Goal: Information Seeking & Learning: Learn about a topic

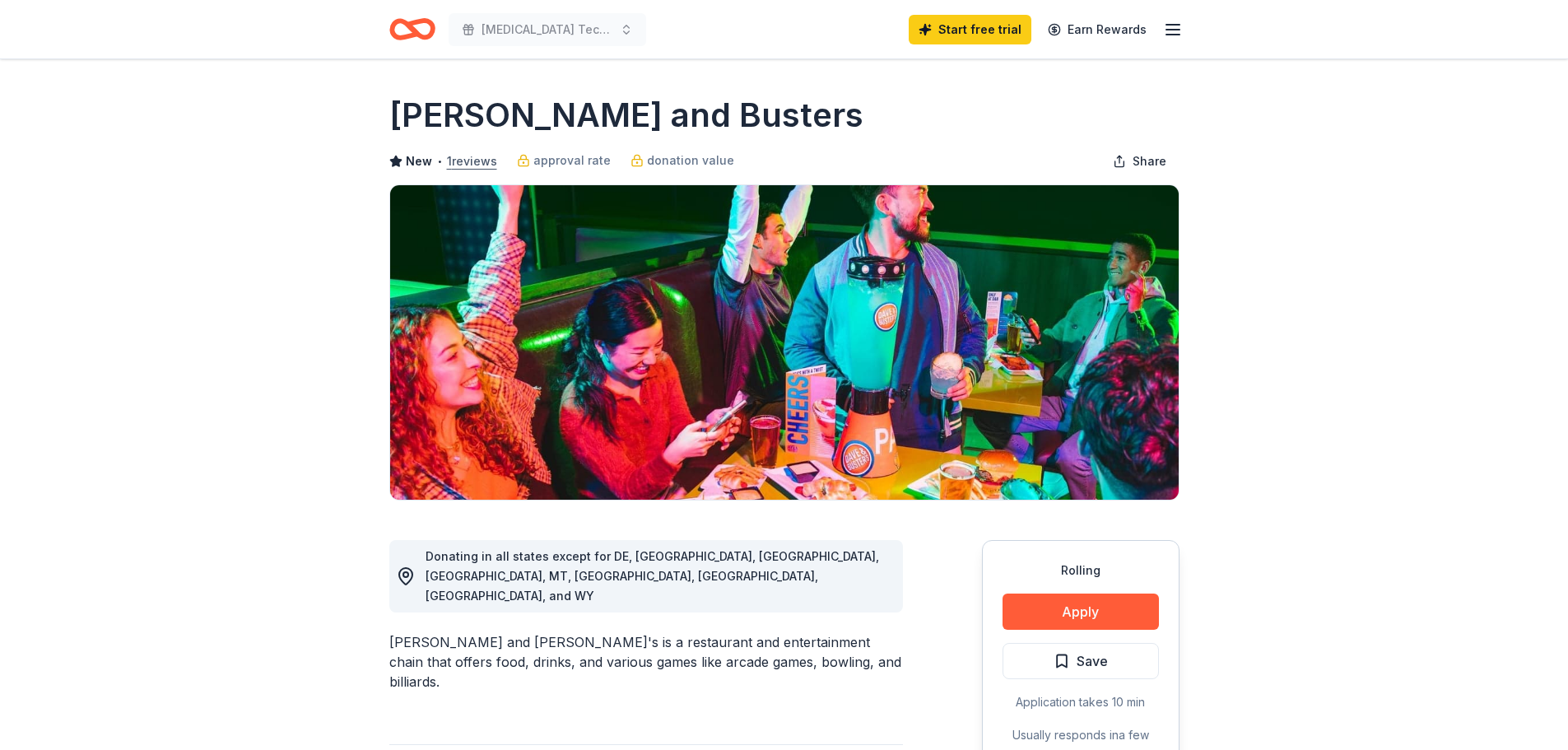
click at [458, 161] on button "1 reviews" at bounding box center [472, 161] width 50 height 20
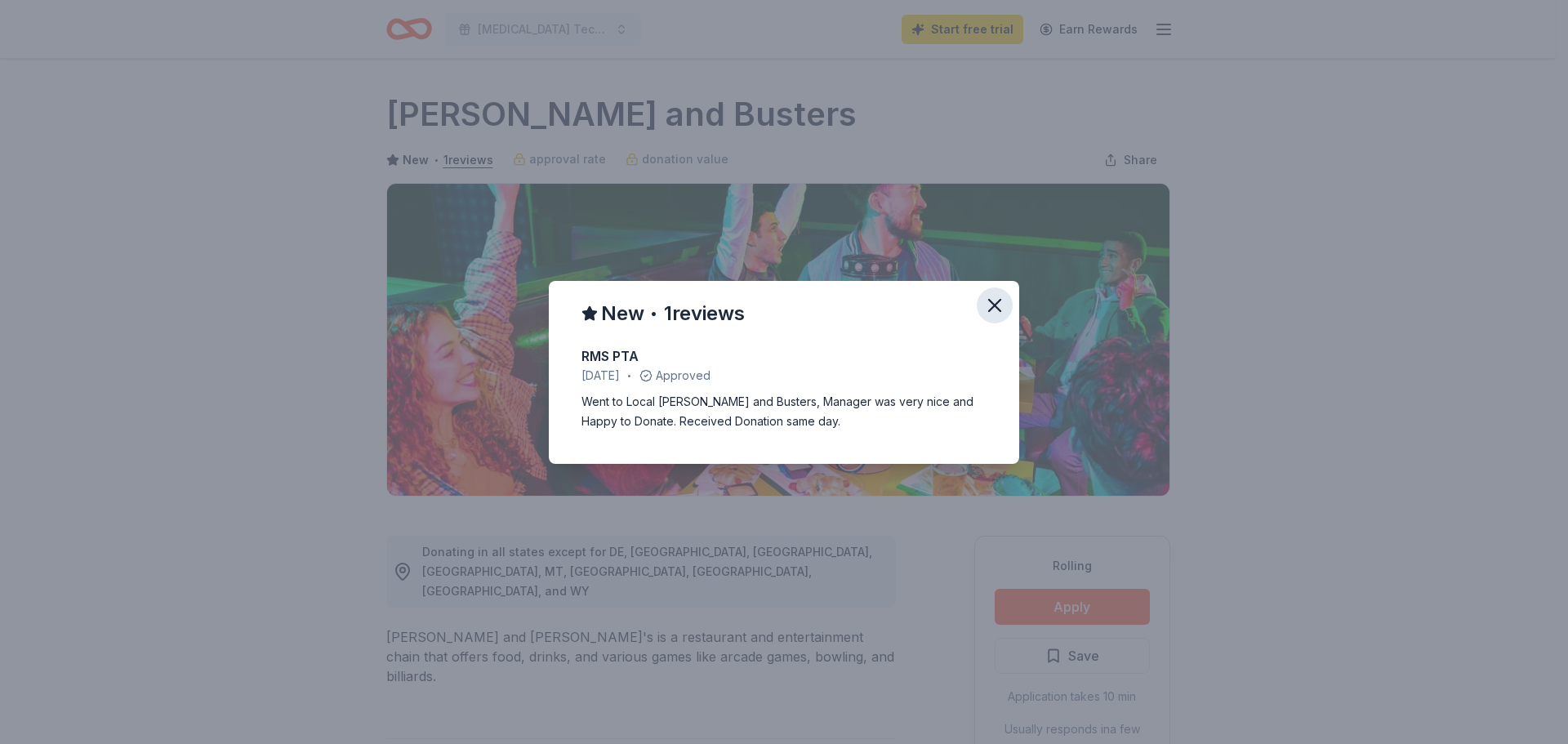
click at [986, 301] on icon "button" at bounding box center [995, 305] width 23 height 23
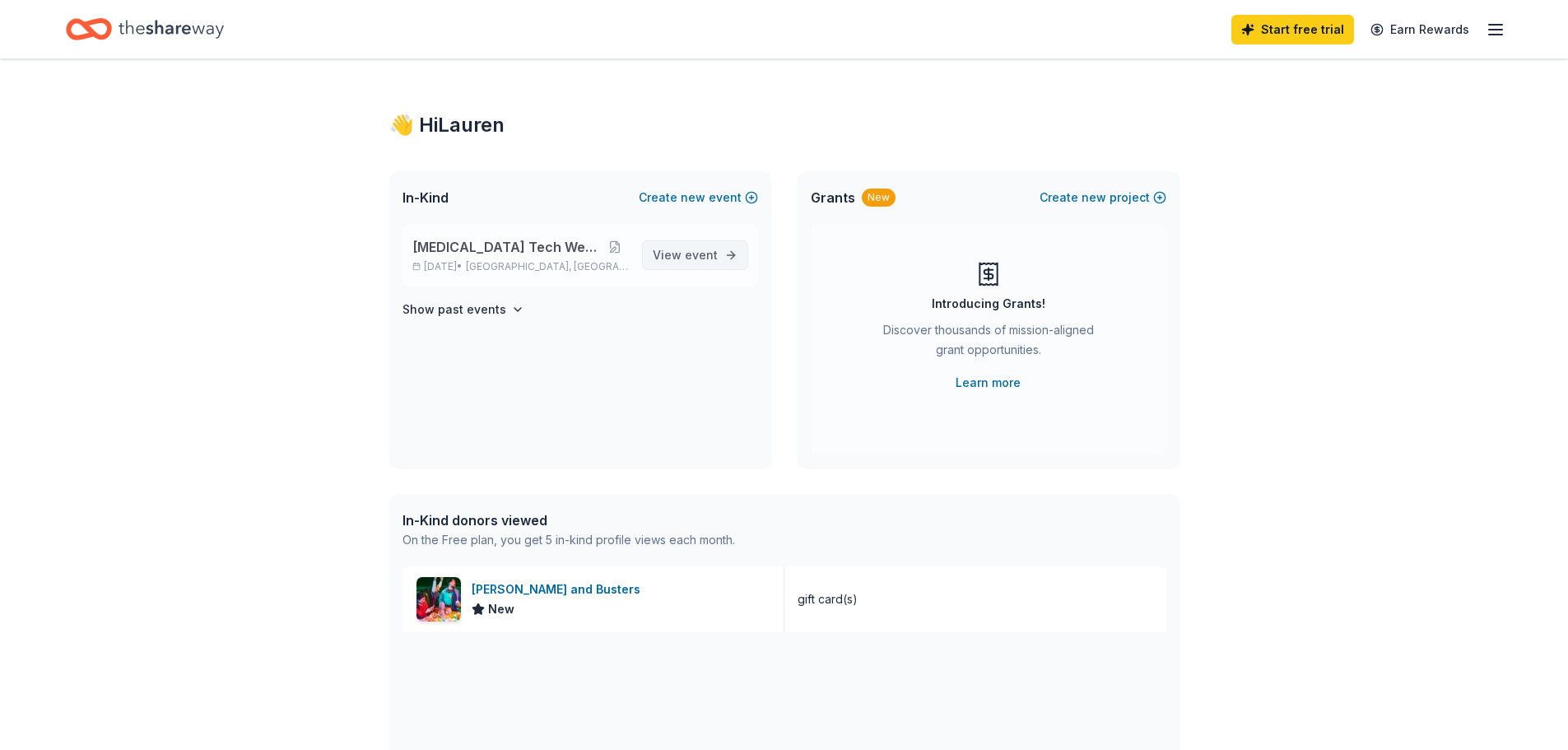
click at [712, 259] on span "event" at bounding box center [701, 254] width 33 height 14
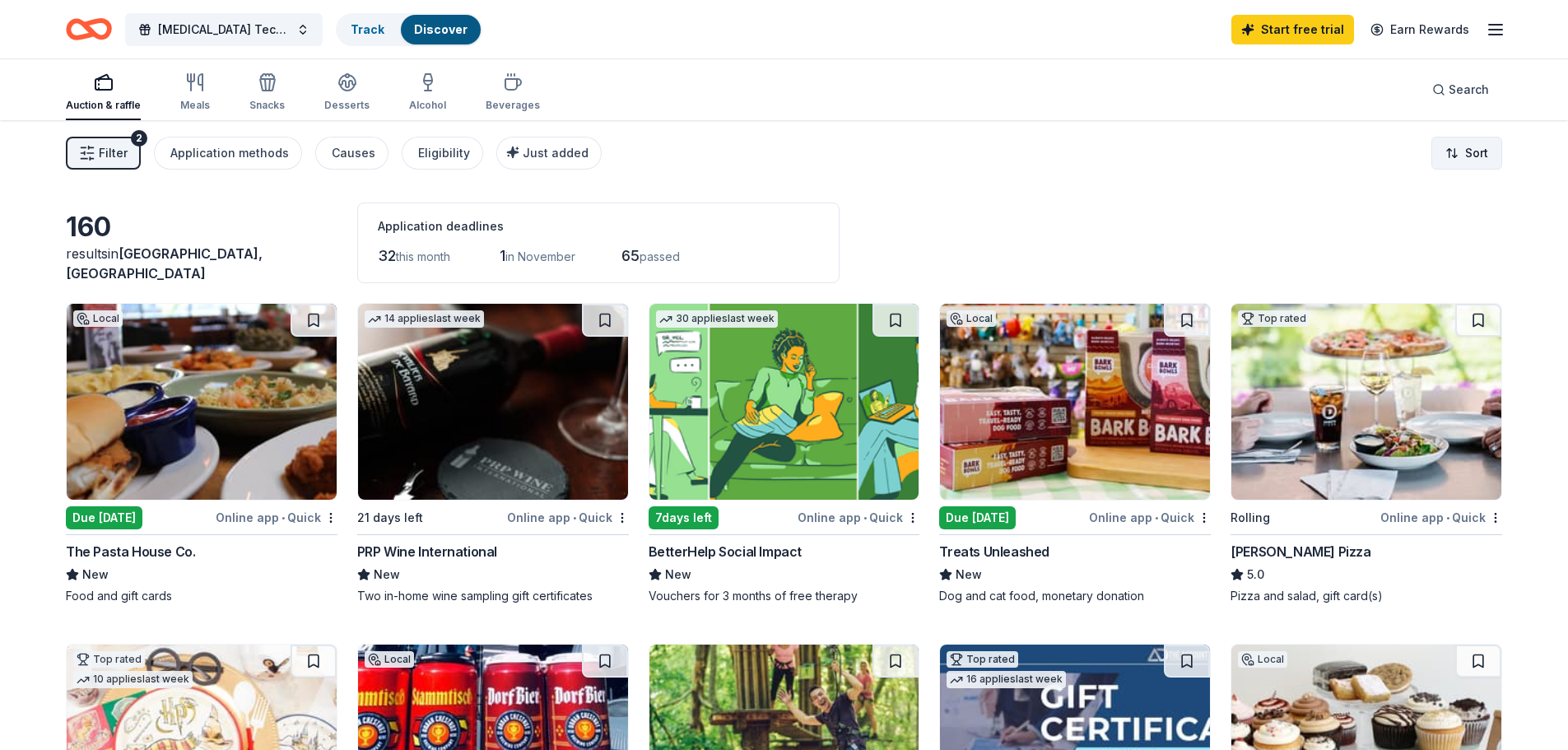
click at [1476, 156] on html "Radiology Tech Week 2025 Track Discover Start free trial Earn Rewards Auction &…" at bounding box center [784, 375] width 1568 height 750
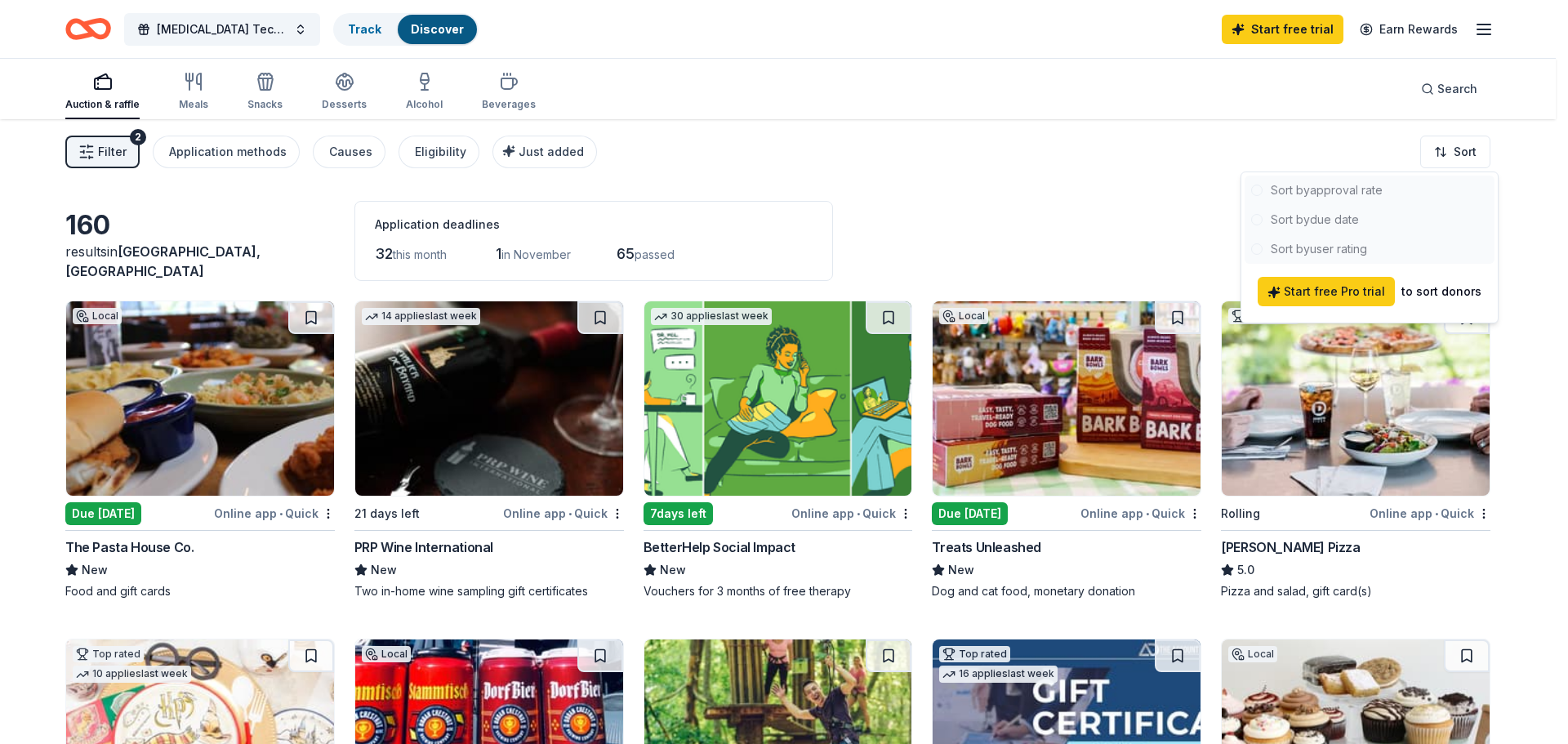
click at [960, 226] on html "Radiology Tech Week 2025 Track Discover Start free trial Earn Rewards Auction &…" at bounding box center [784, 372] width 1568 height 744
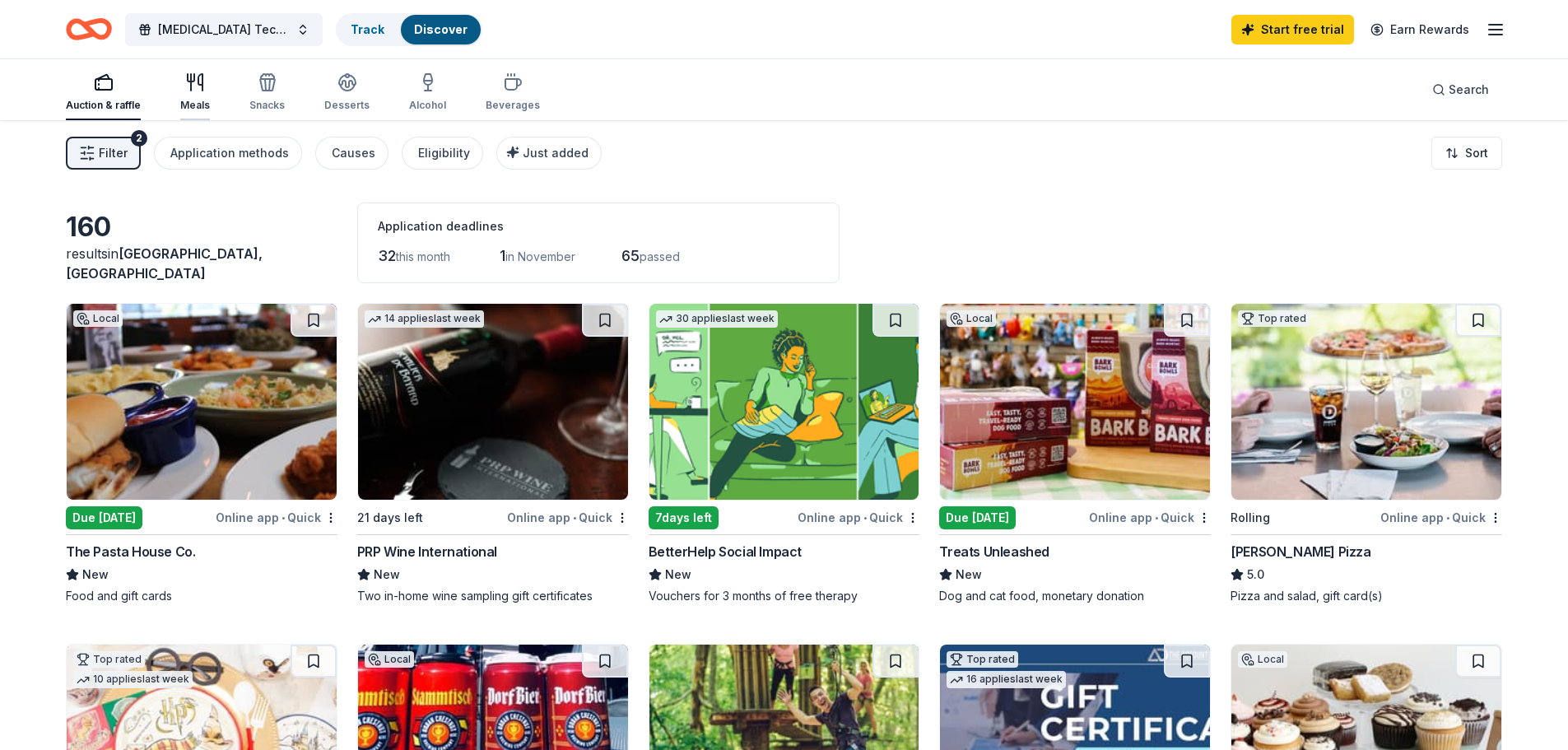
click at [186, 94] on div "Meals" at bounding box center [195, 92] width 29 height 39
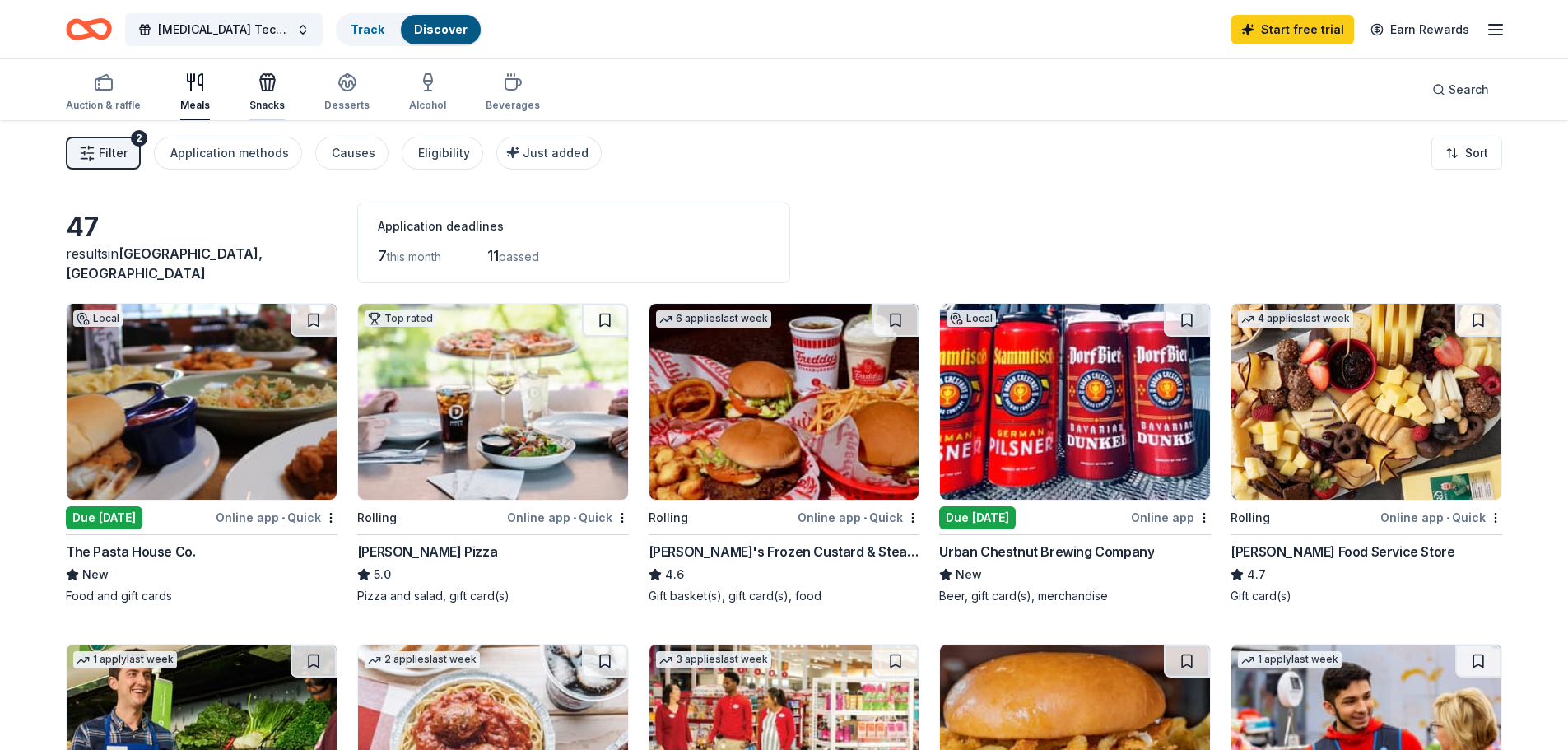
click at [269, 83] on icon "button" at bounding box center [269, 85] width 1 height 12
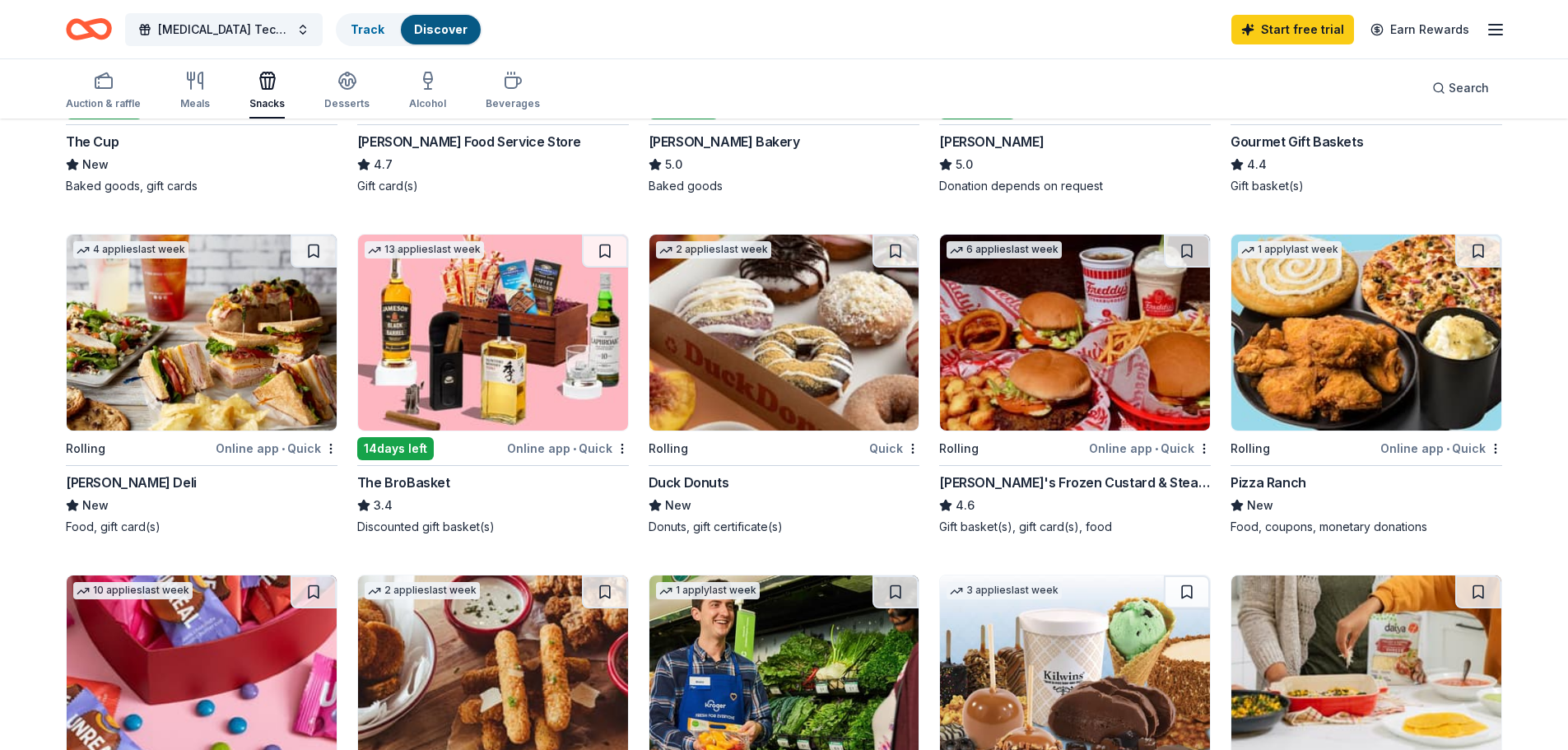
scroll to position [411, 0]
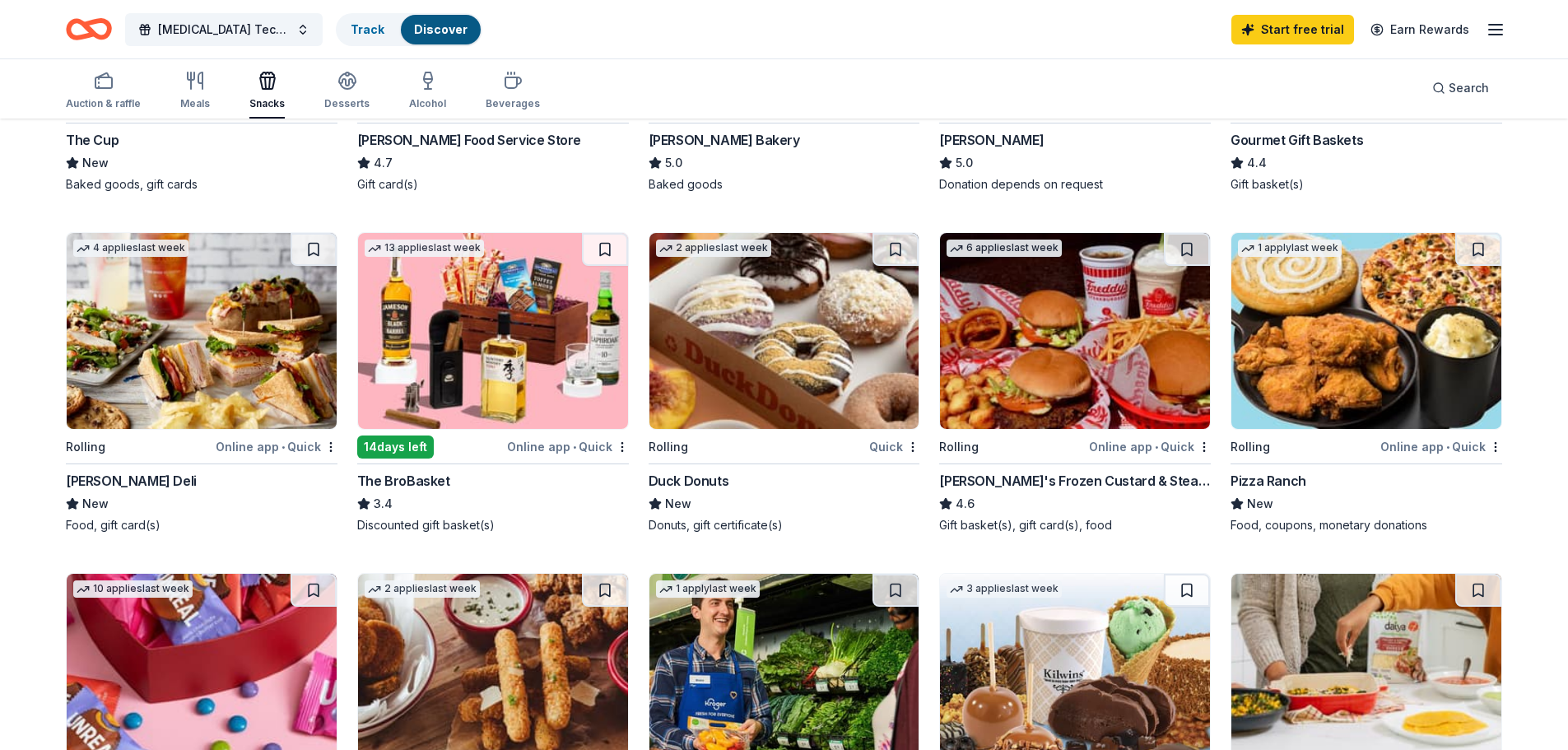
click at [740, 317] on img at bounding box center [784, 331] width 270 height 196
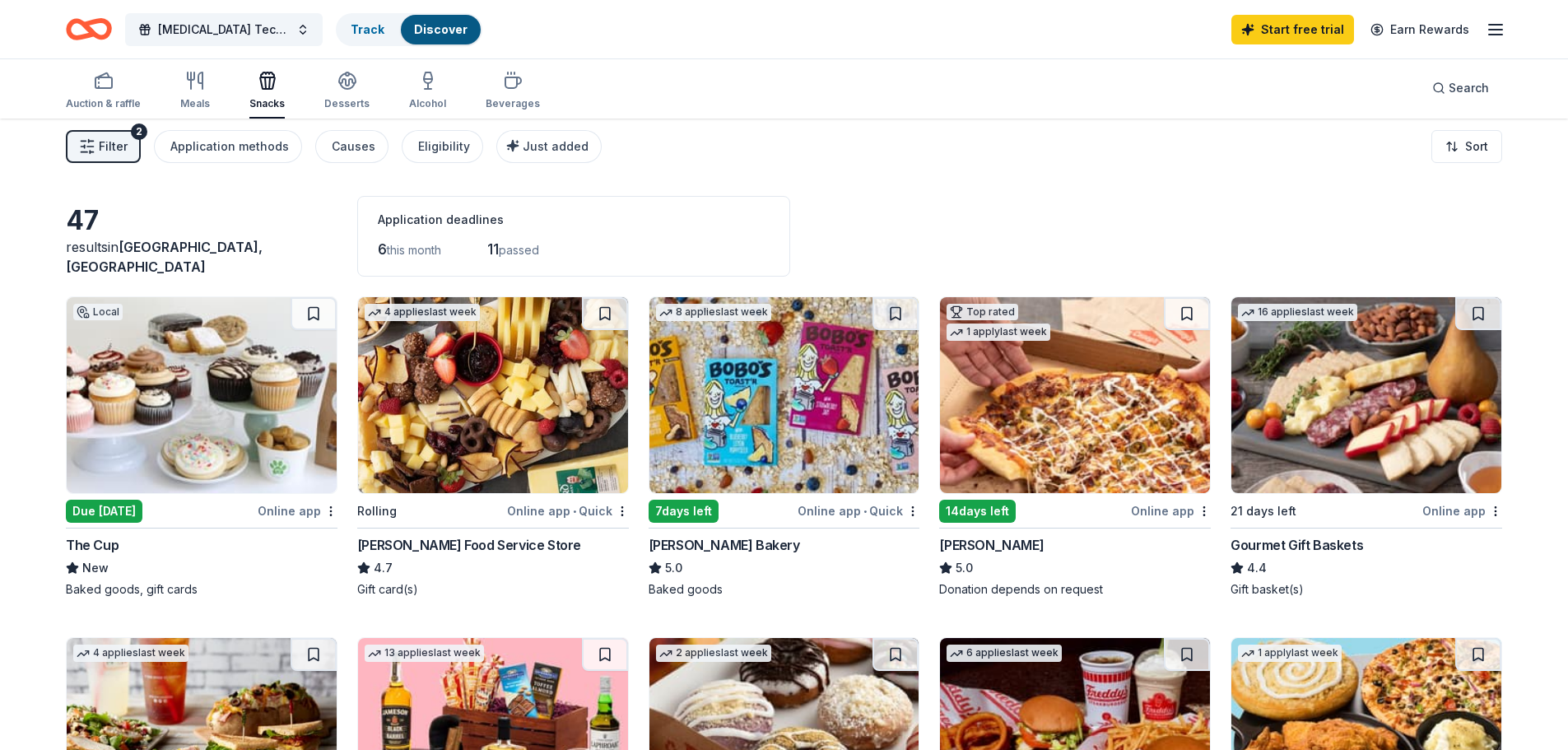
scroll to position [0, 0]
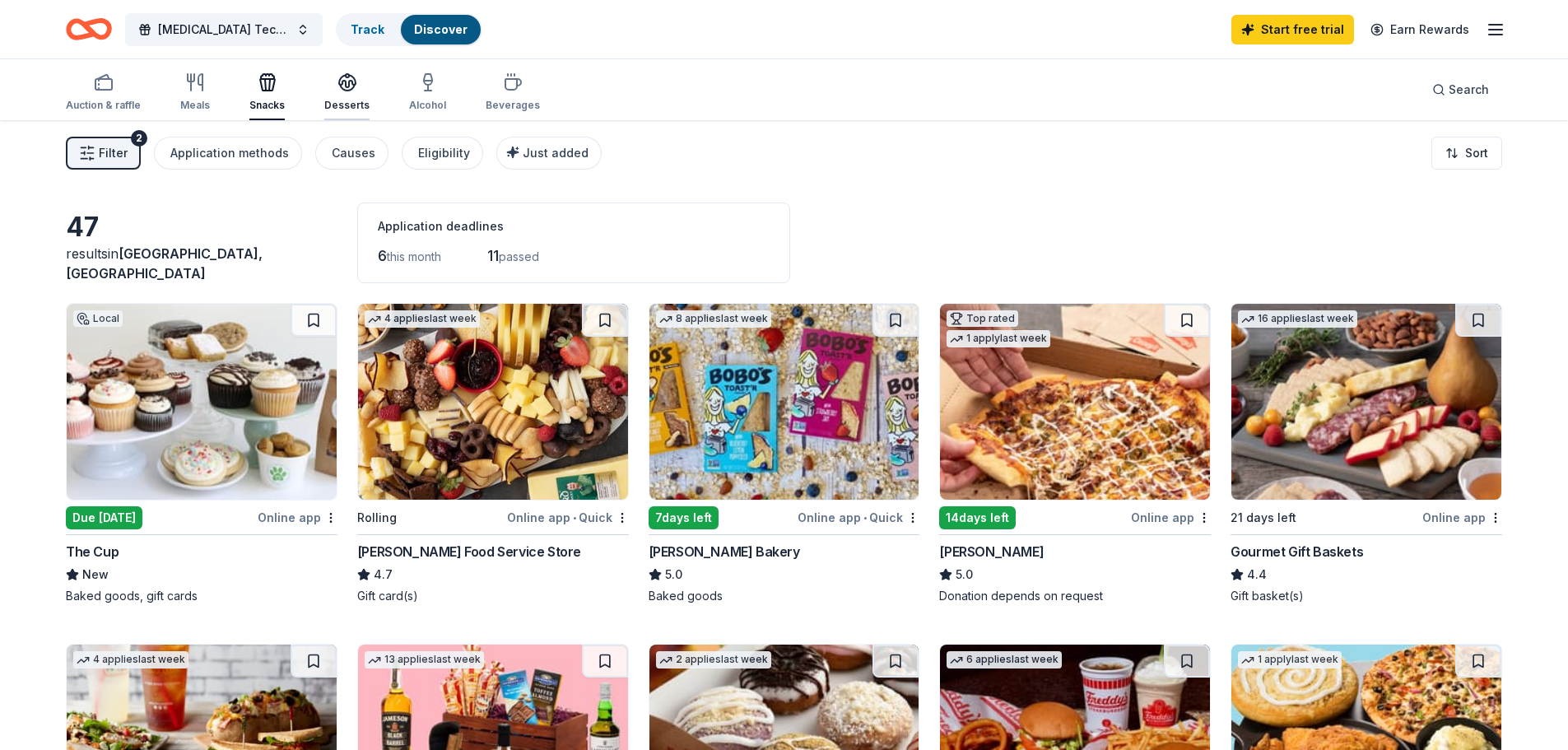
click at [349, 85] on icon "button" at bounding box center [348, 83] width 20 height 20
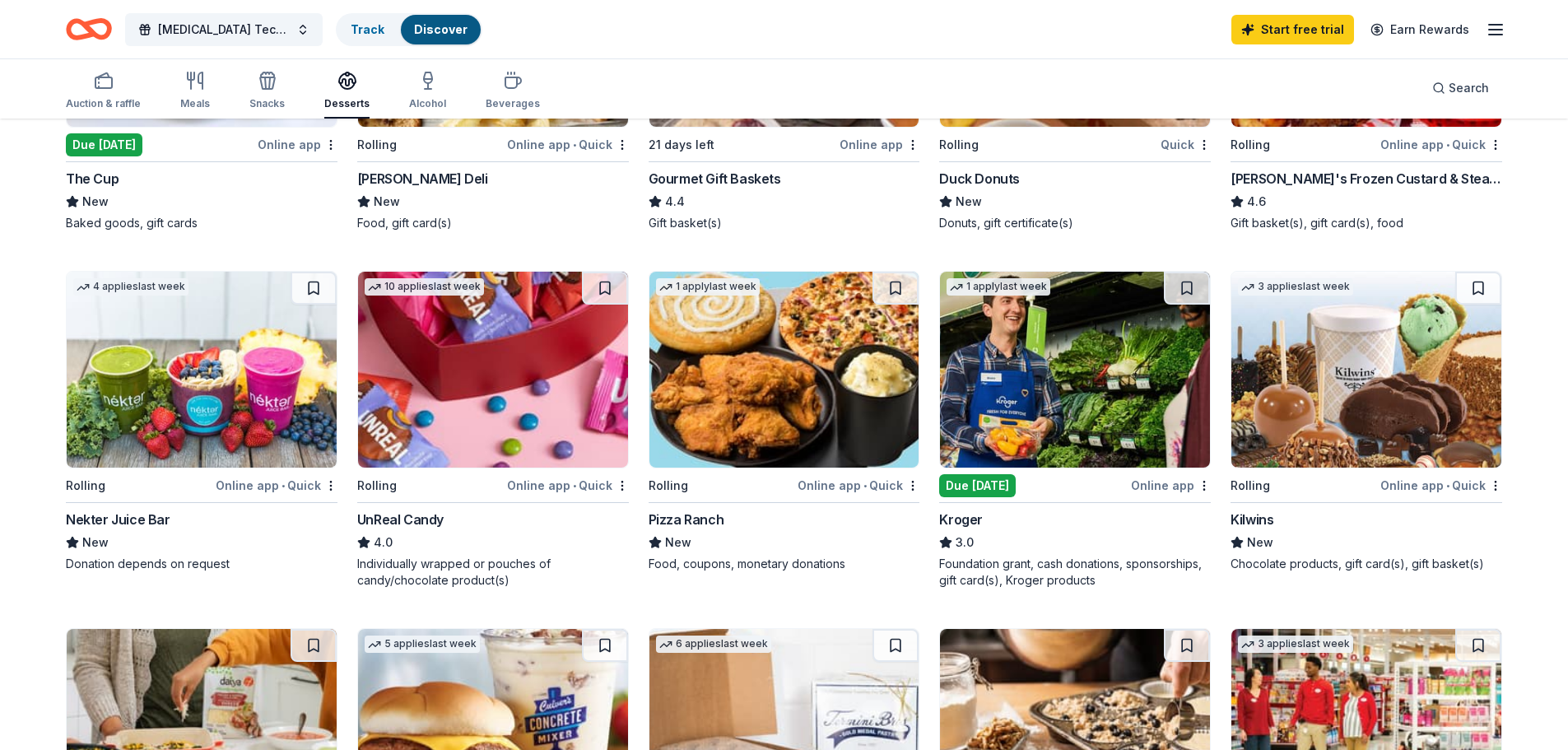
scroll to position [411, 0]
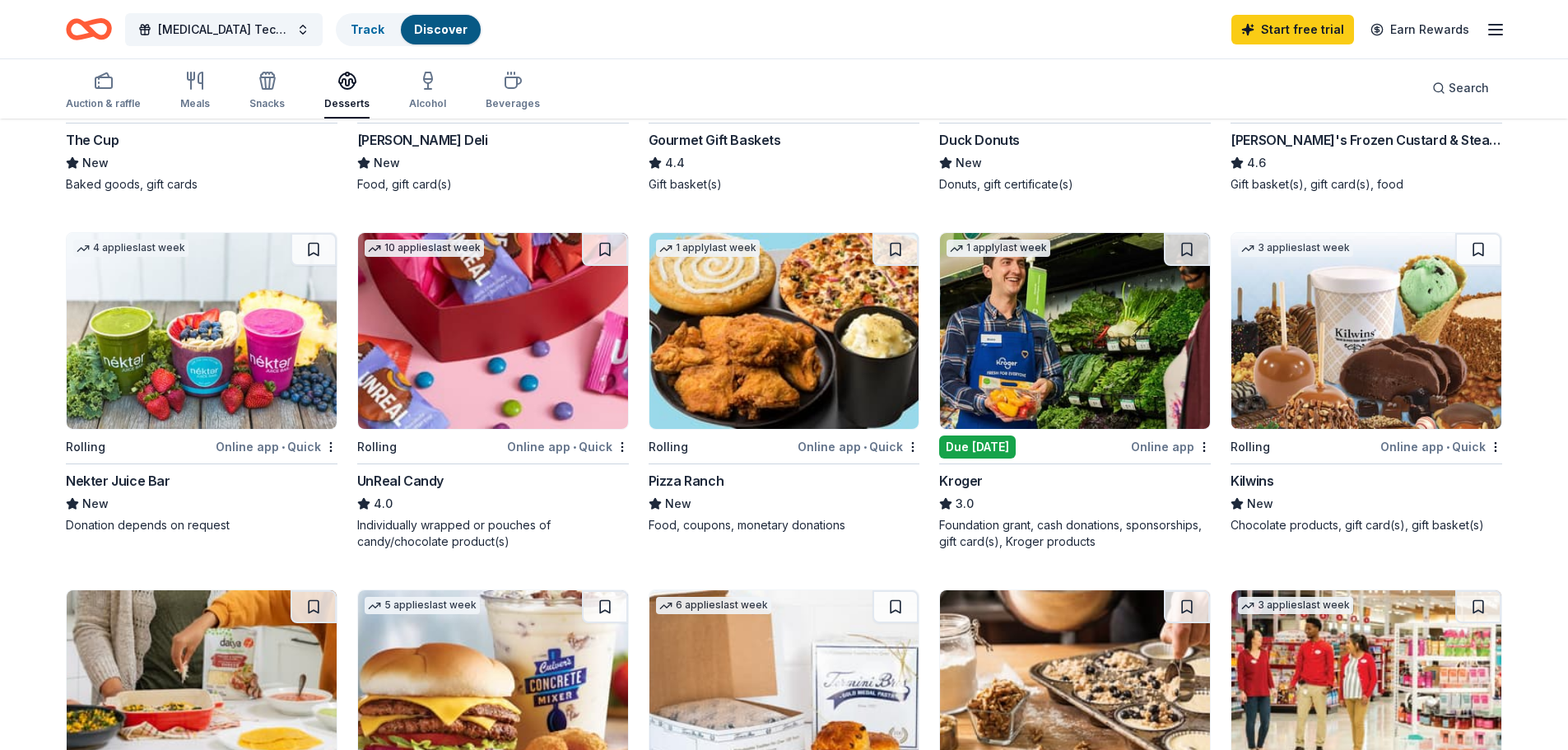
click at [385, 502] on span "4.0" at bounding box center [383, 504] width 19 height 20
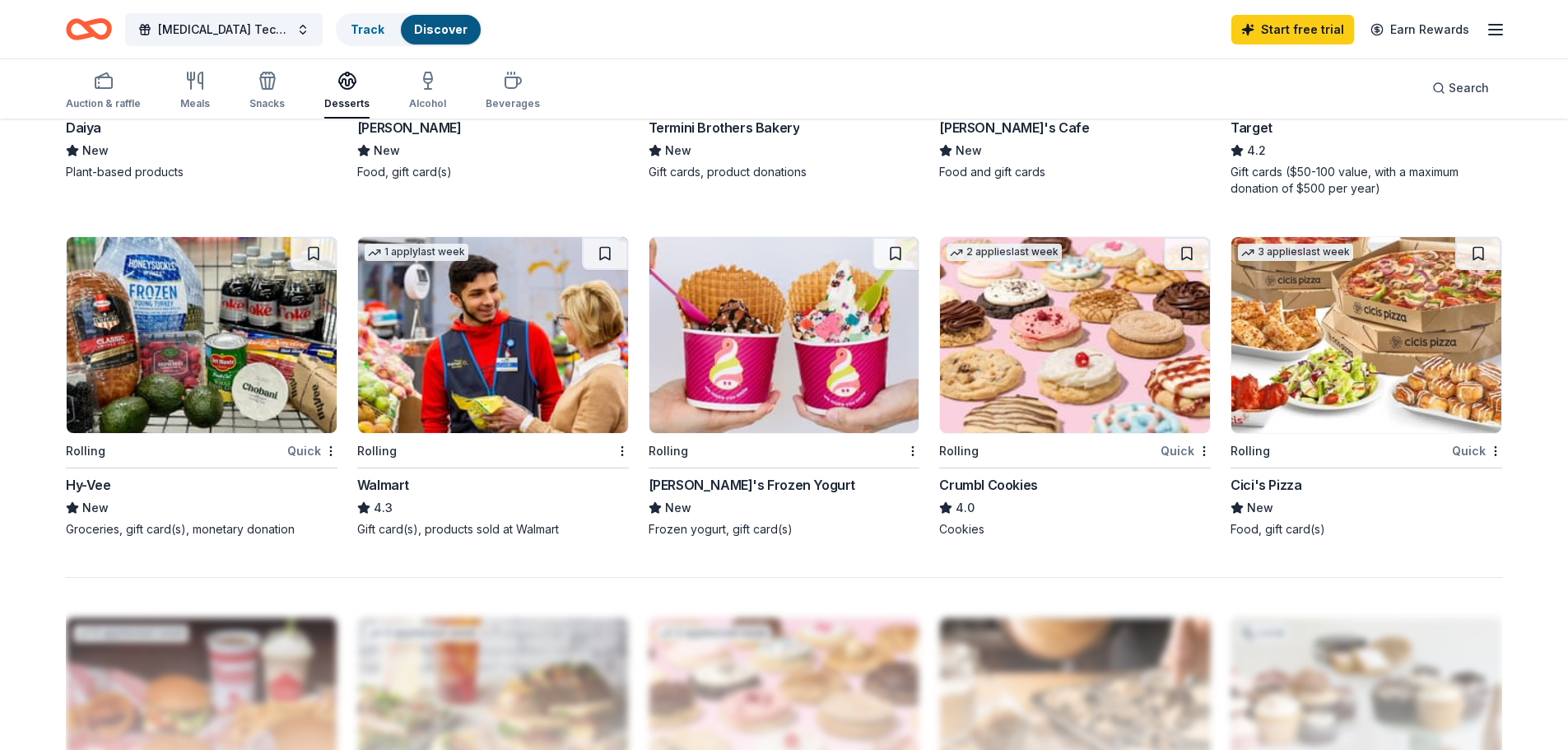
scroll to position [1070, 0]
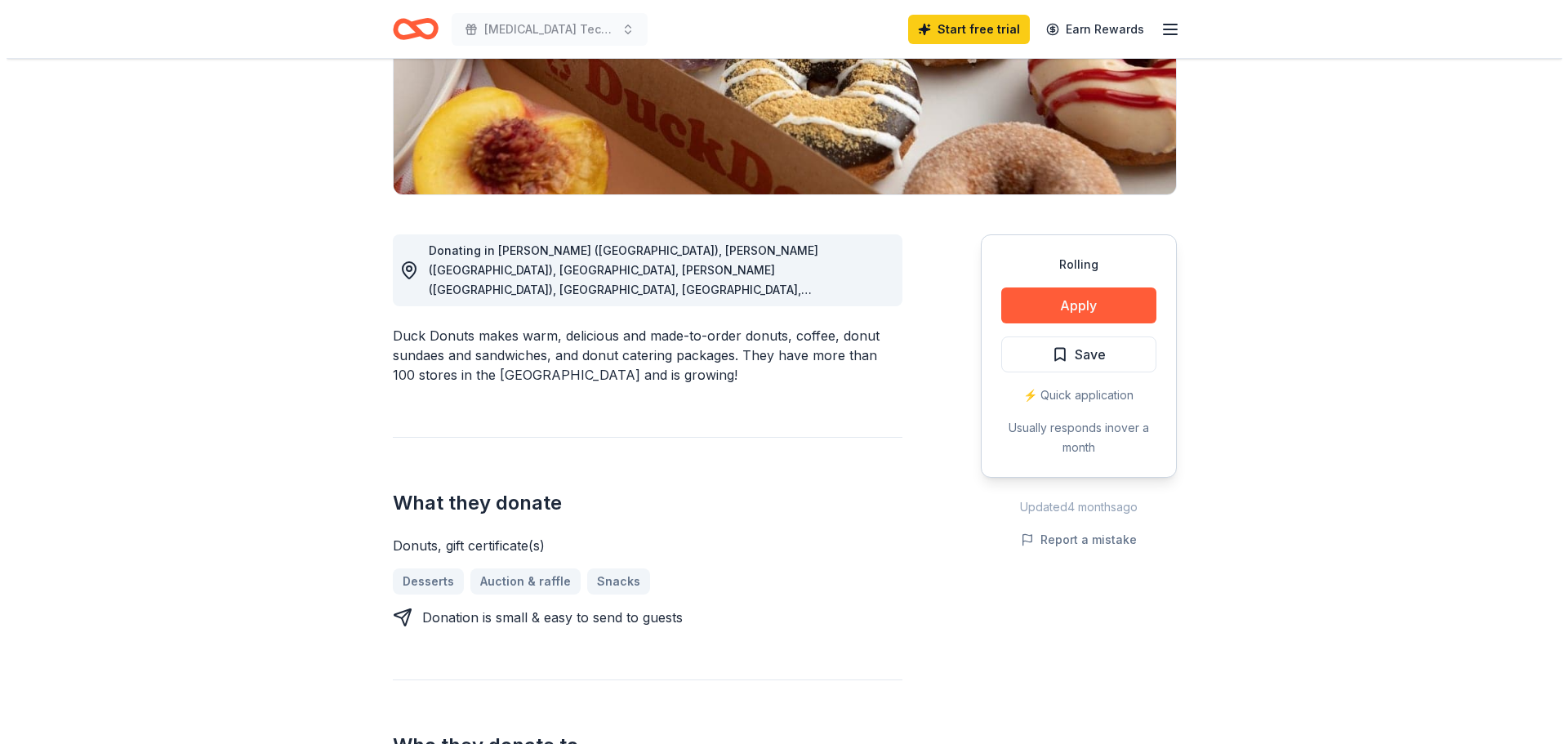
scroll to position [327, 0]
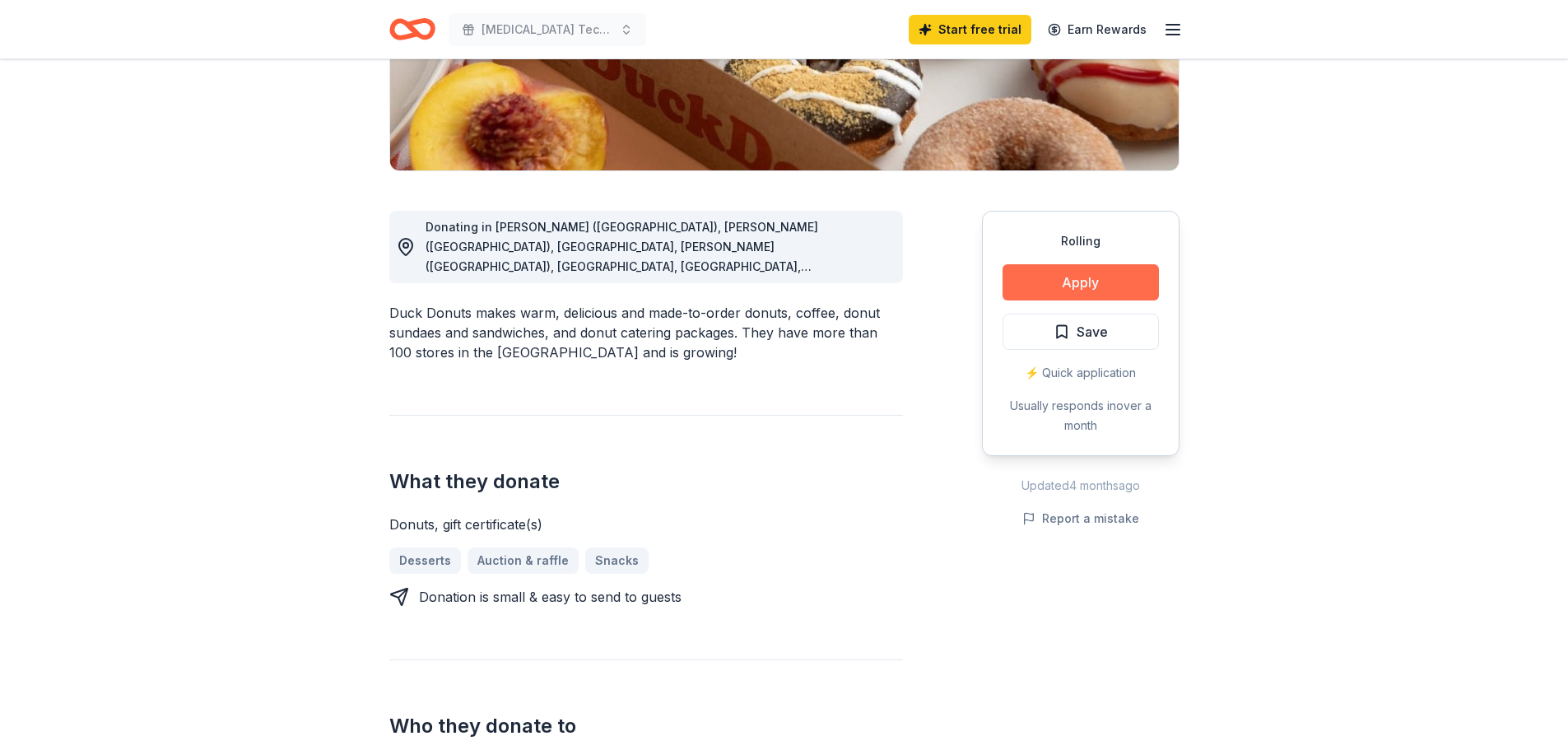
click at [1072, 284] on button "Apply" at bounding box center [1080, 282] width 156 height 36
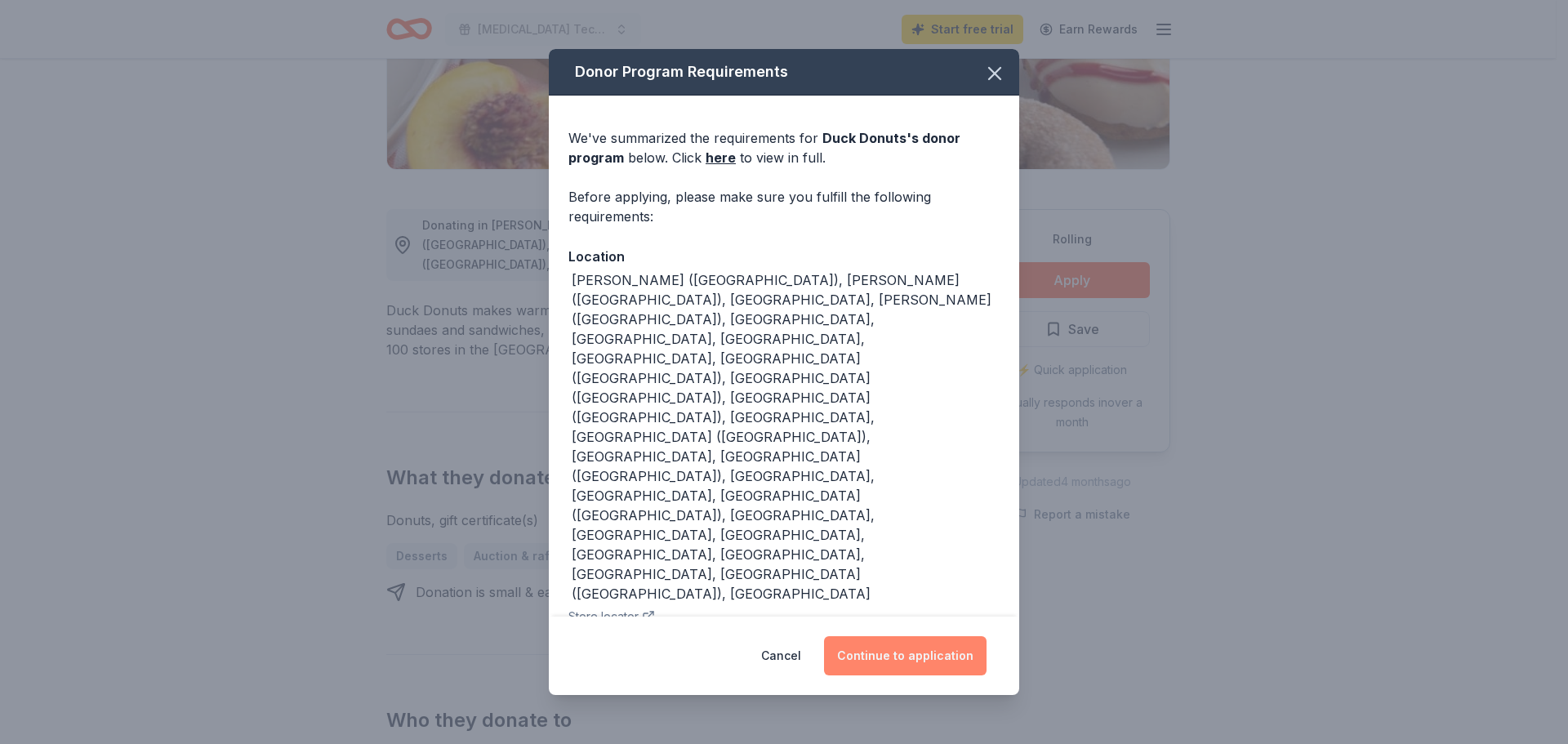
click at [913, 636] on button "Continue to application" at bounding box center [905, 655] width 163 height 39
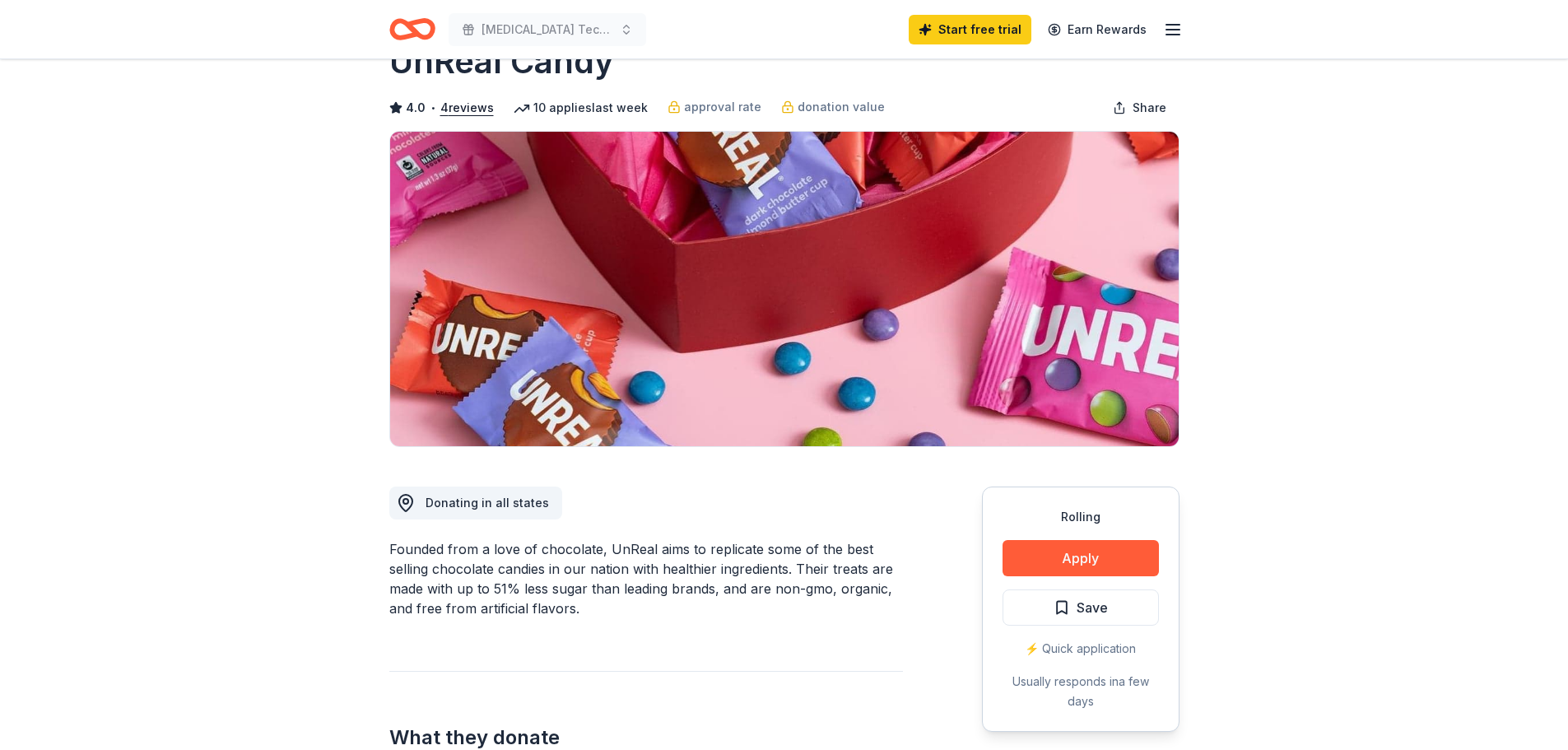
scroll to position [82, 0]
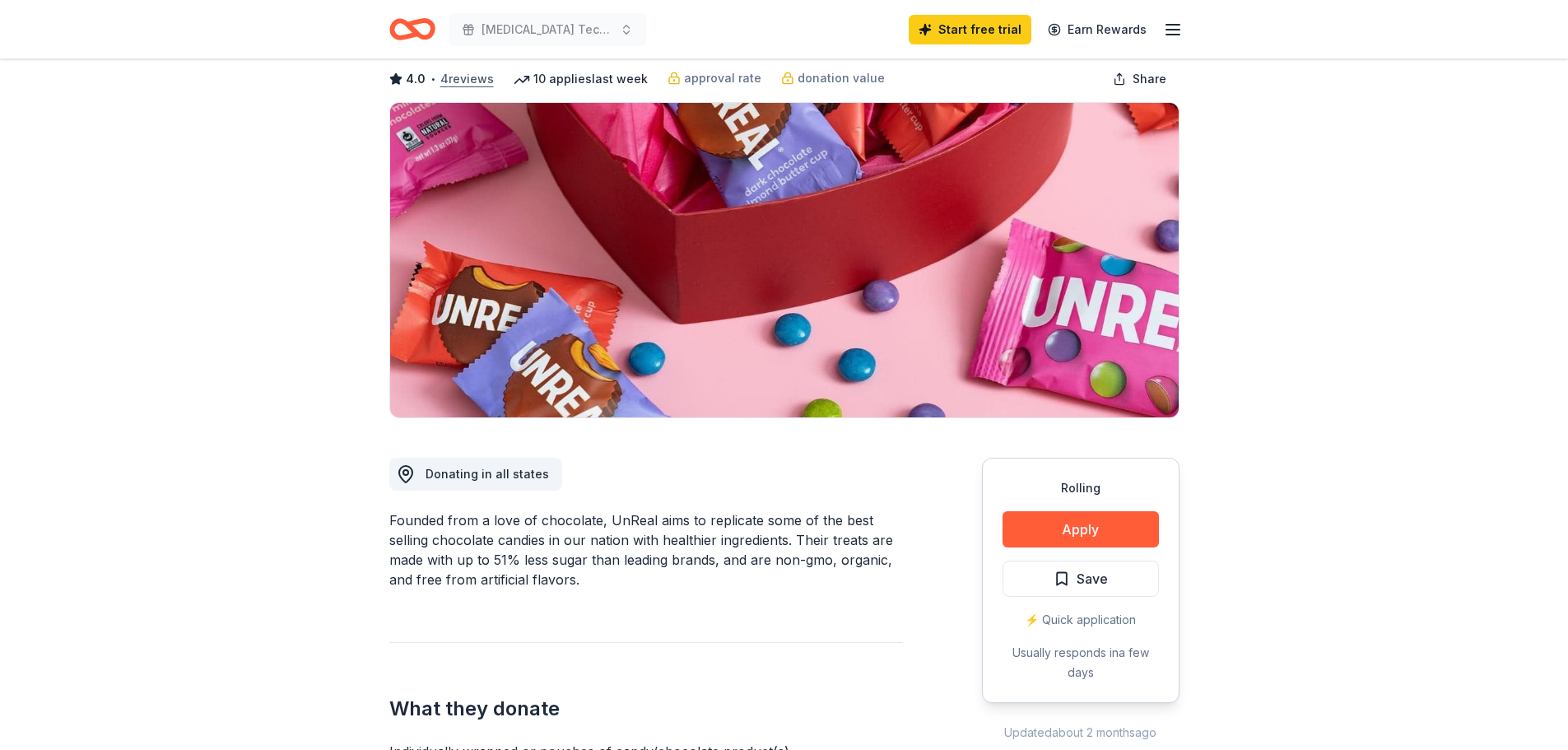
click at [447, 79] on button "4 reviews" at bounding box center [467, 79] width 54 height 20
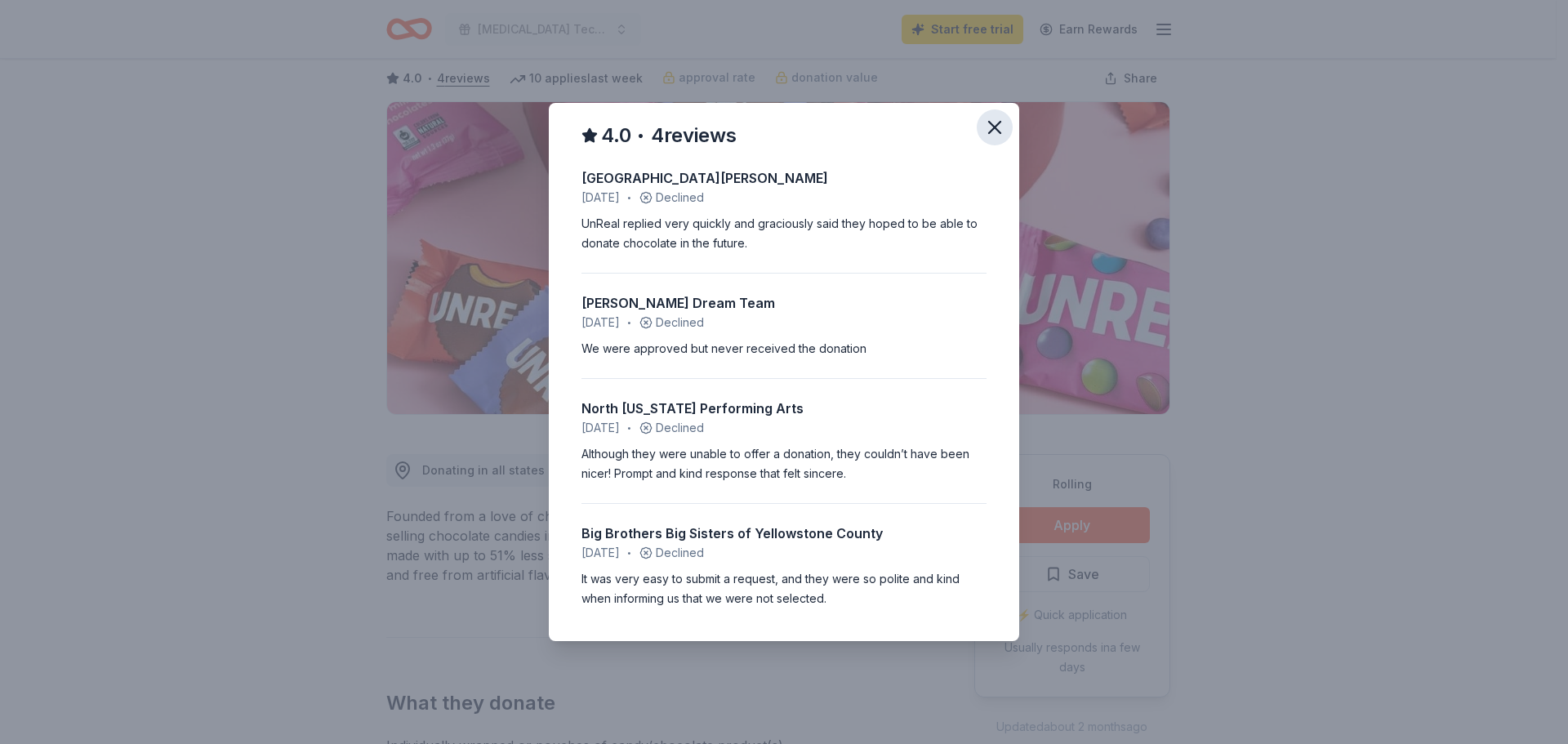
click at [996, 126] on icon "button" at bounding box center [995, 128] width 12 height 12
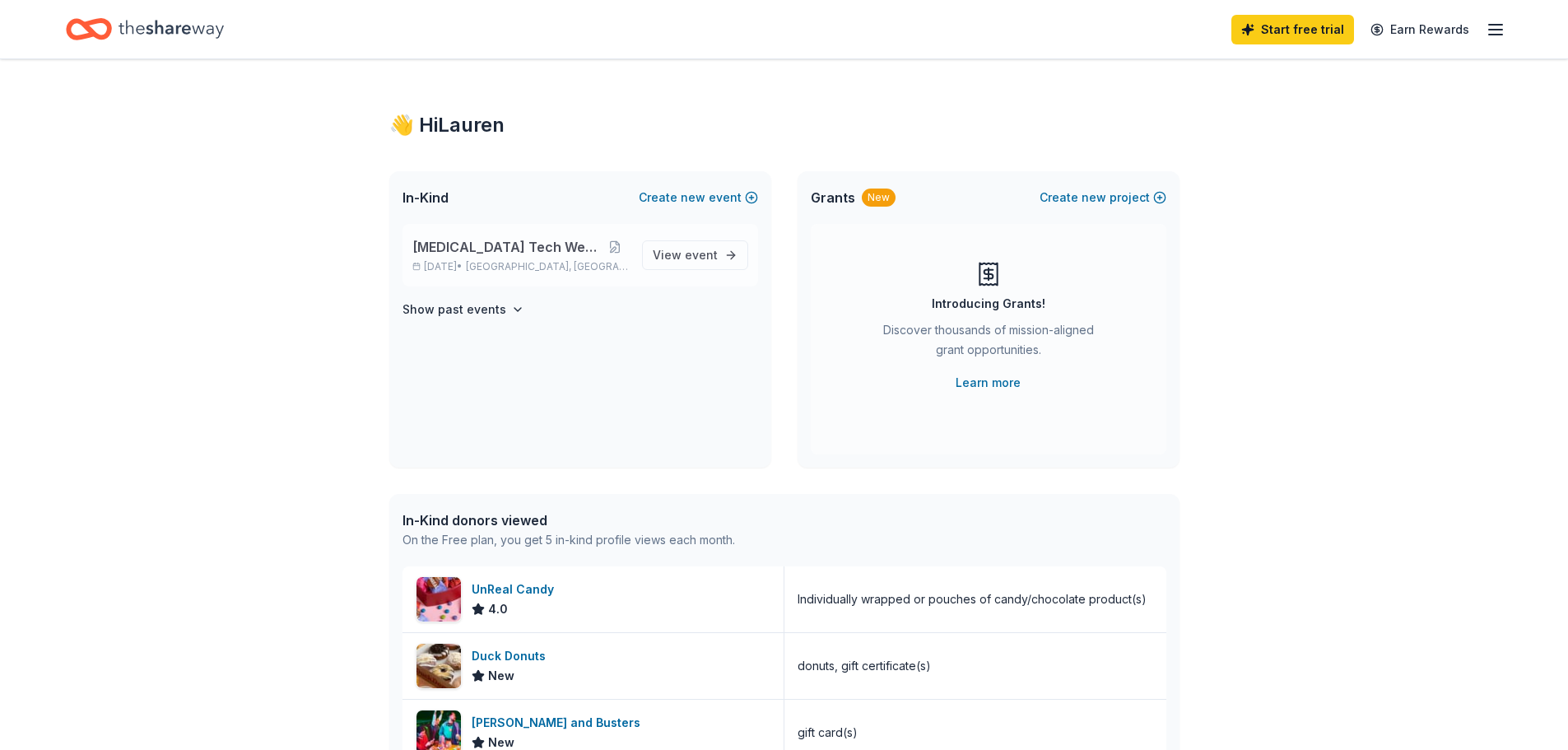
click at [548, 255] on span "[MEDICAL_DATA] Tech Week 2025" at bounding box center [507, 247] width 189 height 20
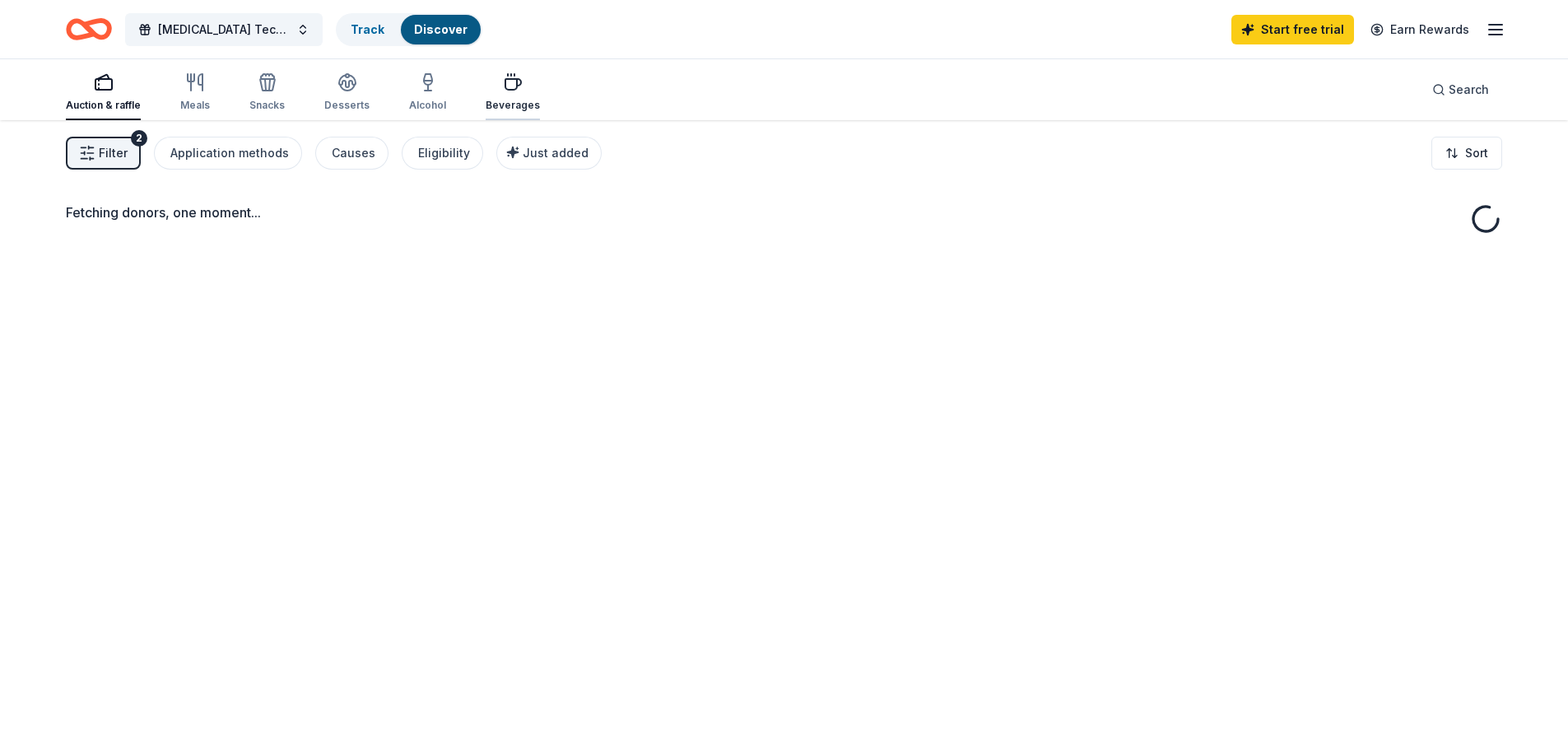
click at [490, 94] on div "Beverages" at bounding box center [513, 92] width 54 height 39
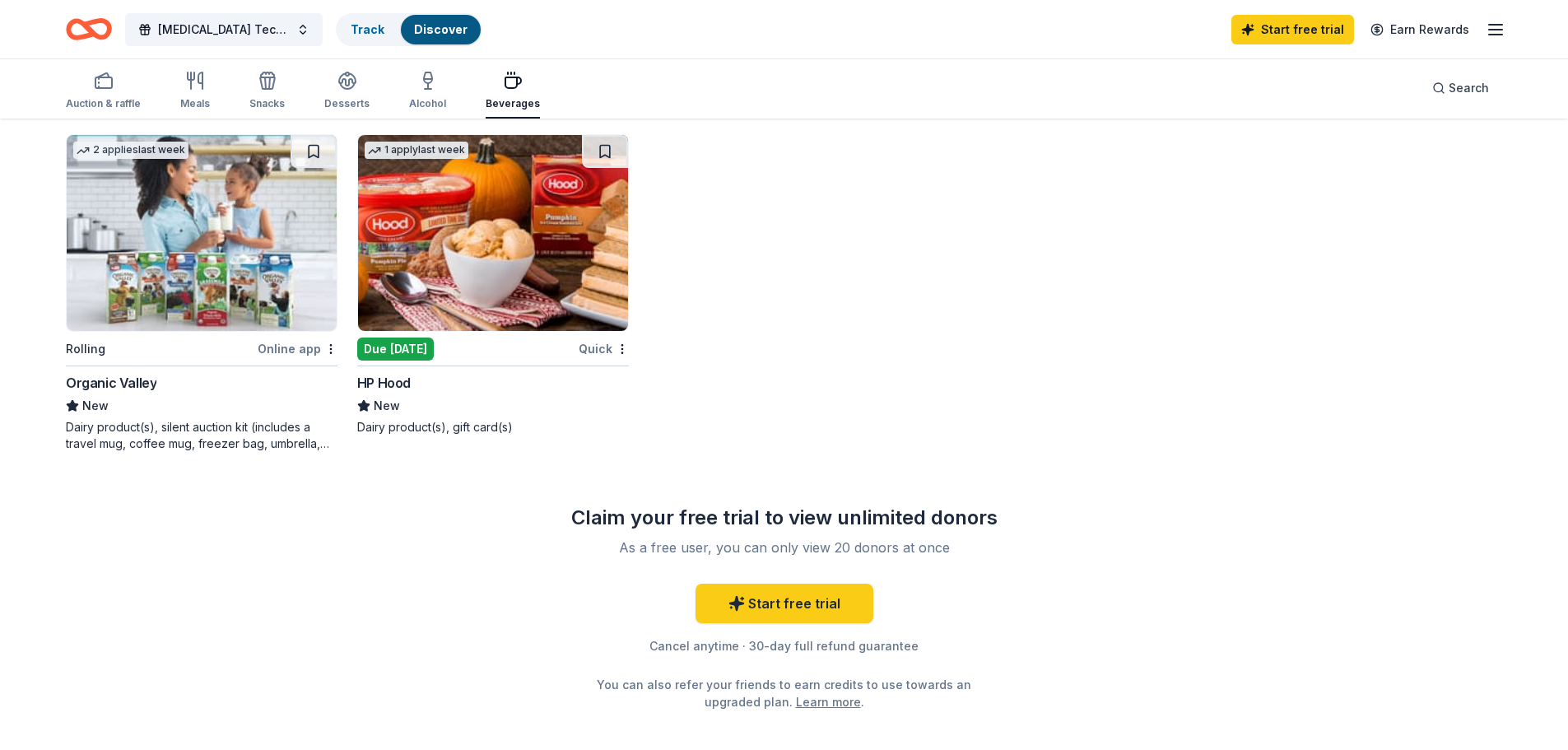
scroll to position [1235, 0]
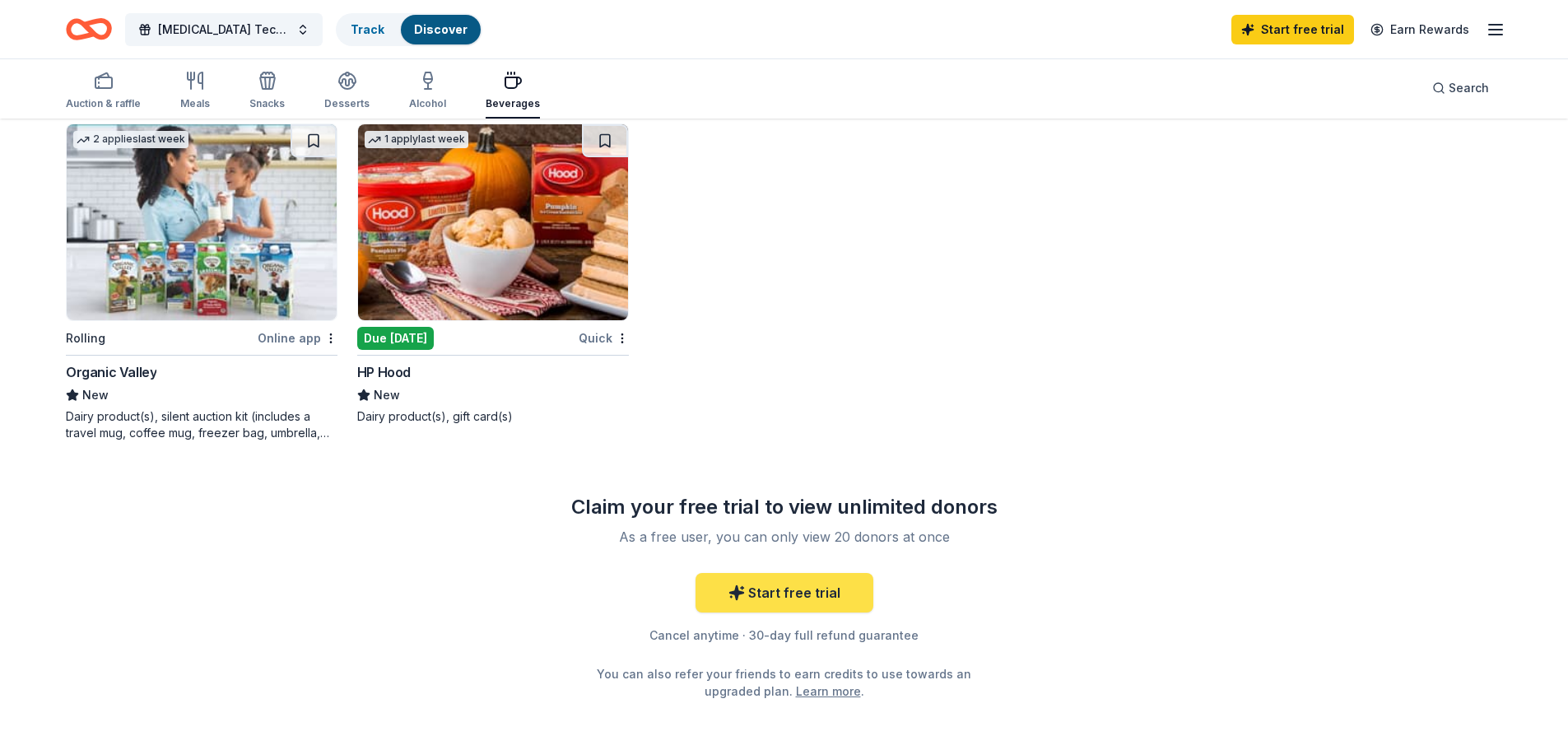
click at [794, 592] on link "Start free trial" at bounding box center [784, 592] width 178 height 39
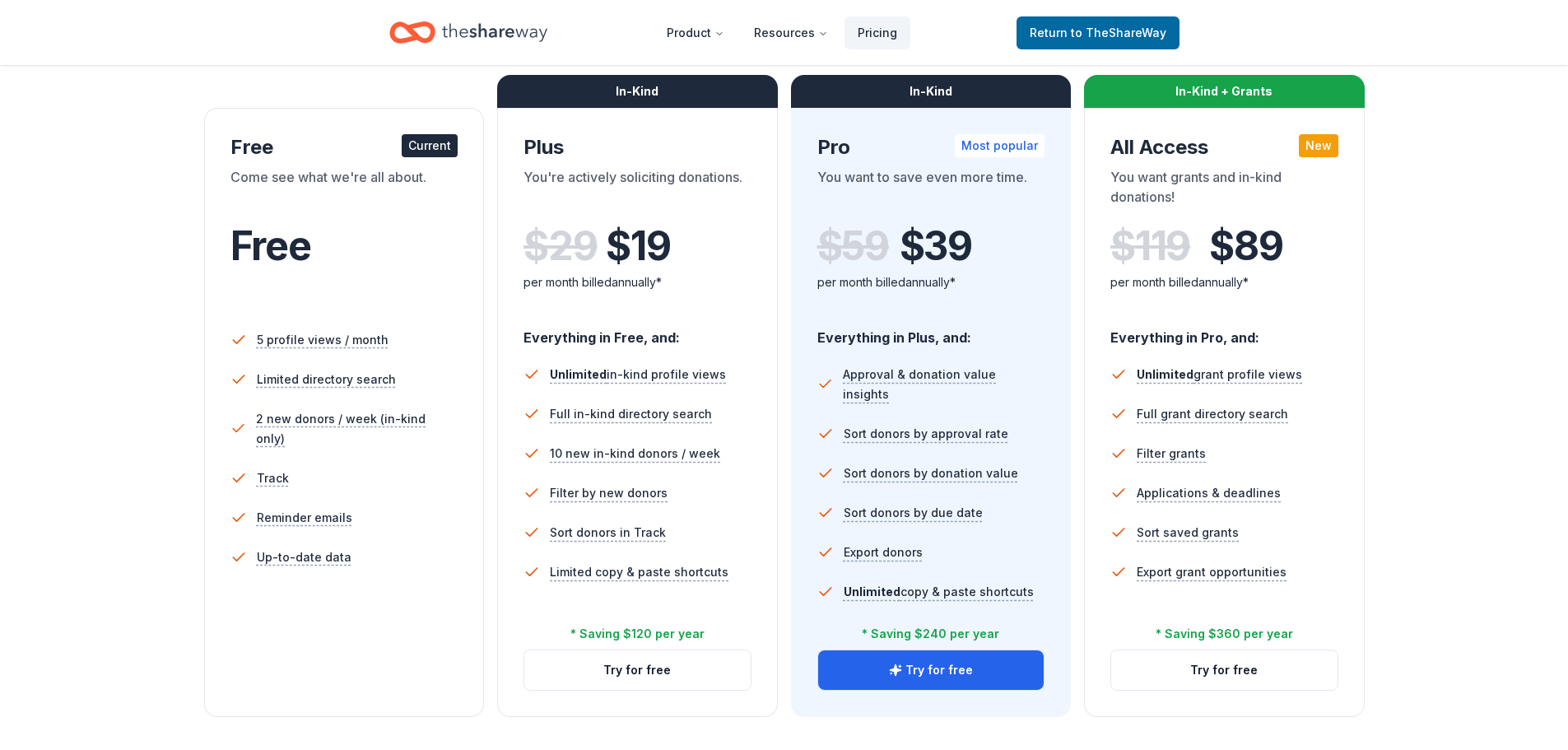
scroll to position [247, 0]
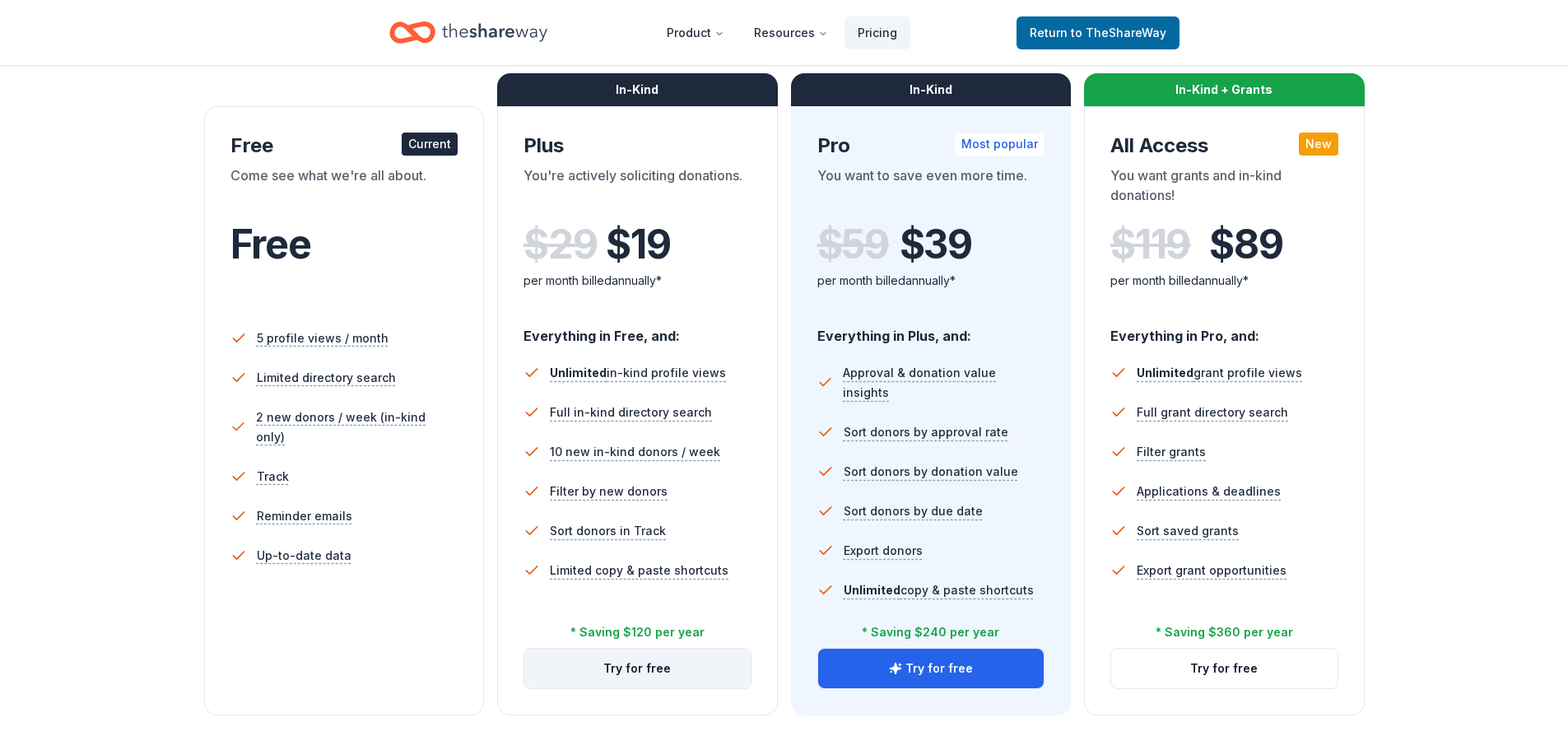
click at [591, 665] on button "Try for free" at bounding box center [637, 668] width 227 height 39
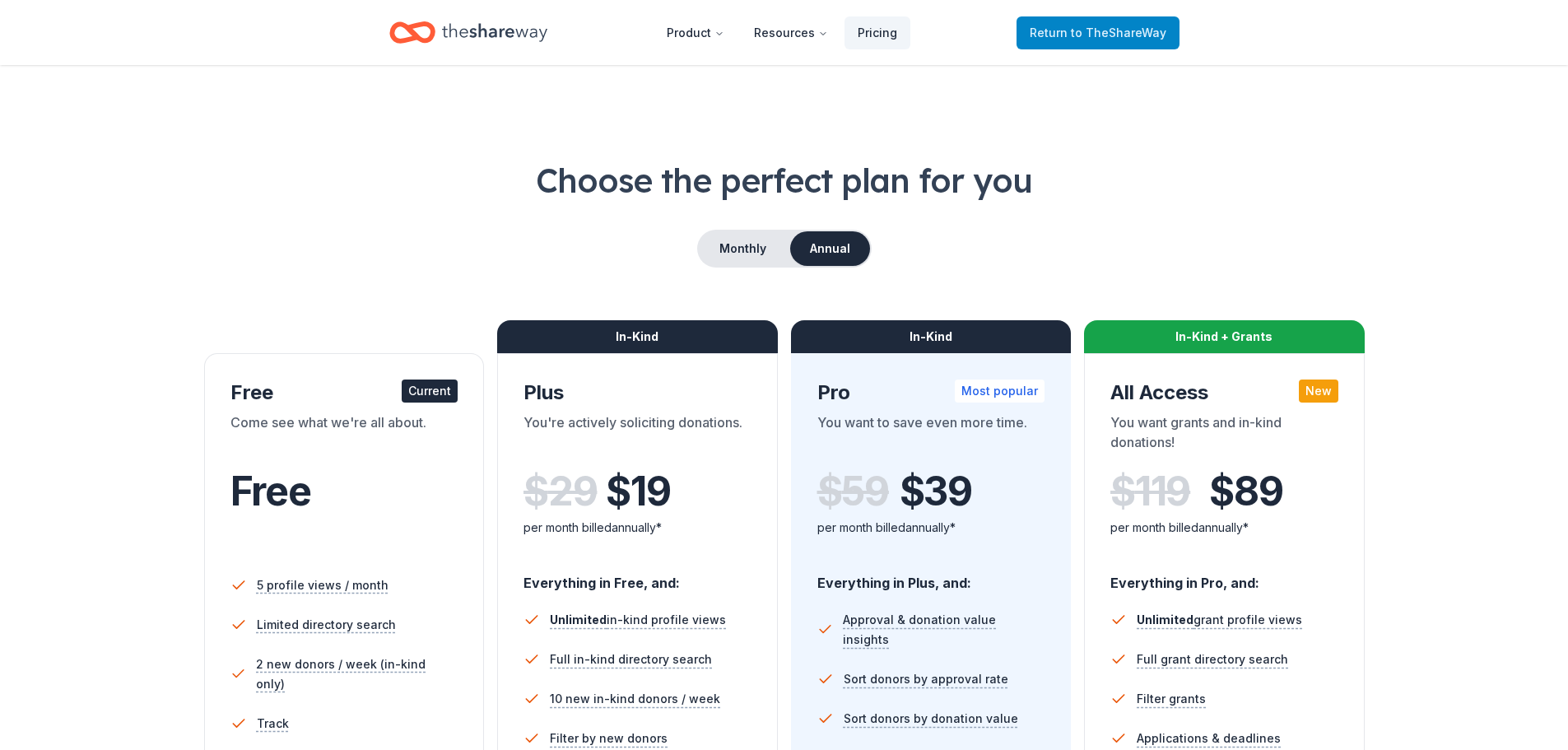
click at [1142, 40] on span "Return to TheShareWay" at bounding box center [1098, 33] width 136 height 20
click at [484, 32] on icon "Home" at bounding box center [495, 33] width 105 height 33
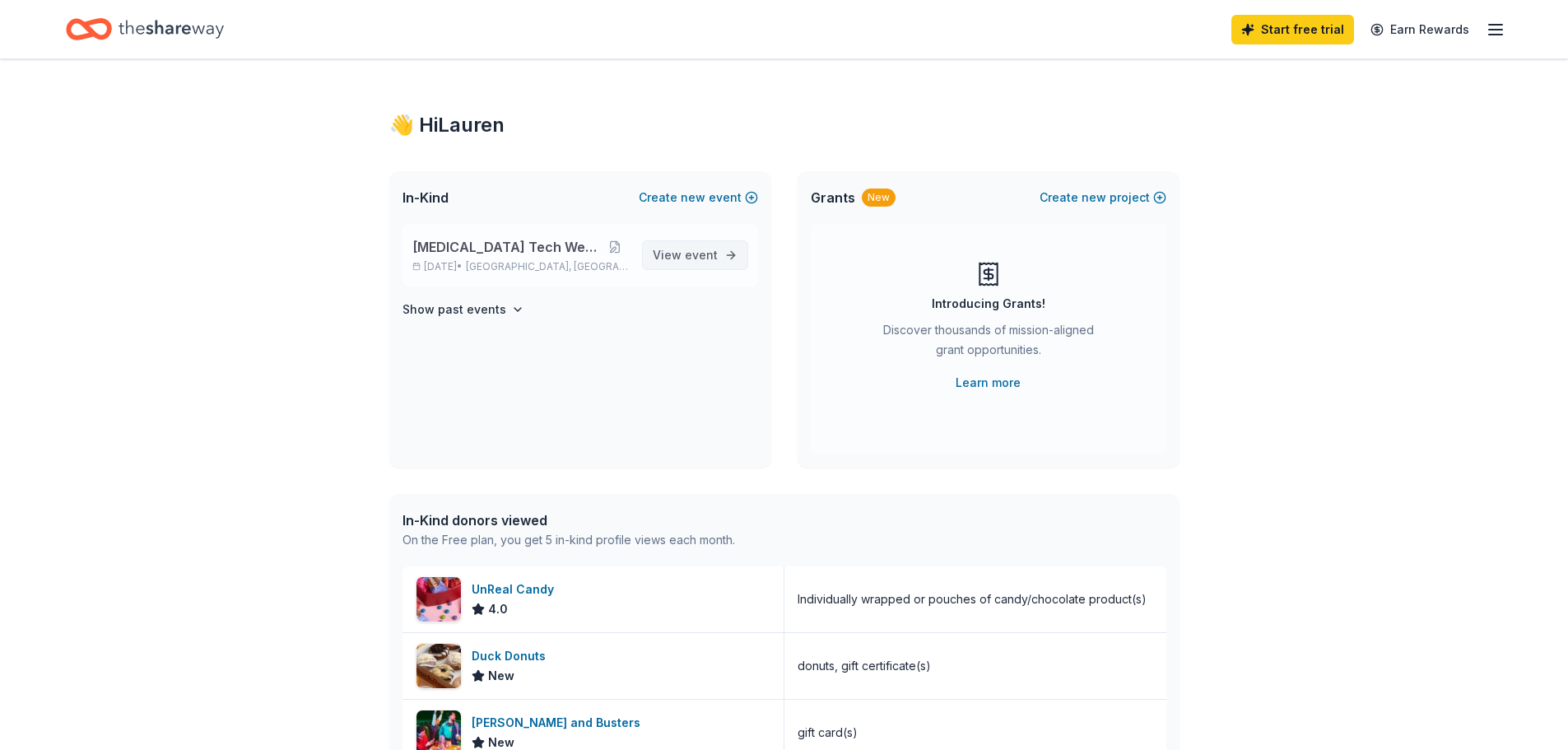
click at [682, 255] on span "View event" at bounding box center [686, 255] width 65 height 20
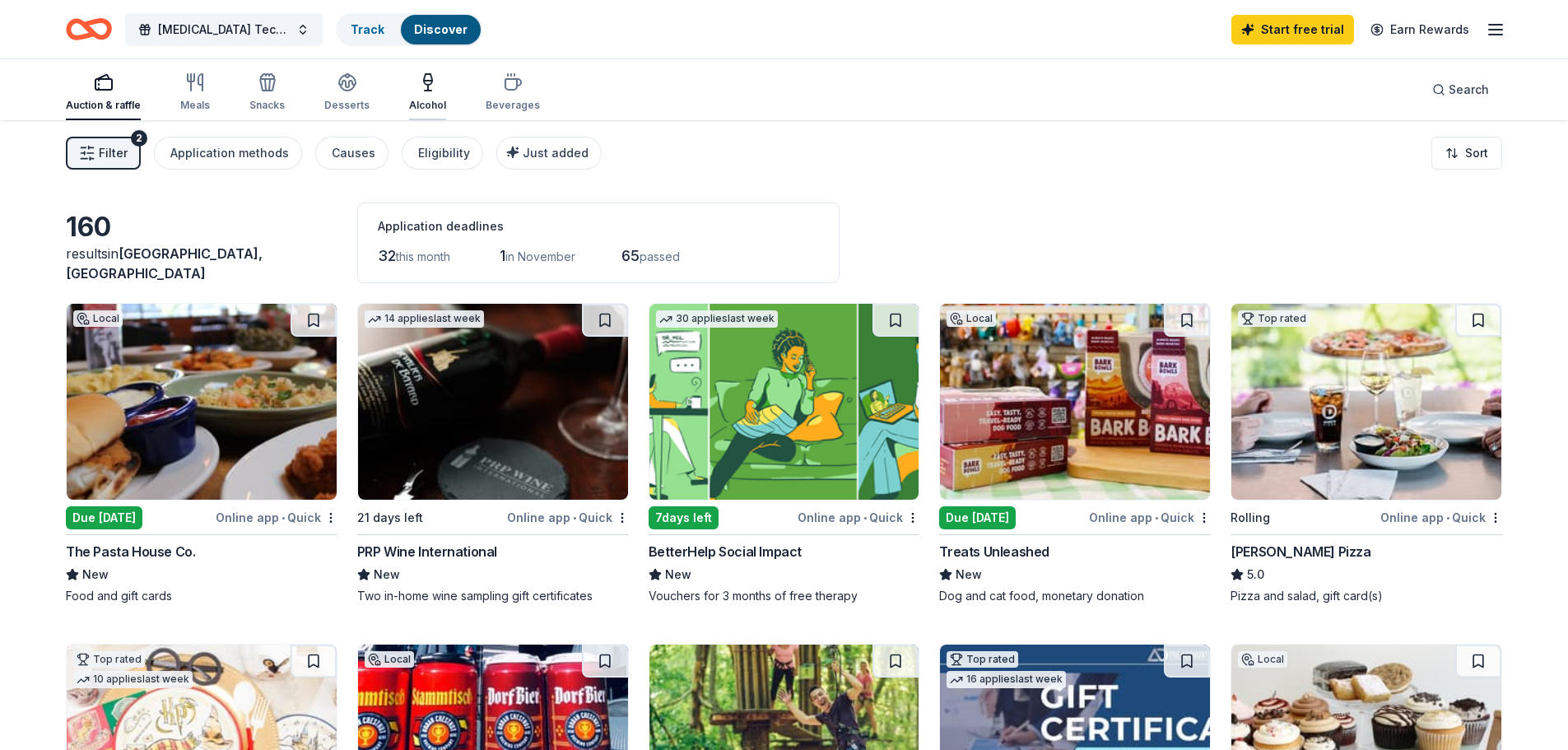
click at [419, 93] on div "Alcohol" at bounding box center [427, 92] width 37 height 39
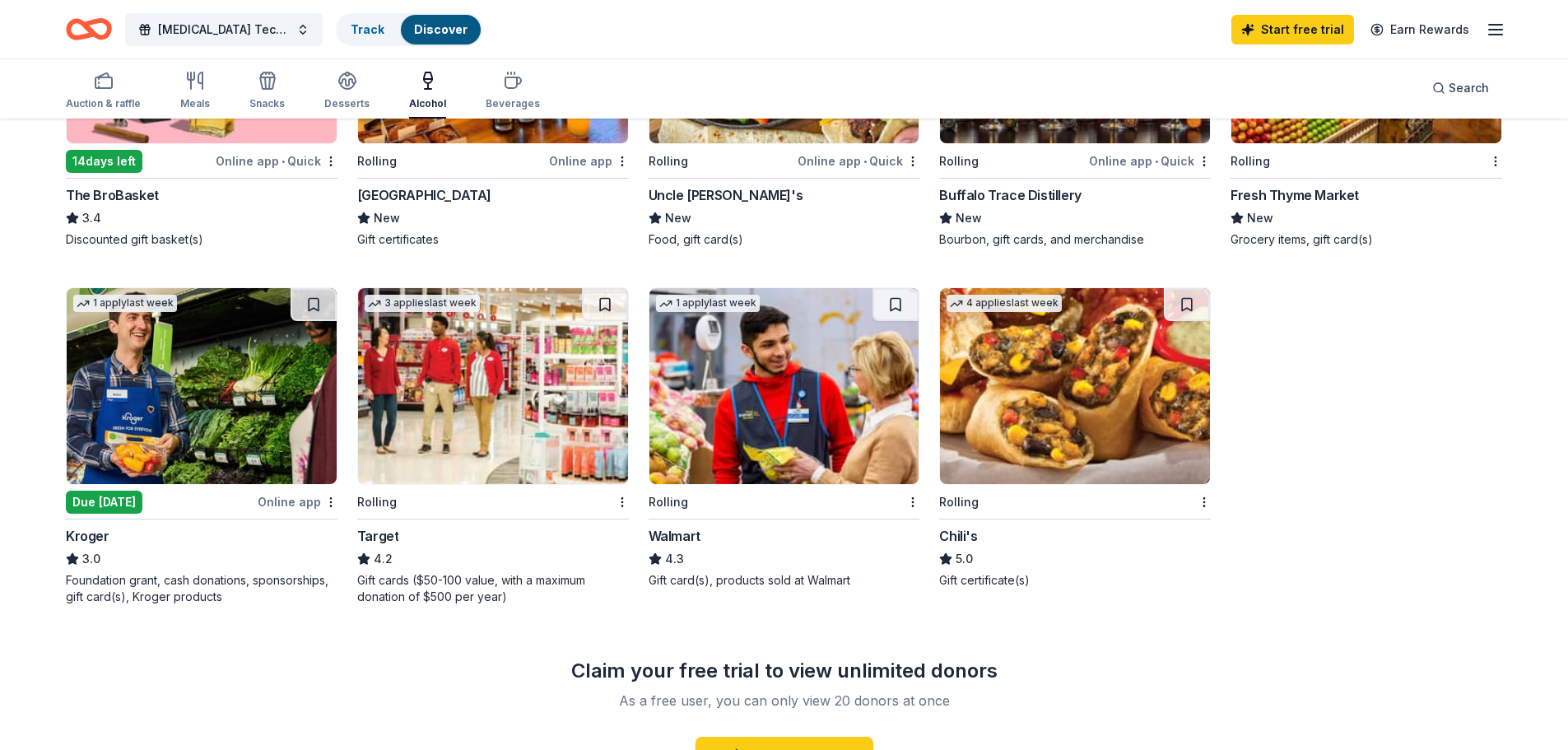
scroll to position [741, 0]
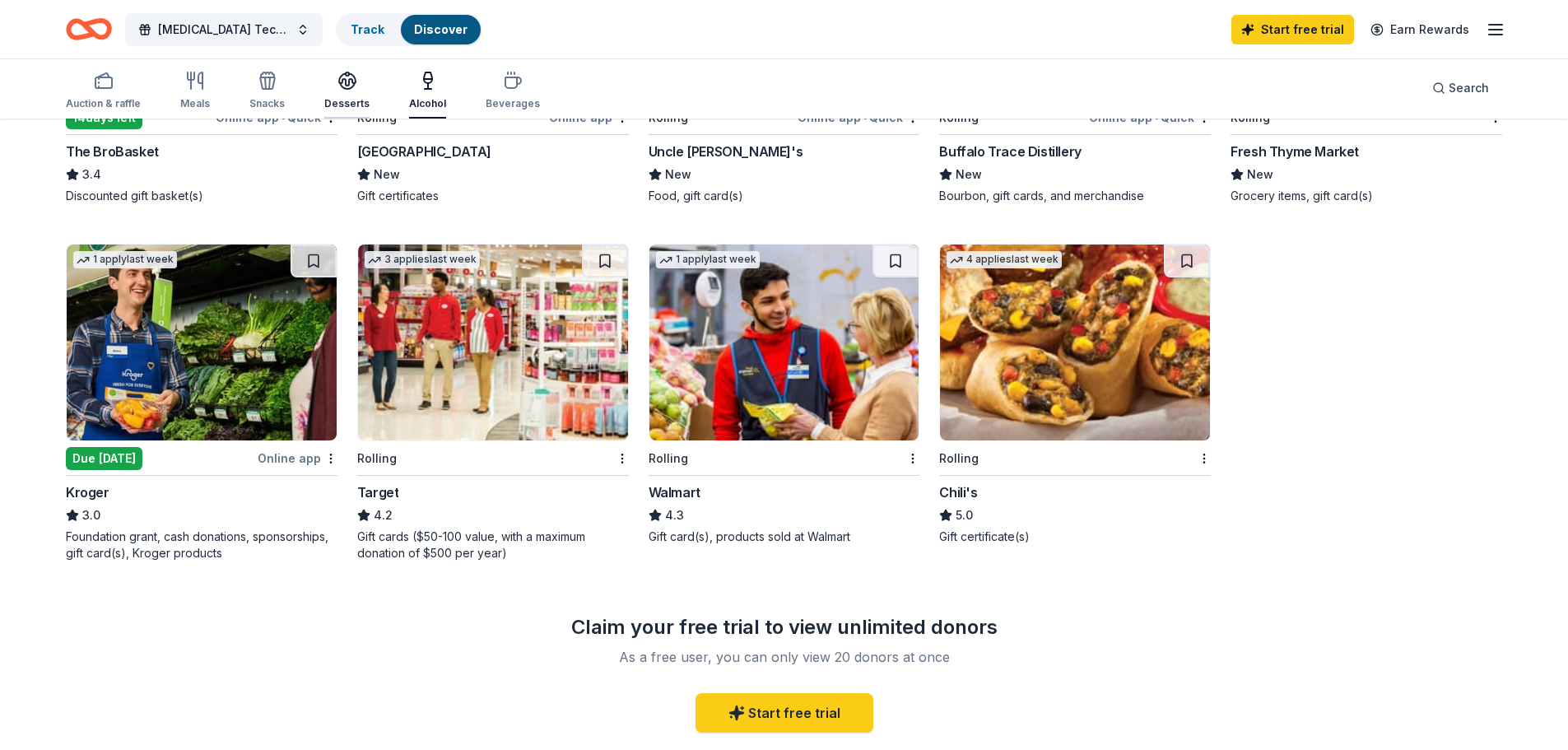
click at [339, 88] on icon "button" at bounding box center [348, 81] width 20 height 20
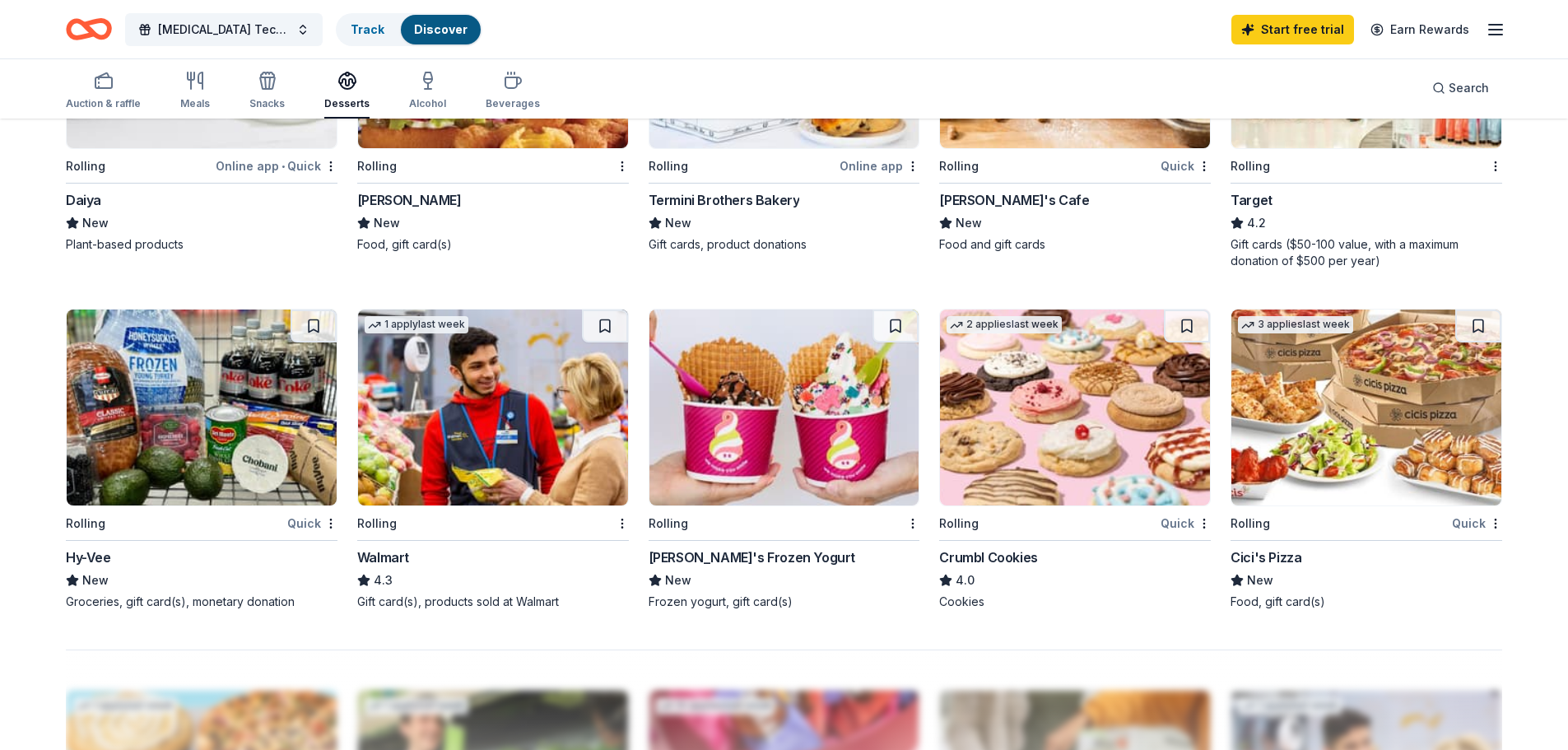
scroll to position [1070, 0]
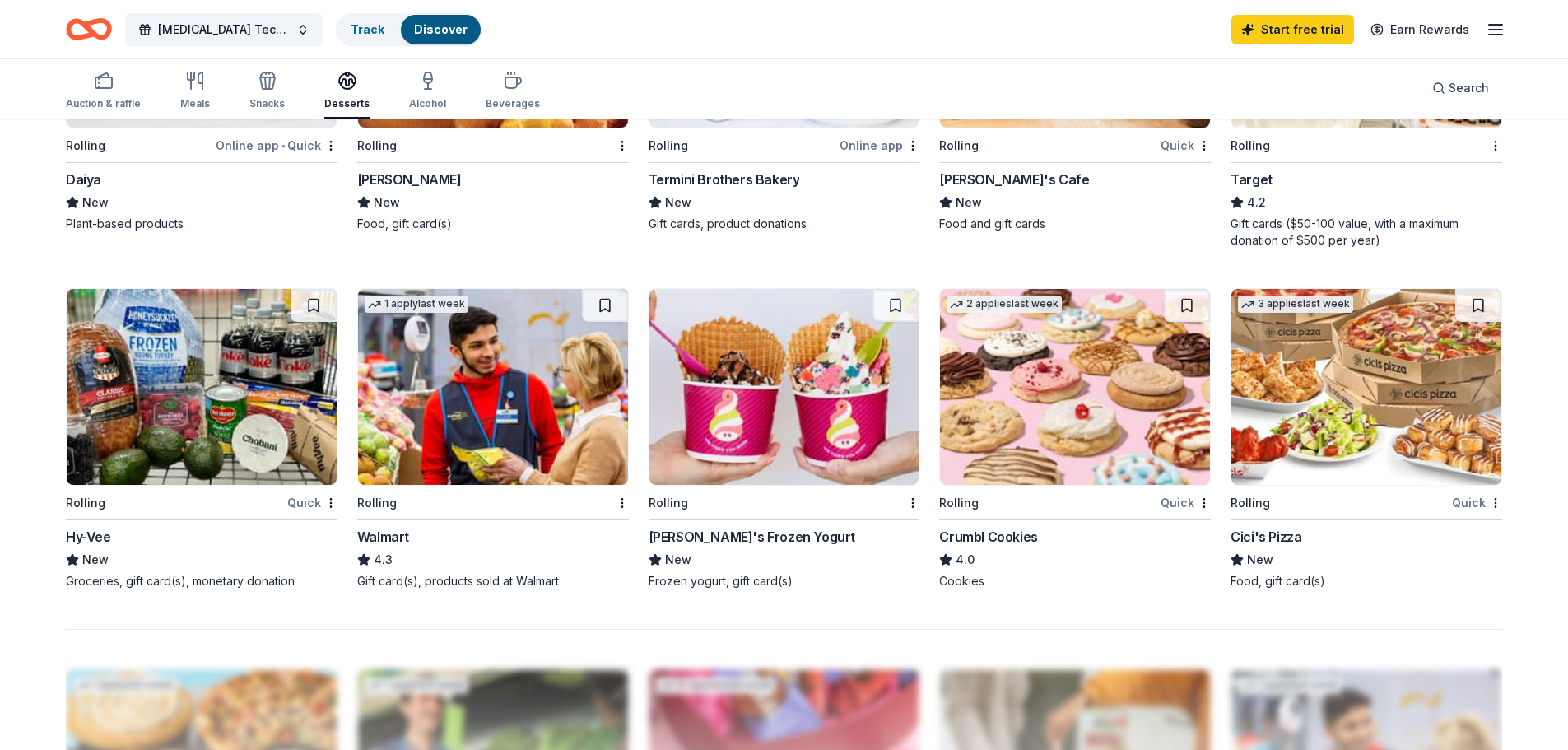
click at [723, 538] on div "[PERSON_NAME]'s Frozen Yogurt" at bounding box center [752, 537] width 207 height 20
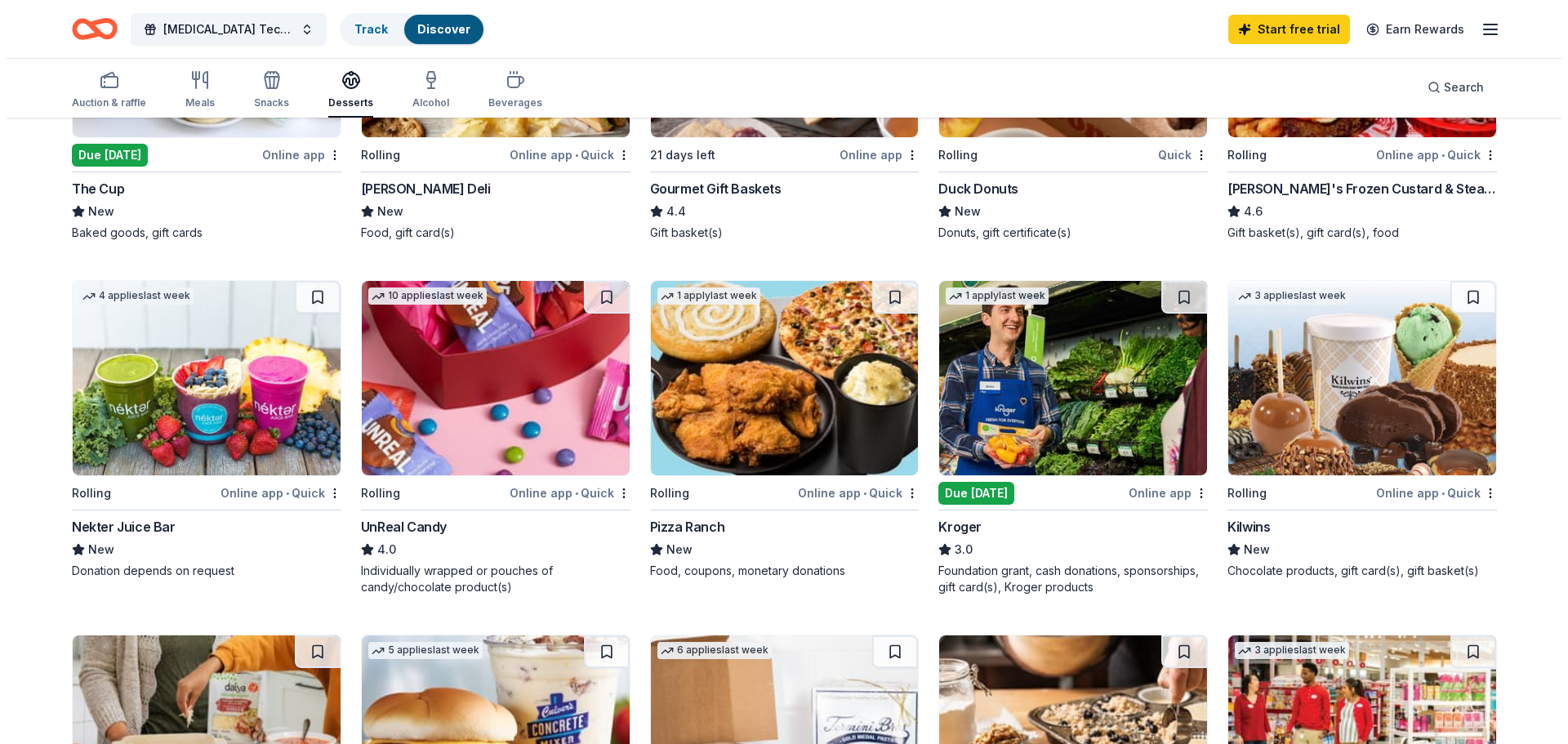
scroll to position [0, 0]
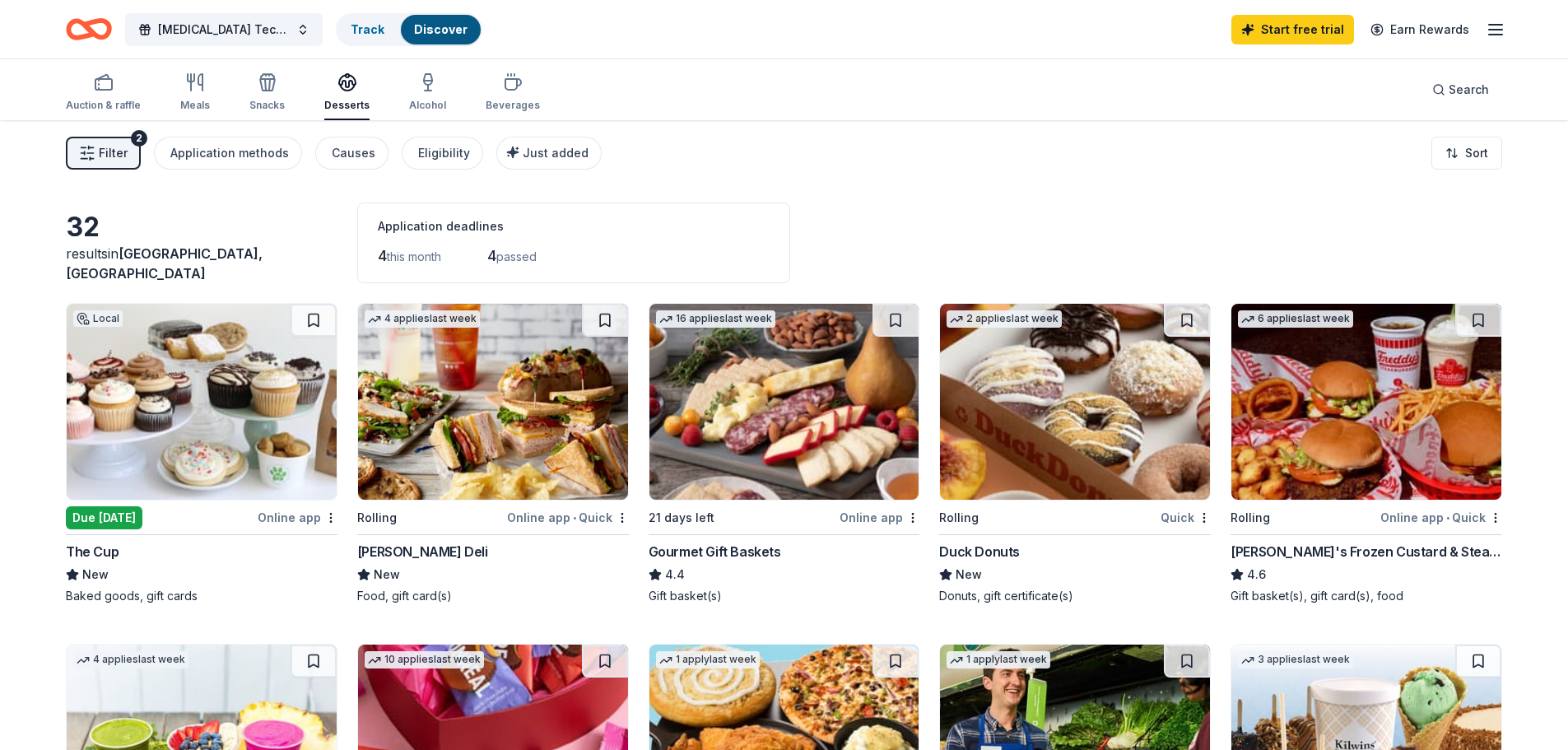
click at [110, 152] on span "Filter" at bounding box center [113, 153] width 28 height 20
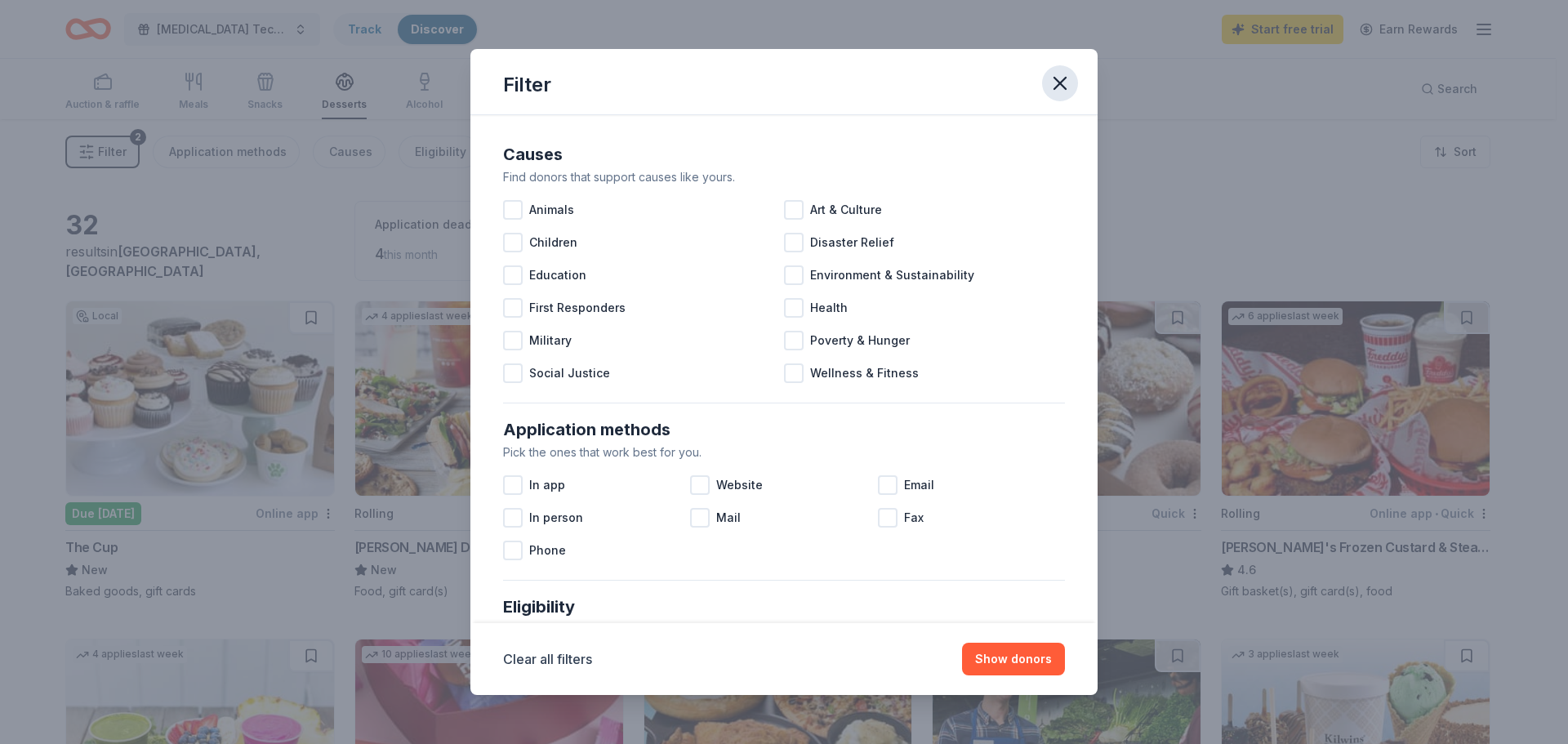
click at [1057, 78] on icon "button" at bounding box center [1060, 84] width 23 height 23
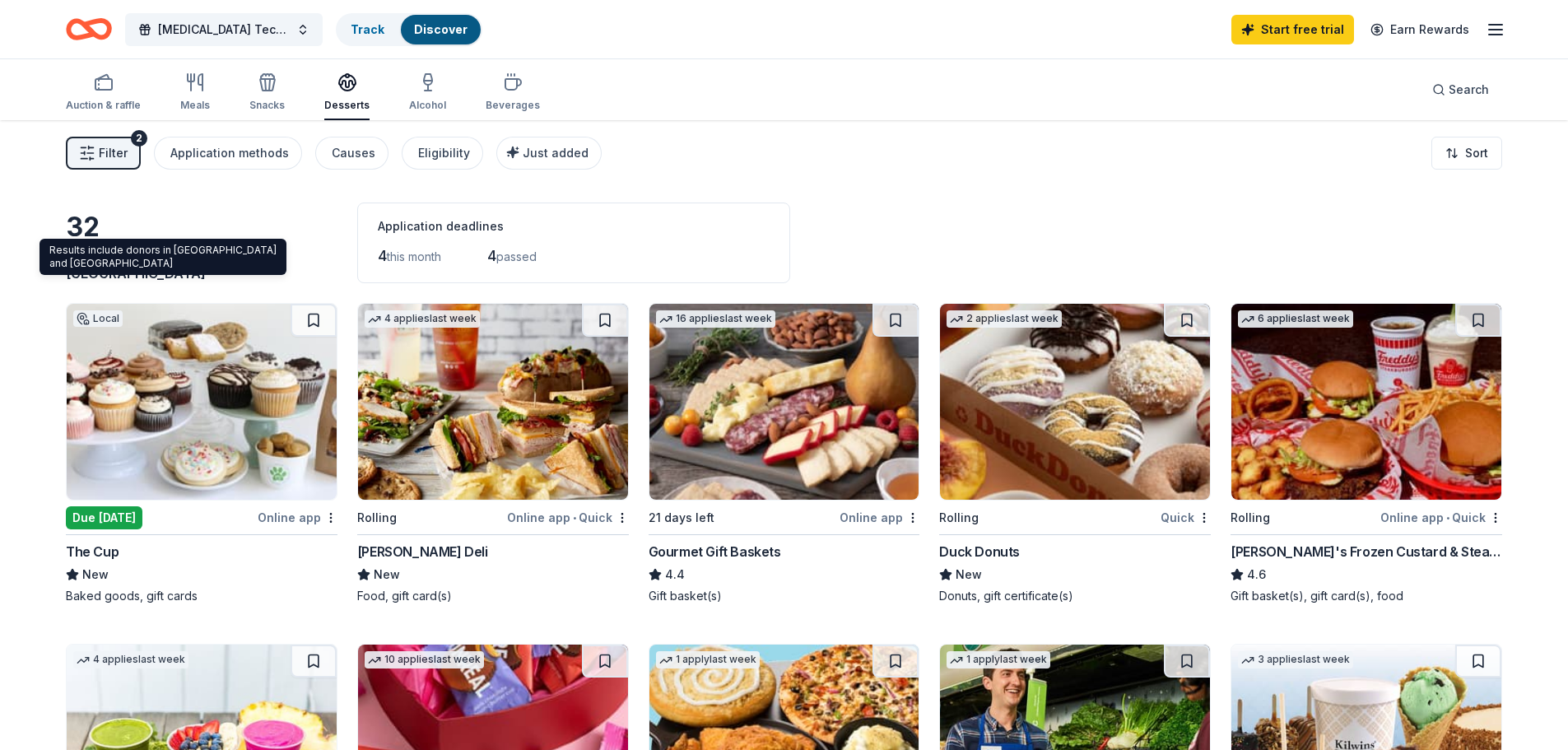
click at [146, 270] on span "Mehlville, MO" at bounding box center [164, 263] width 197 height 36
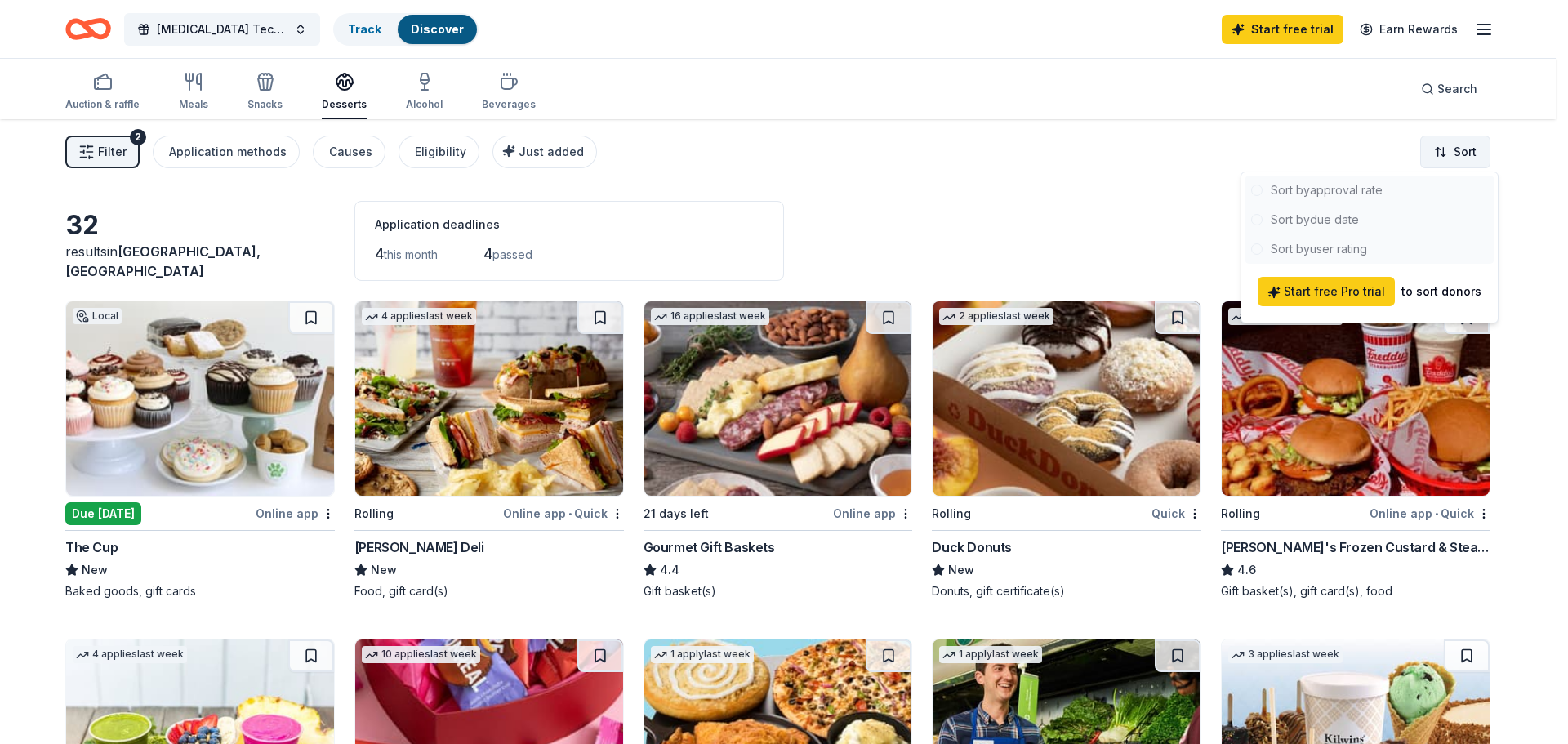
click at [1475, 151] on html "Radiology Tech Week 2025 Track Discover Start free trial Earn Rewards Auction &…" at bounding box center [784, 372] width 1568 height 744
click at [762, 165] on html "Radiology Tech Week 2025 Track Discover Start free trial Earn Rewards Auction &…" at bounding box center [784, 372] width 1568 height 744
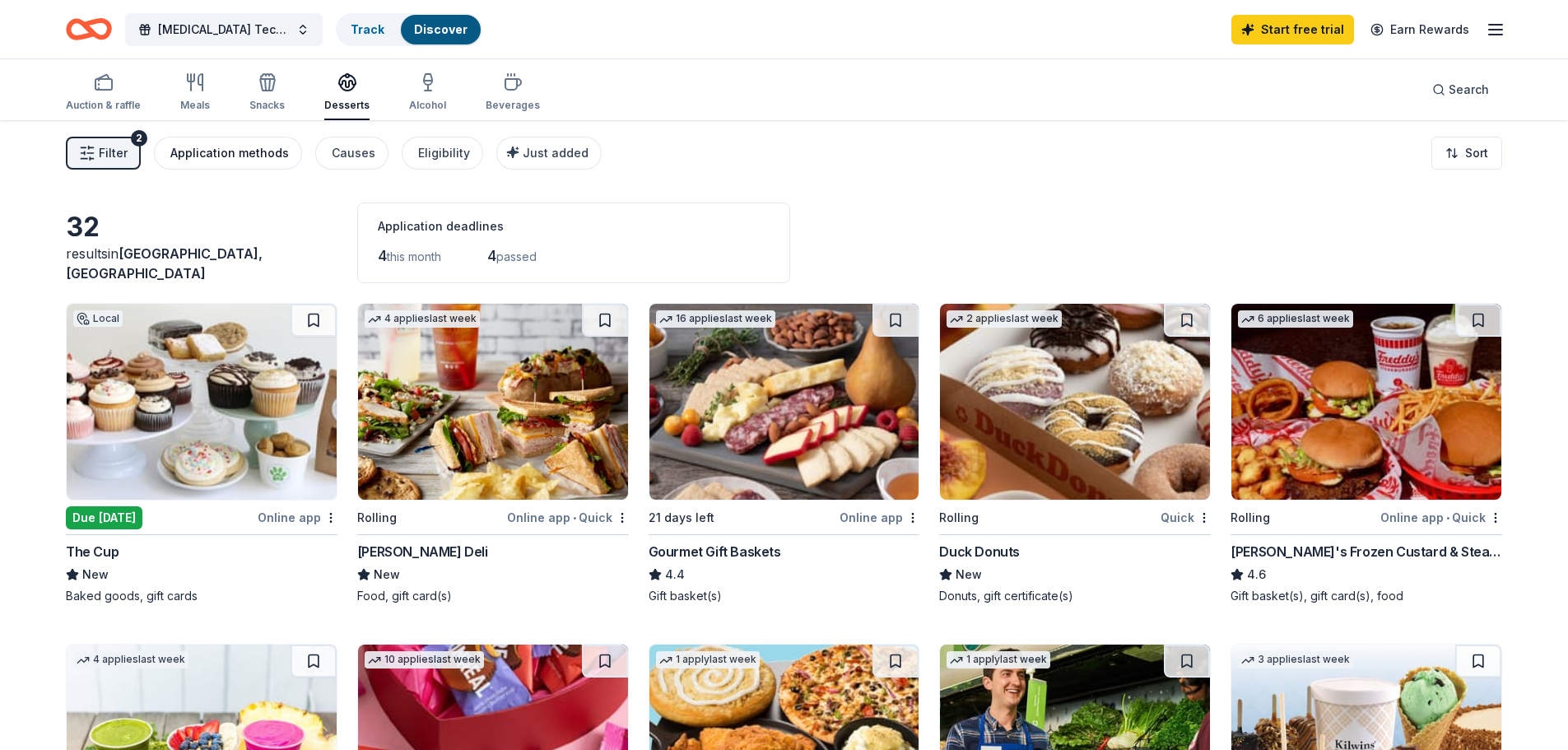
click at [211, 154] on div "Application methods" at bounding box center [230, 153] width 119 height 20
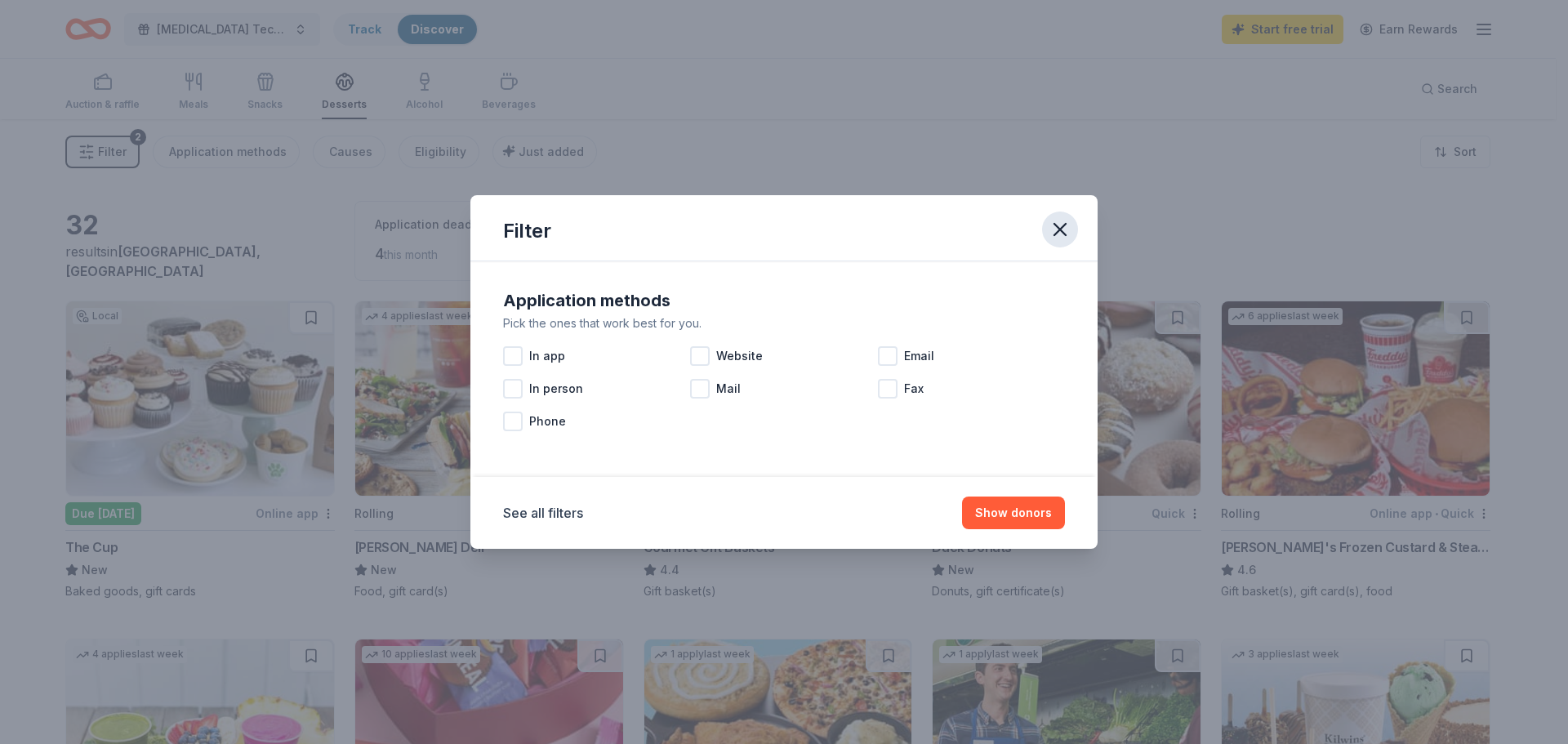
click at [1064, 229] on icon "button" at bounding box center [1060, 230] width 23 height 23
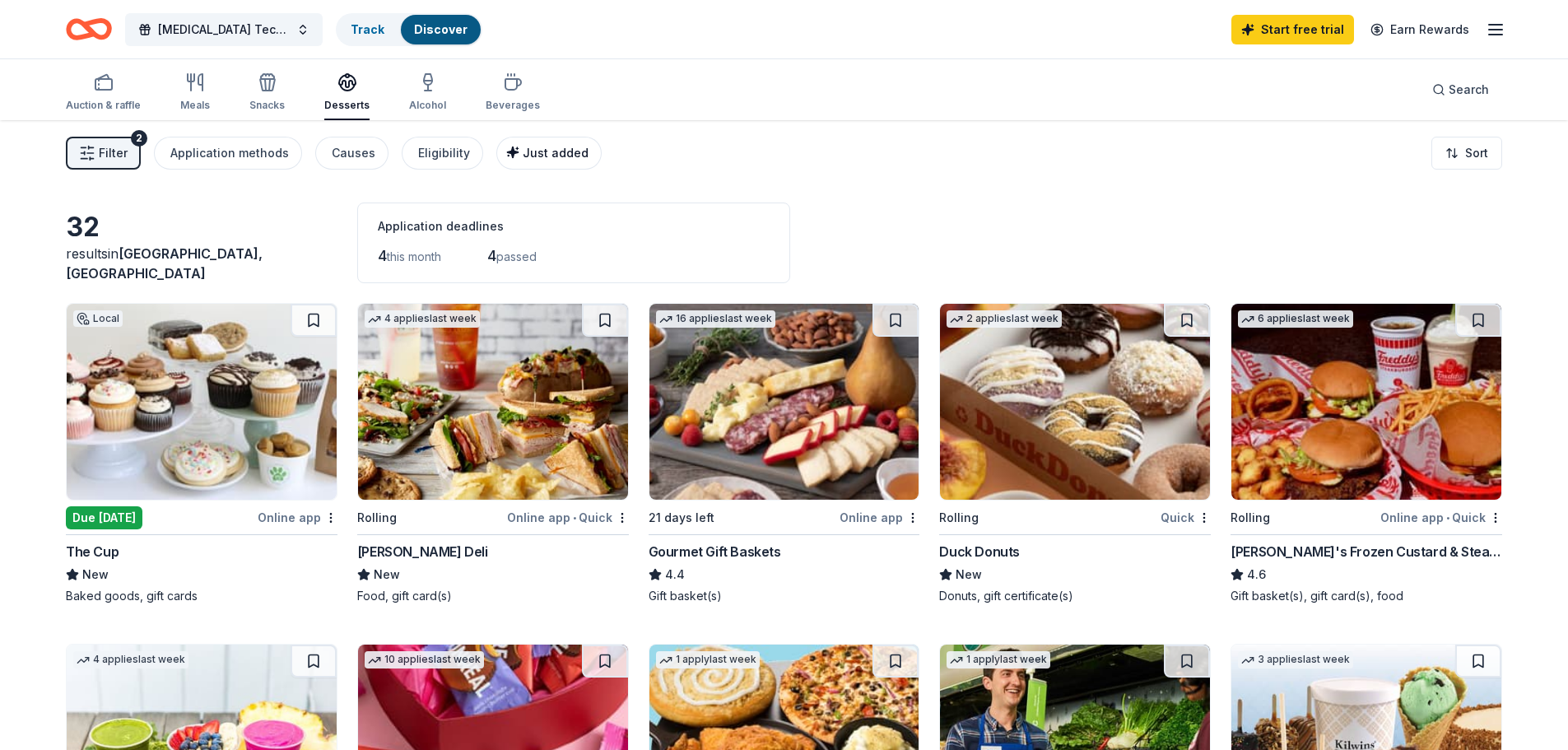
click at [555, 154] on span "Just added" at bounding box center [555, 152] width 66 height 14
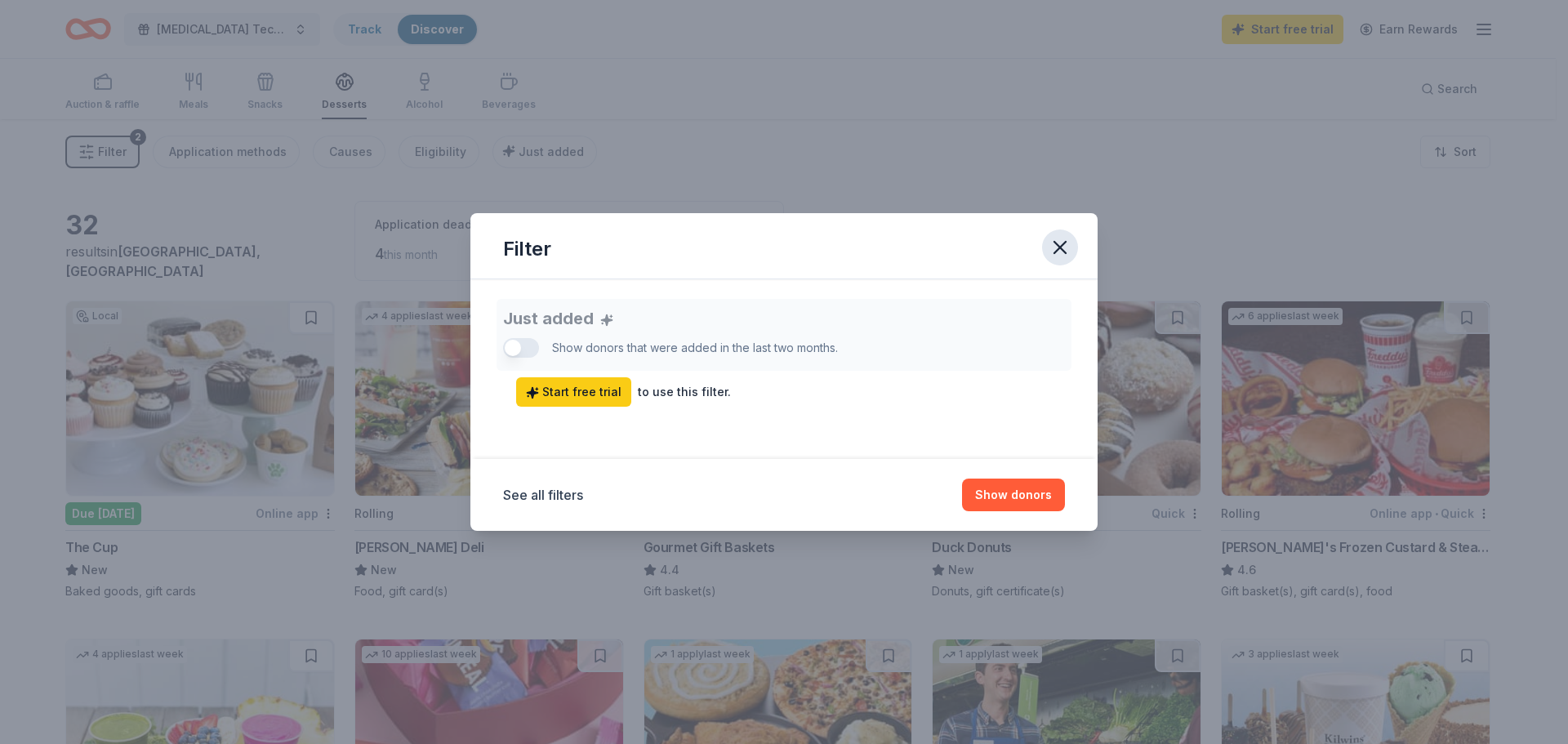
click at [1068, 247] on icon "button" at bounding box center [1060, 247] width 23 height 23
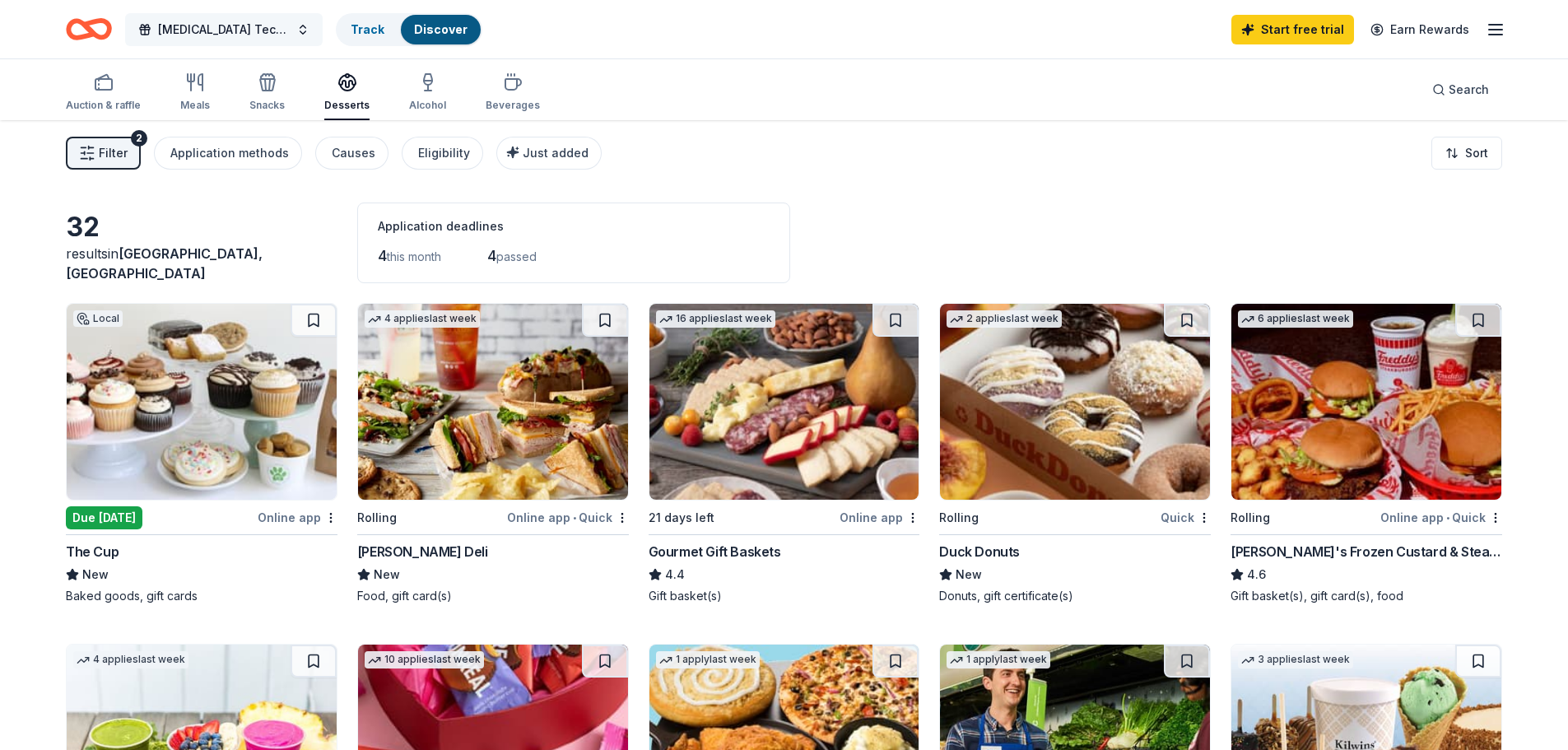
click at [211, 28] on span "[MEDICAL_DATA] Tech Week 2025" at bounding box center [224, 30] width 132 height 20
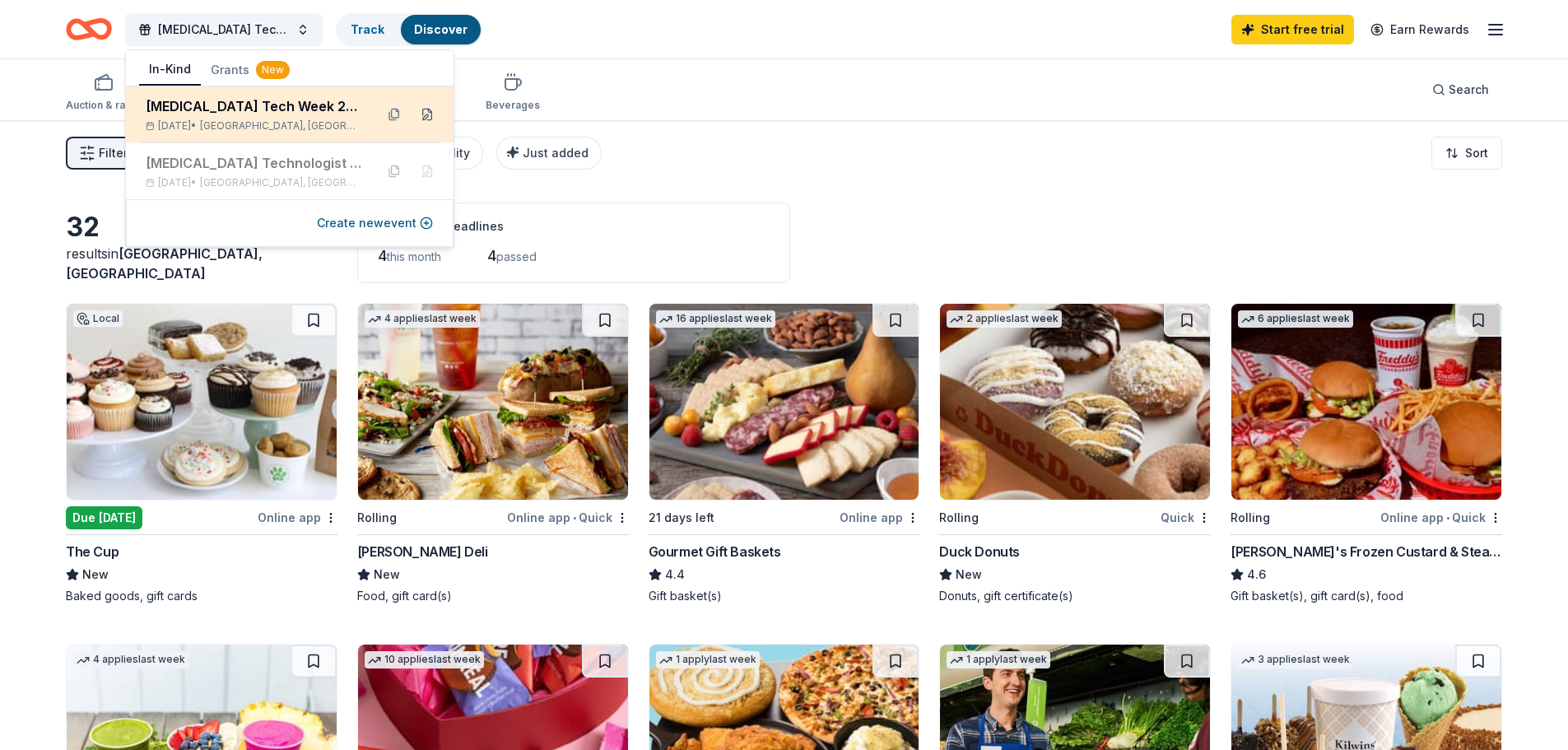
click at [427, 110] on button at bounding box center [427, 115] width 27 height 27
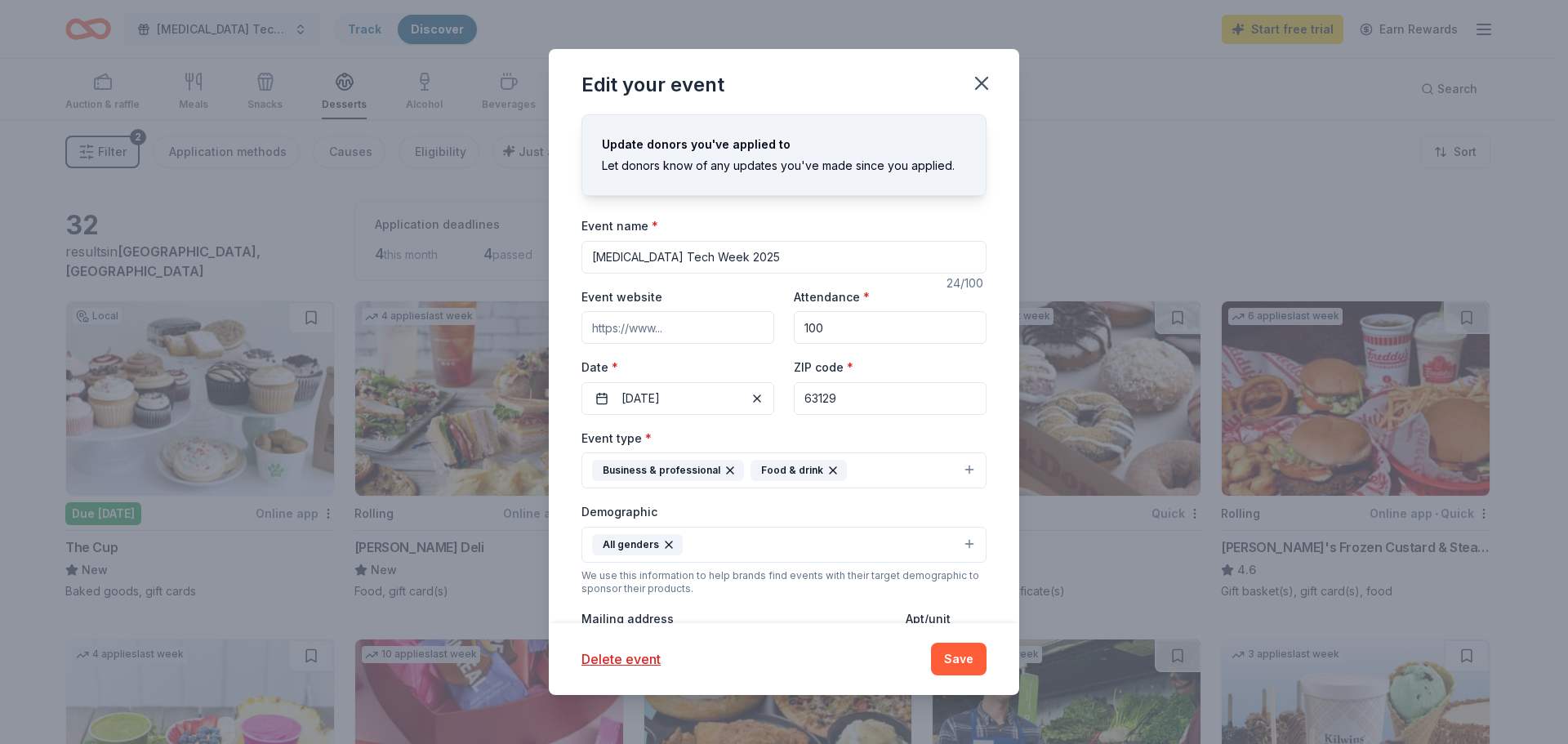
click at [864, 404] on input "63129" at bounding box center [890, 398] width 192 height 32
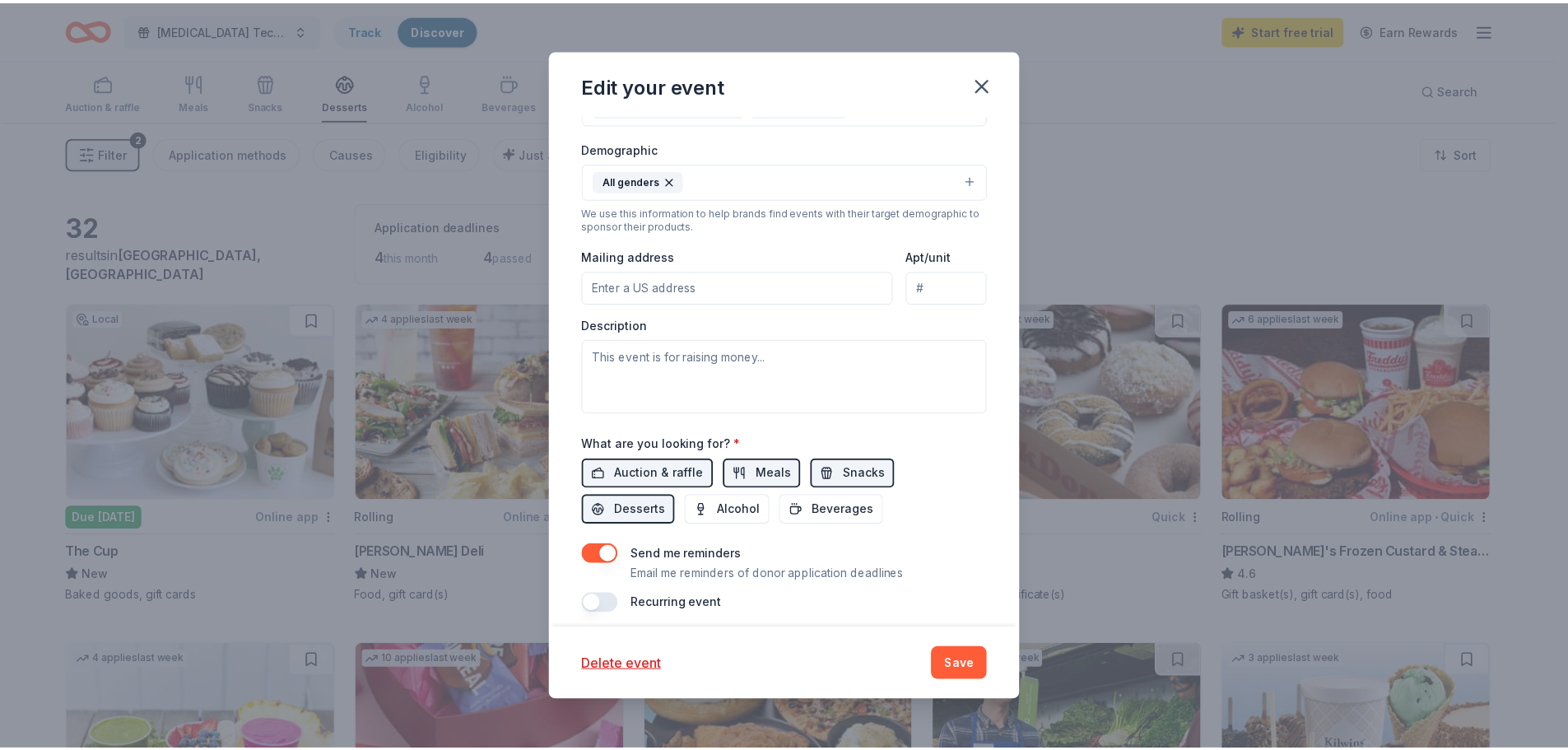
scroll to position [380, 0]
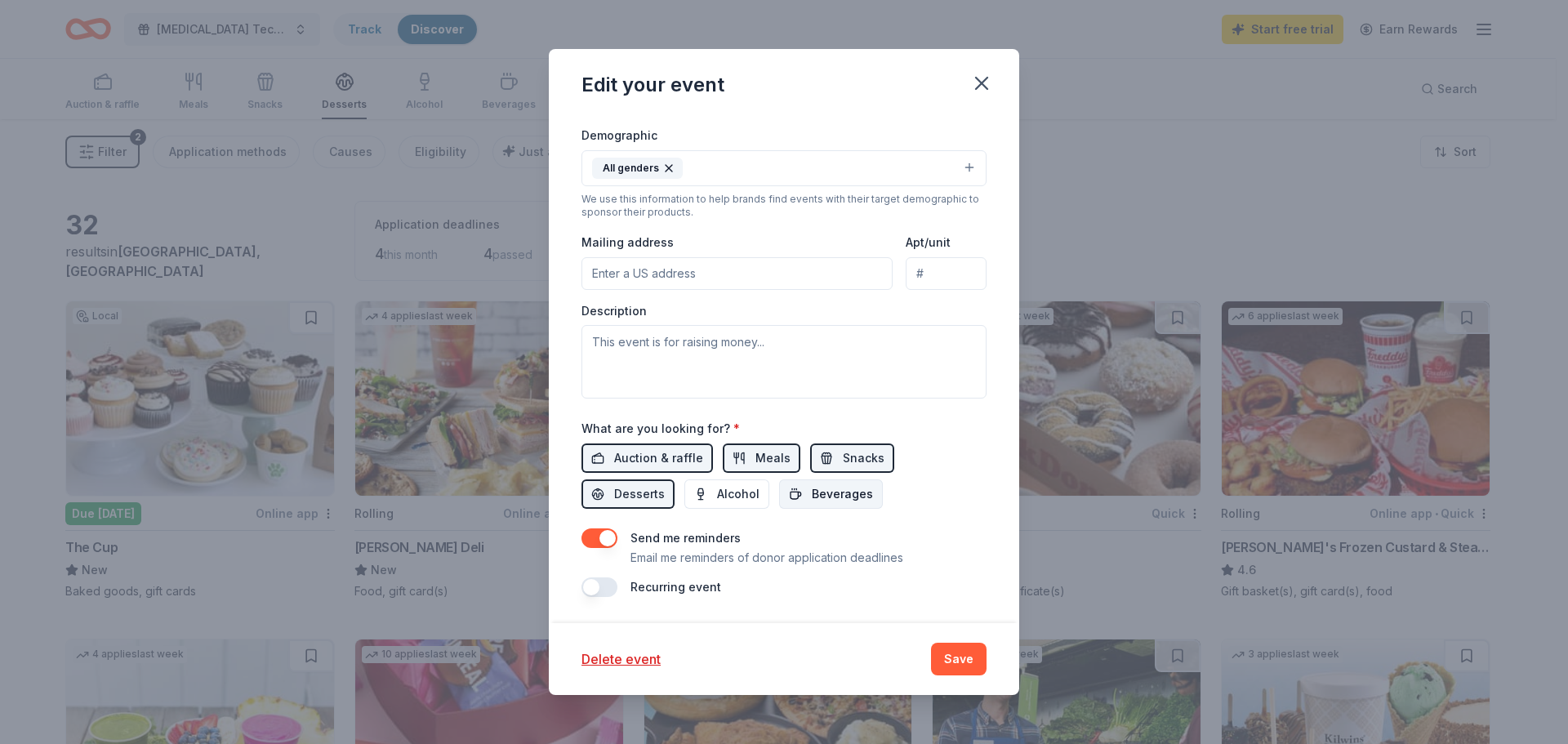
type input "63110"
click at [820, 498] on span "Beverages" at bounding box center [843, 494] width 61 height 20
click at [965, 654] on button "Save" at bounding box center [958, 659] width 56 height 32
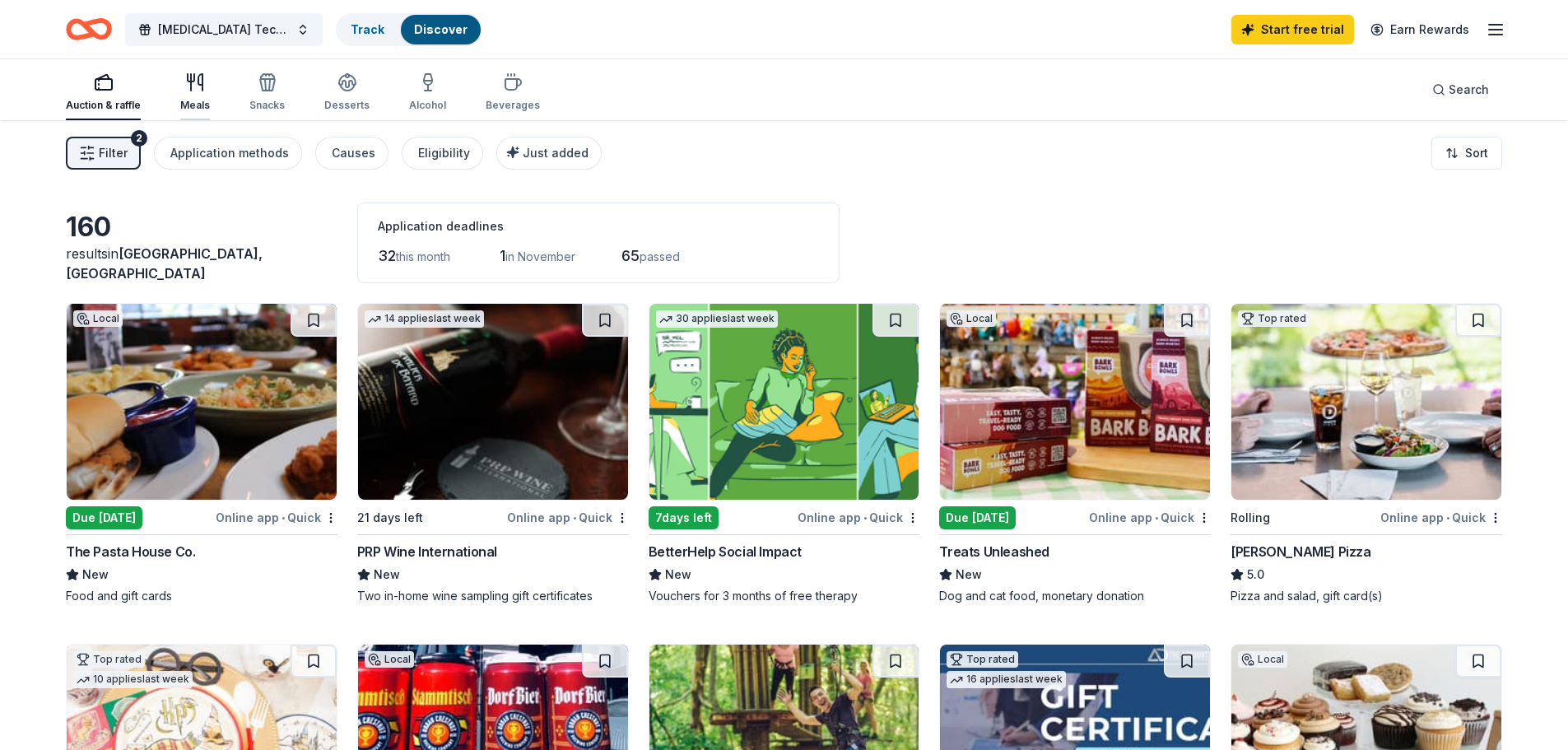
click at [191, 93] on div "Meals" at bounding box center [195, 92] width 29 height 39
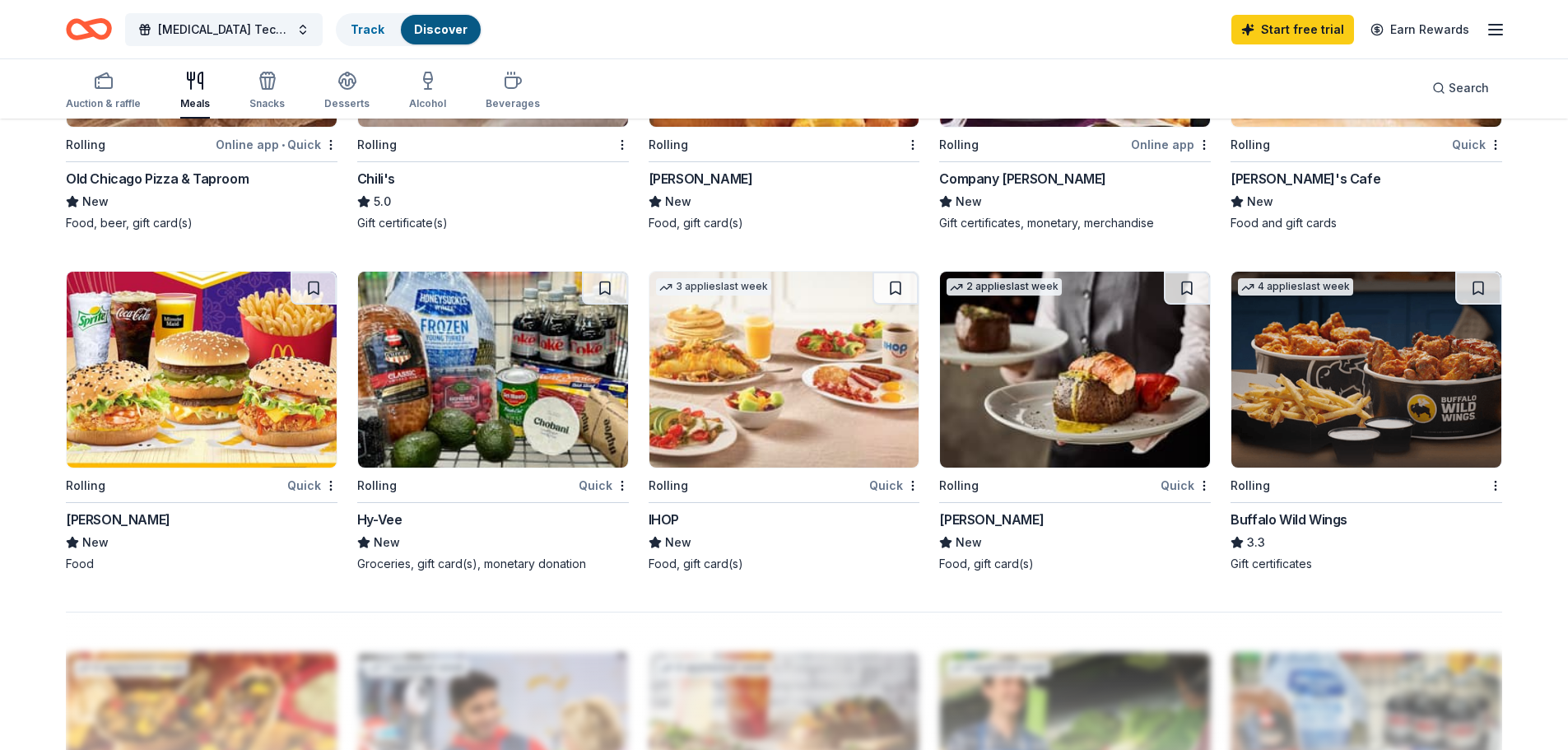
scroll to position [1070, 0]
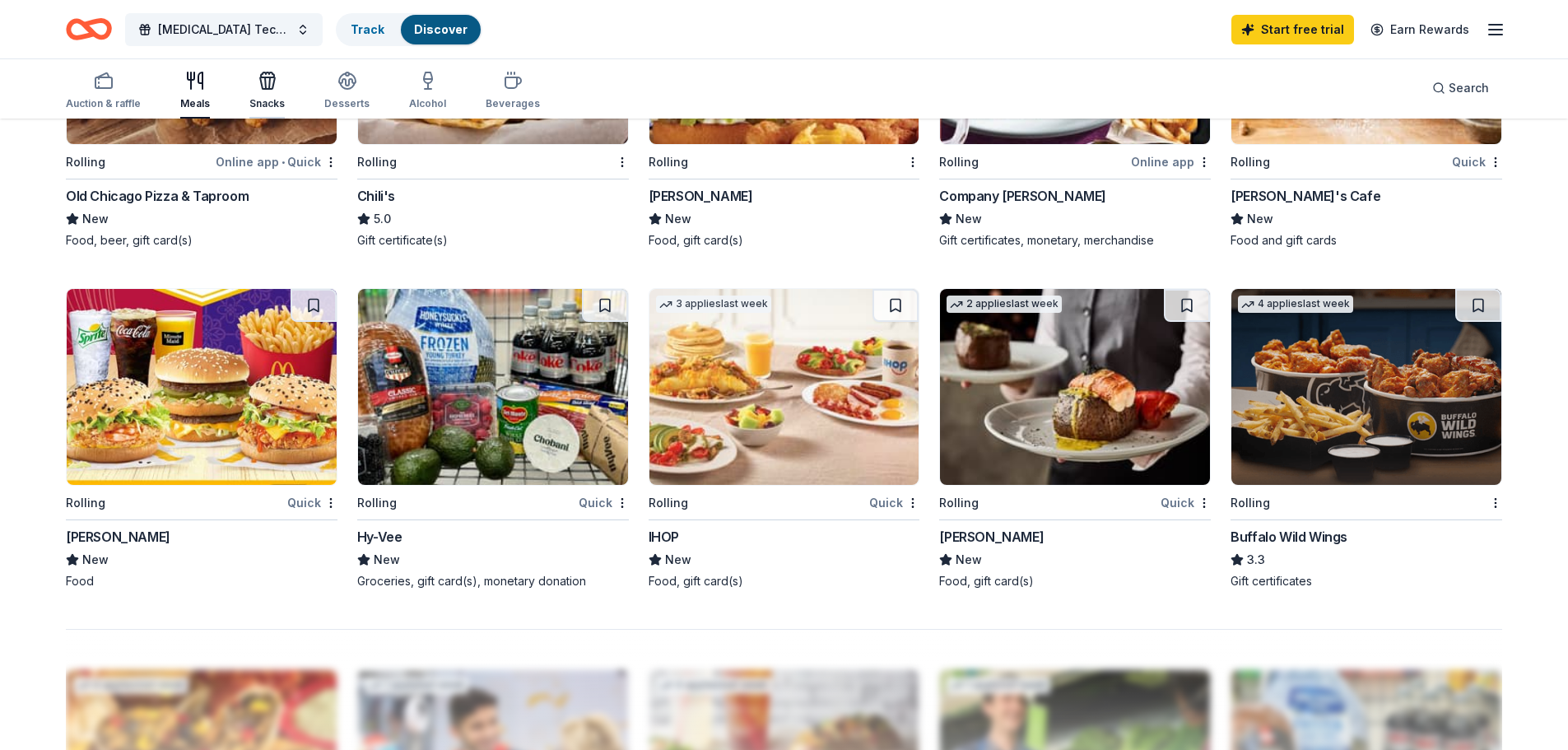
click at [261, 94] on div "Snacks" at bounding box center [267, 90] width 35 height 39
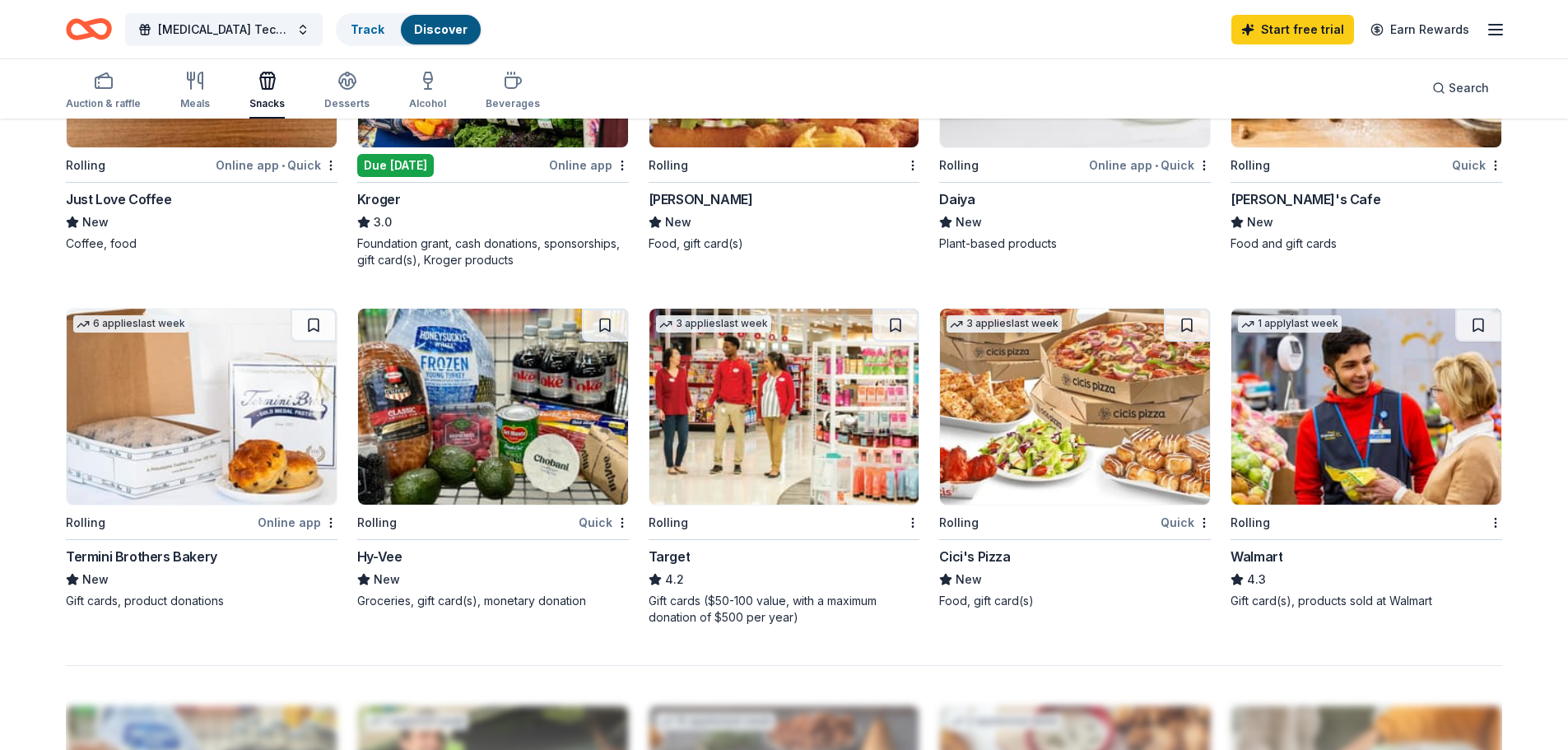
scroll to position [1070, 0]
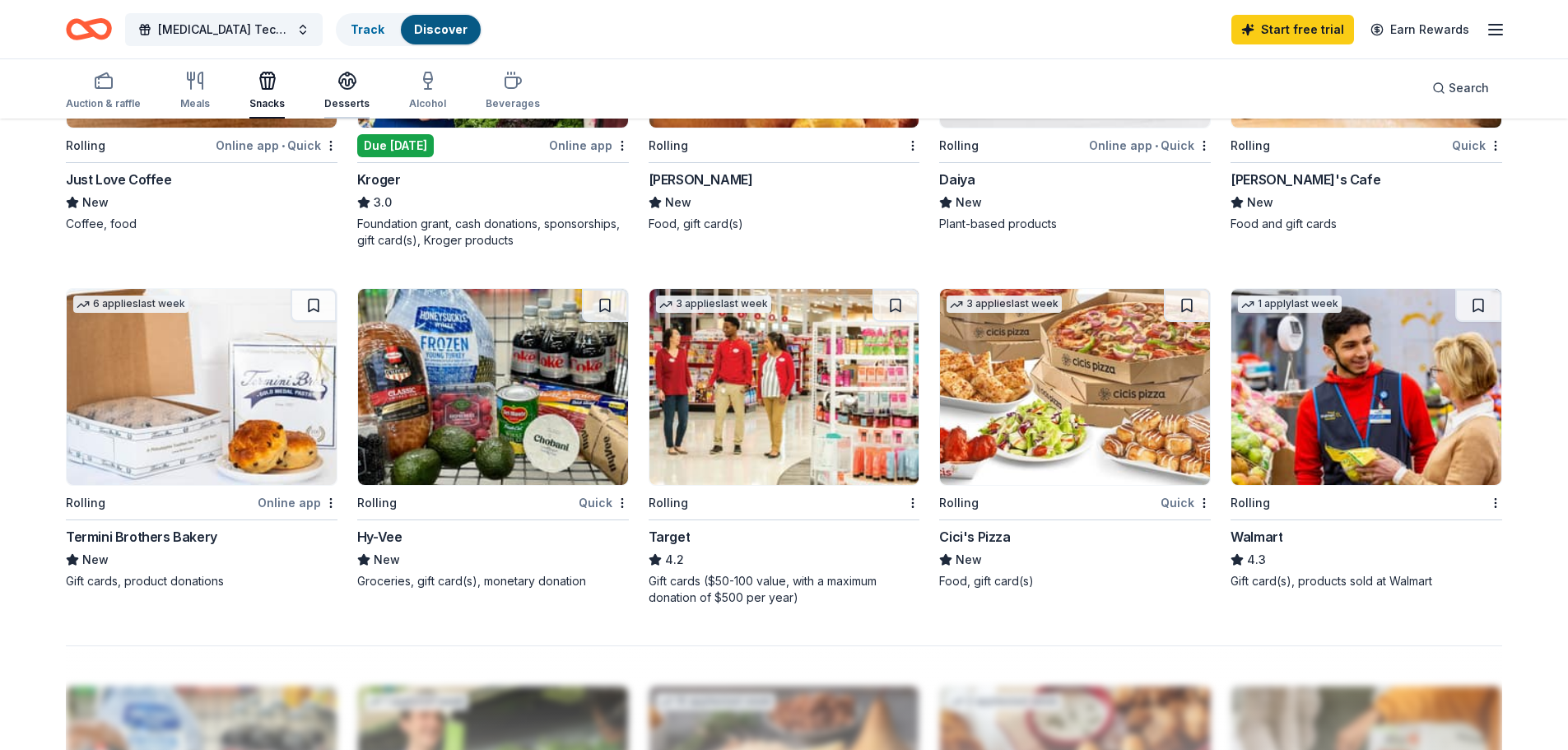
click at [343, 84] on icon "button" at bounding box center [348, 81] width 20 height 20
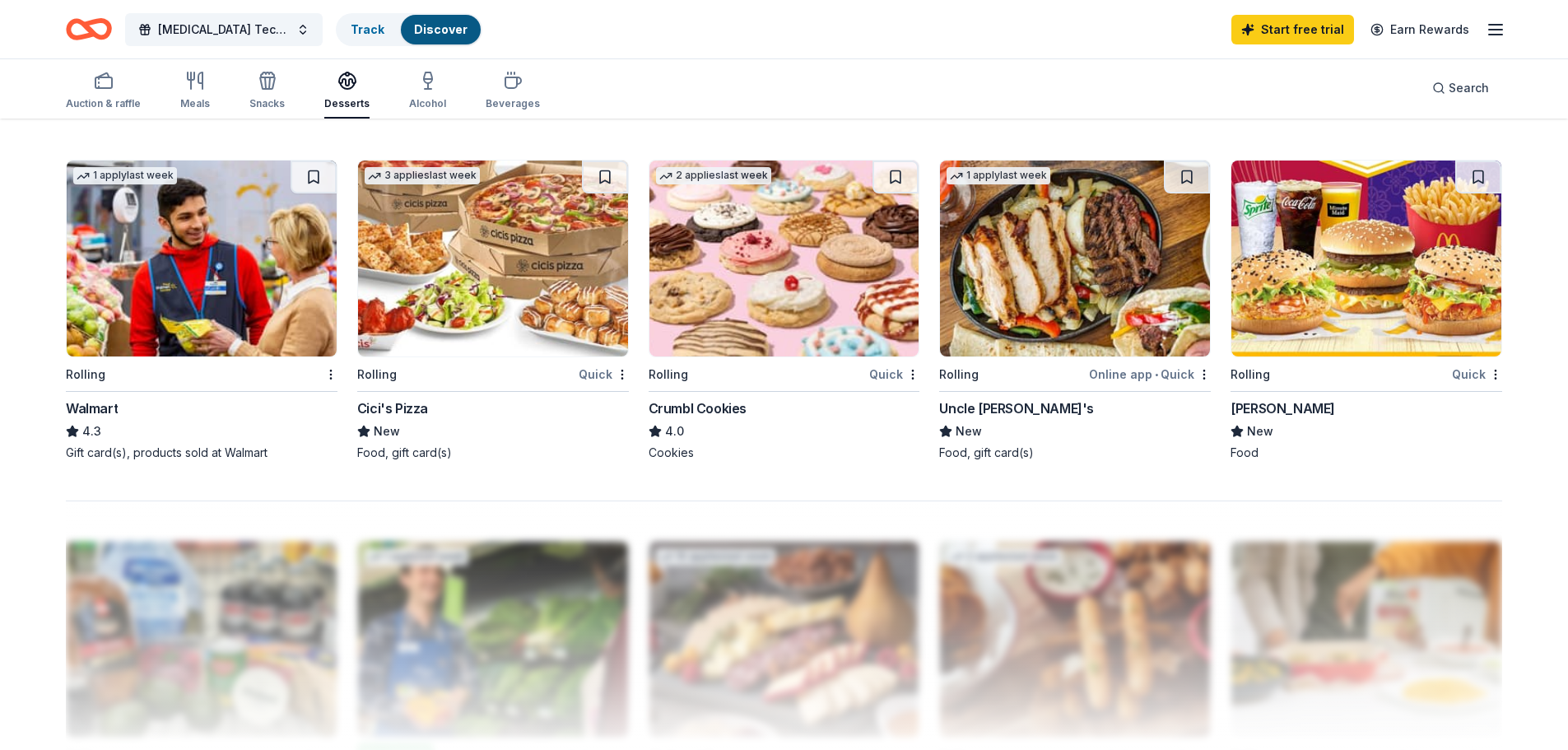
scroll to position [1235, 0]
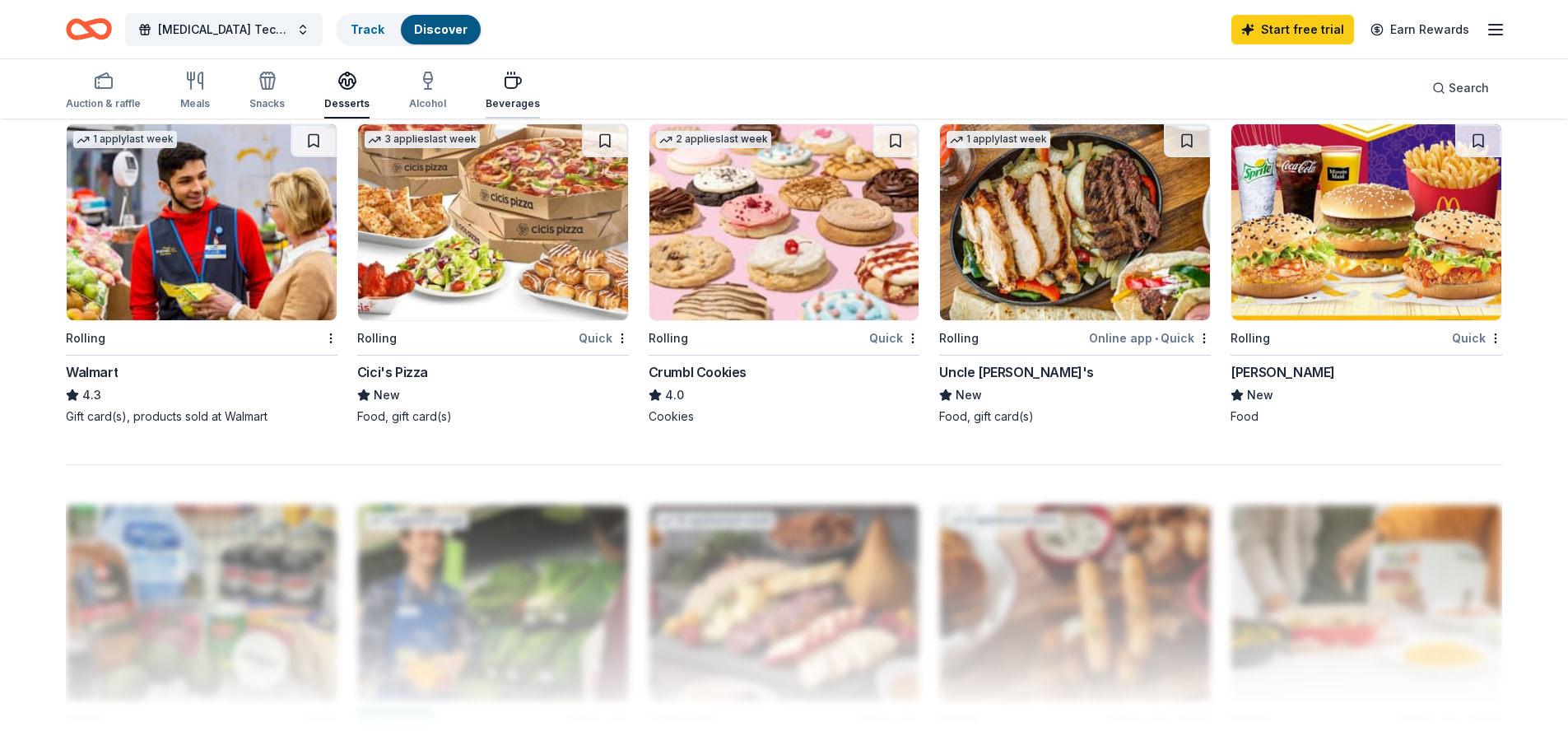
click at [503, 84] on icon "button" at bounding box center [513, 81] width 20 height 20
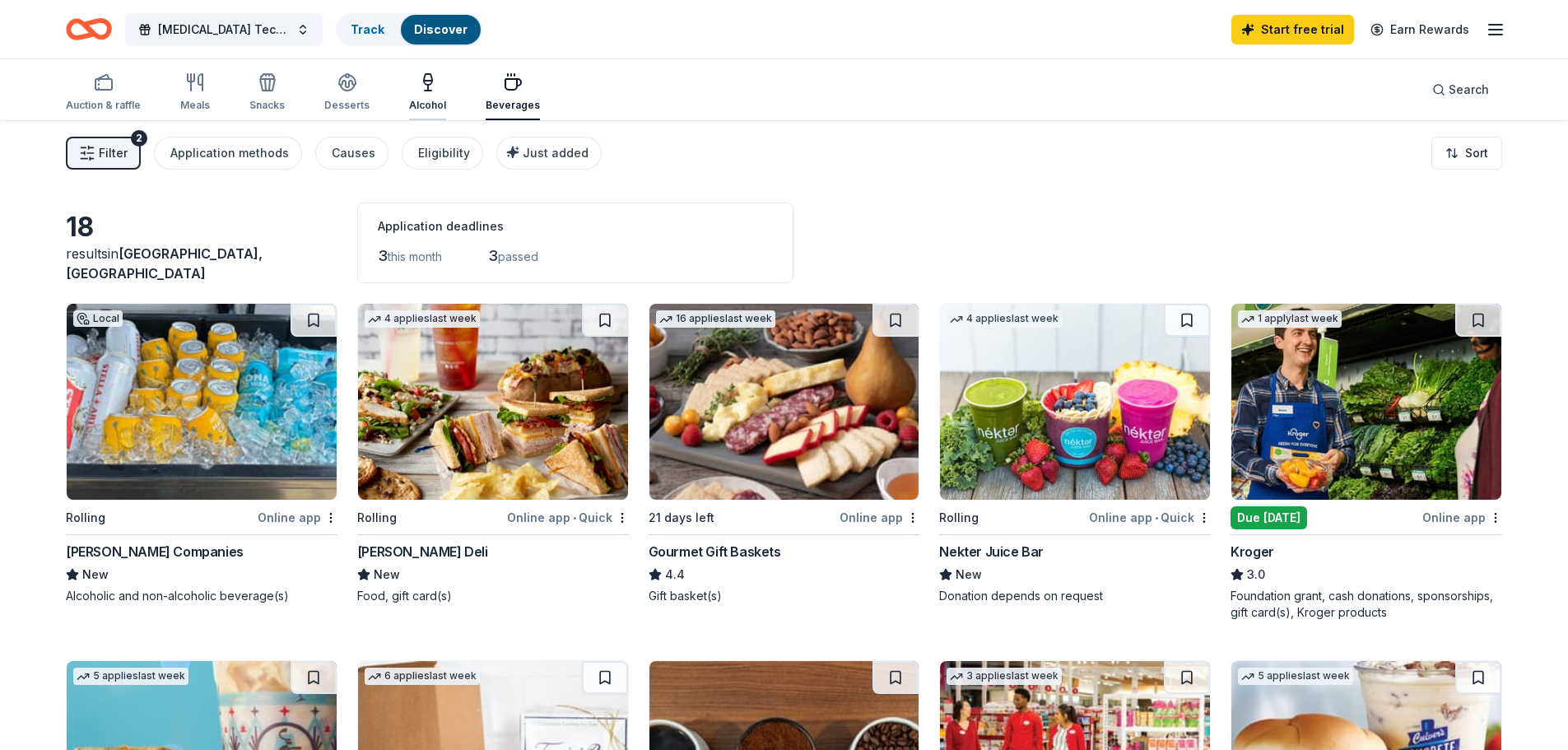
click at [426, 94] on div "Alcohol" at bounding box center [427, 92] width 37 height 39
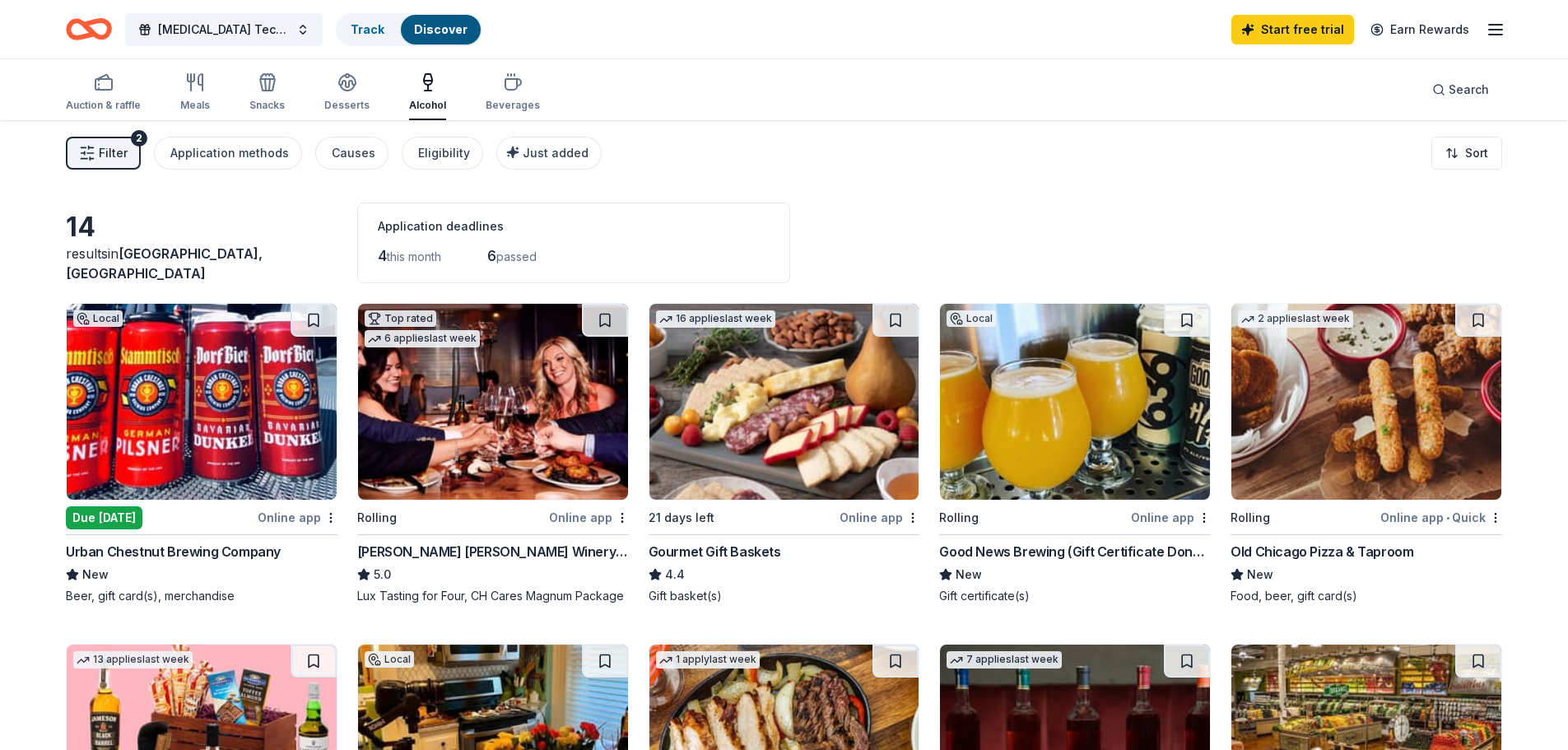
drag, startPoint x: 340, startPoint y: 91, endPoint x: 424, endPoint y: 62, distance: 88.9
click at [340, 91] on icon "button" at bounding box center [348, 83] width 20 height 20
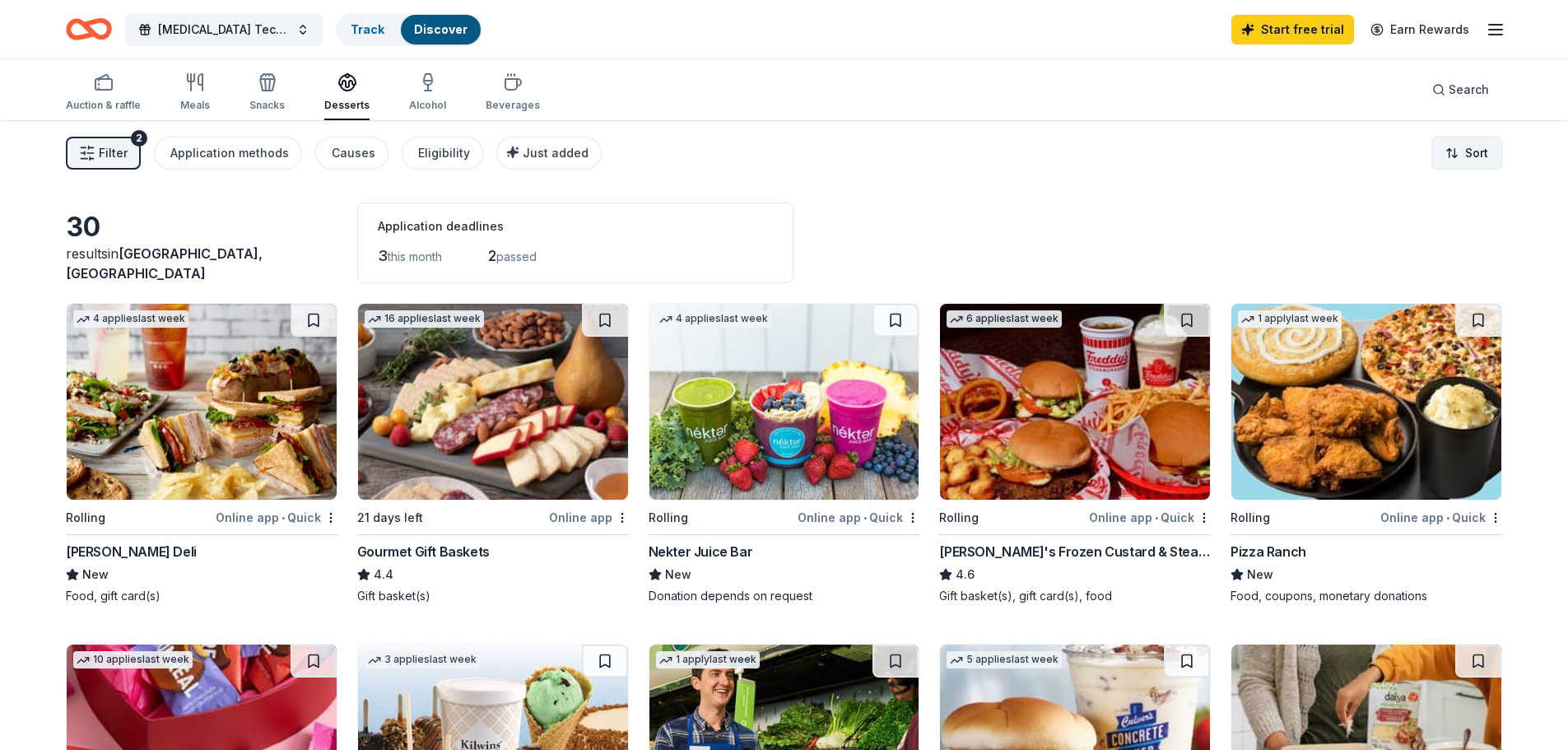
click at [1473, 166] on html "Radiology Tech Week 2025 Track Discover Start free trial Earn Rewards Auction &…" at bounding box center [784, 375] width 1568 height 750
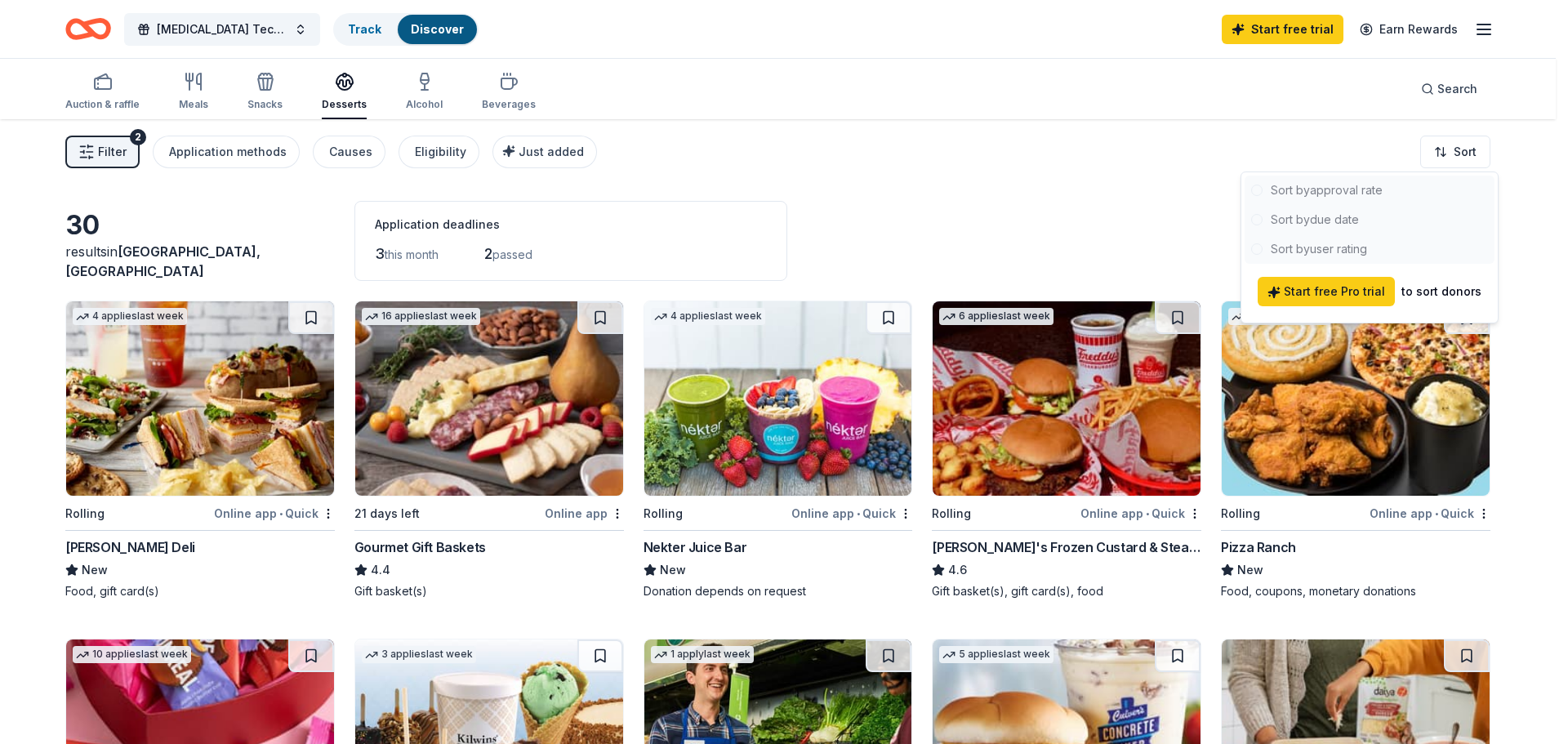
click at [1461, 156] on html "Radiology Tech Week 2025 Track Discover Start free trial Earn Rewards Auction &…" at bounding box center [784, 372] width 1568 height 744
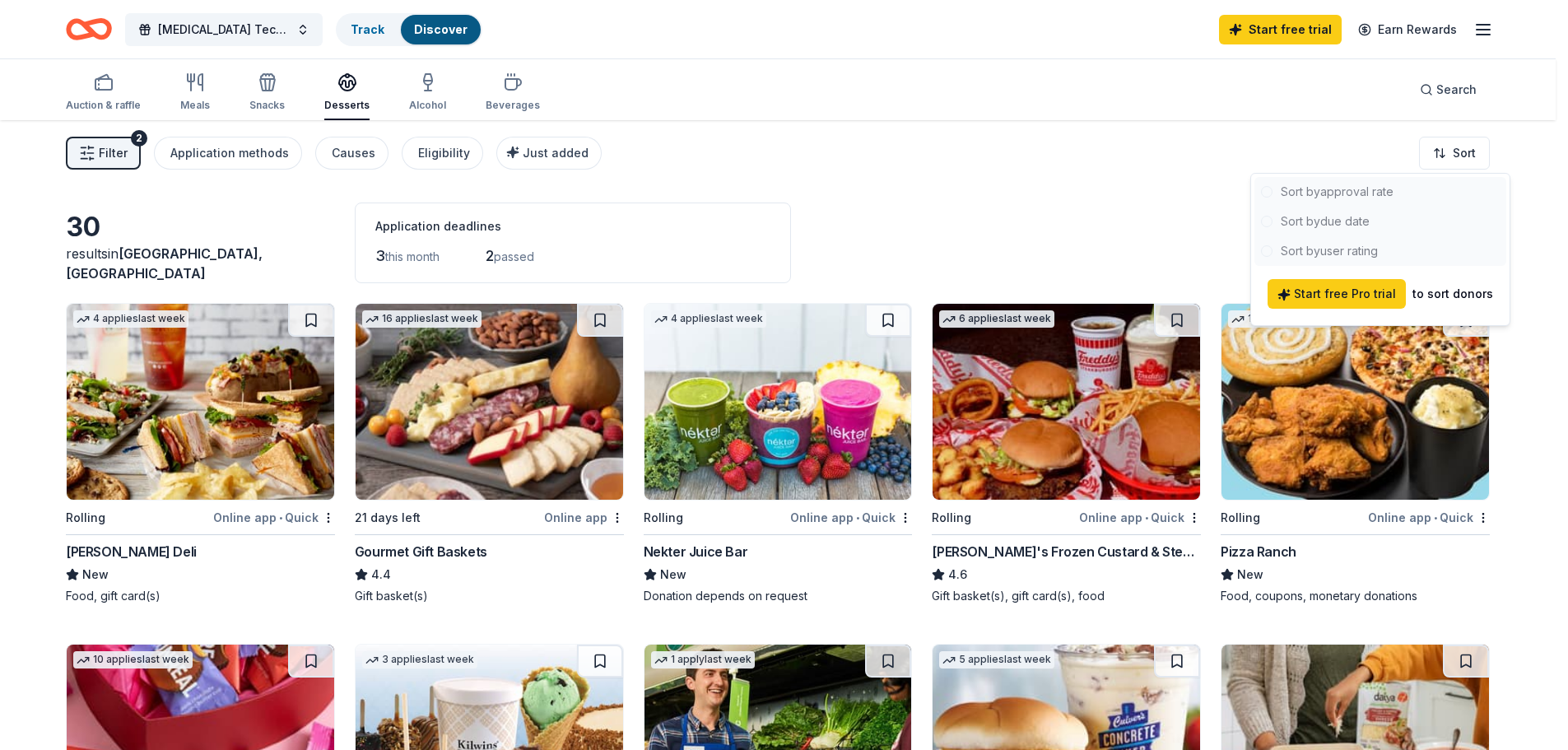
click at [1473, 157] on html "Radiology Tech Week 2025 Track Discover Start free trial Earn Rewards Auction &…" at bounding box center [784, 375] width 1568 height 750
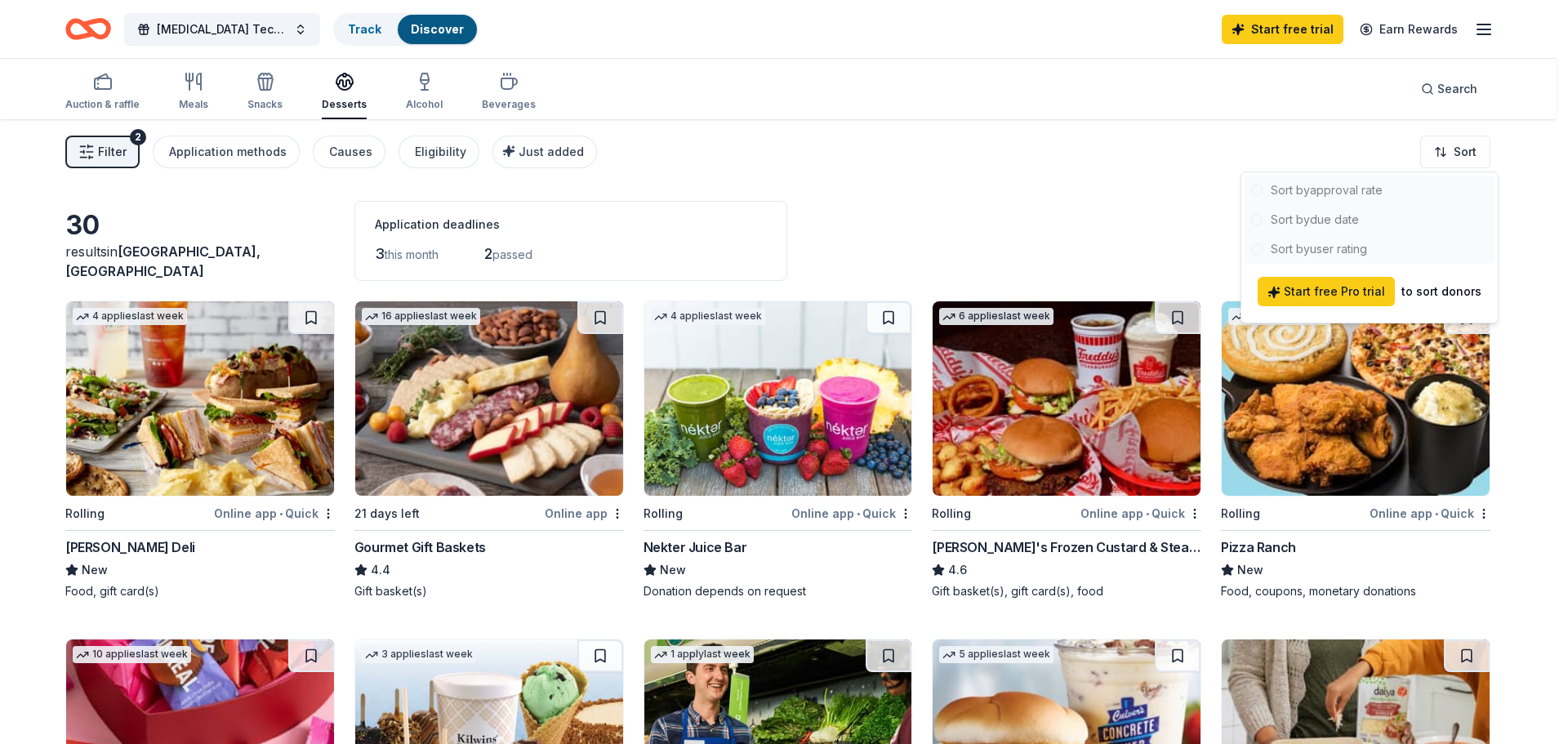
click at [650, 185] on html "Radiology Tech Week 2025 Track Discover Start free trial Earn Rewards Auction &…" at bounding box center [784, 372] width 1568 height 744
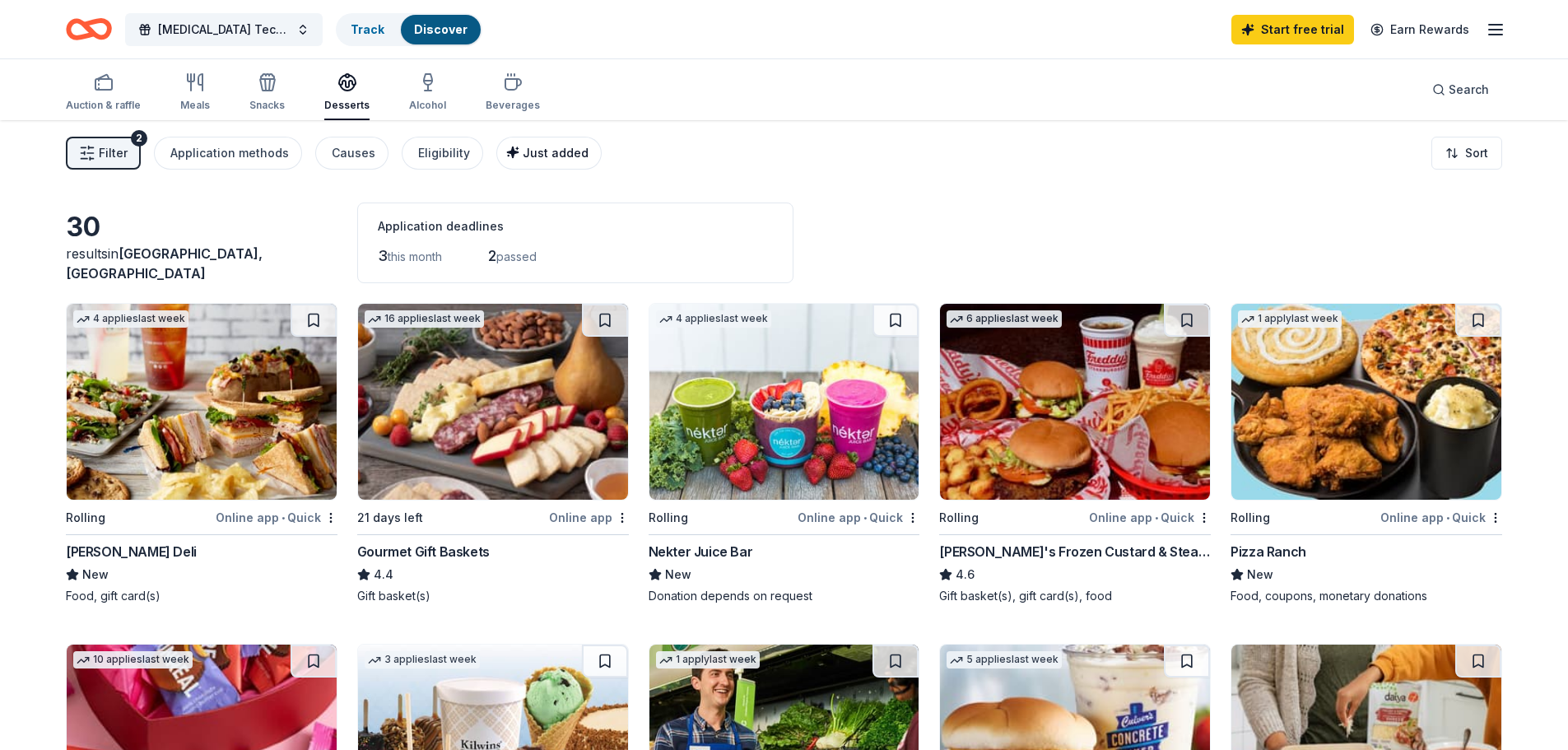
click at [530, 145] on div "Just added" at bounding box center [550, 153] width 76 height 20
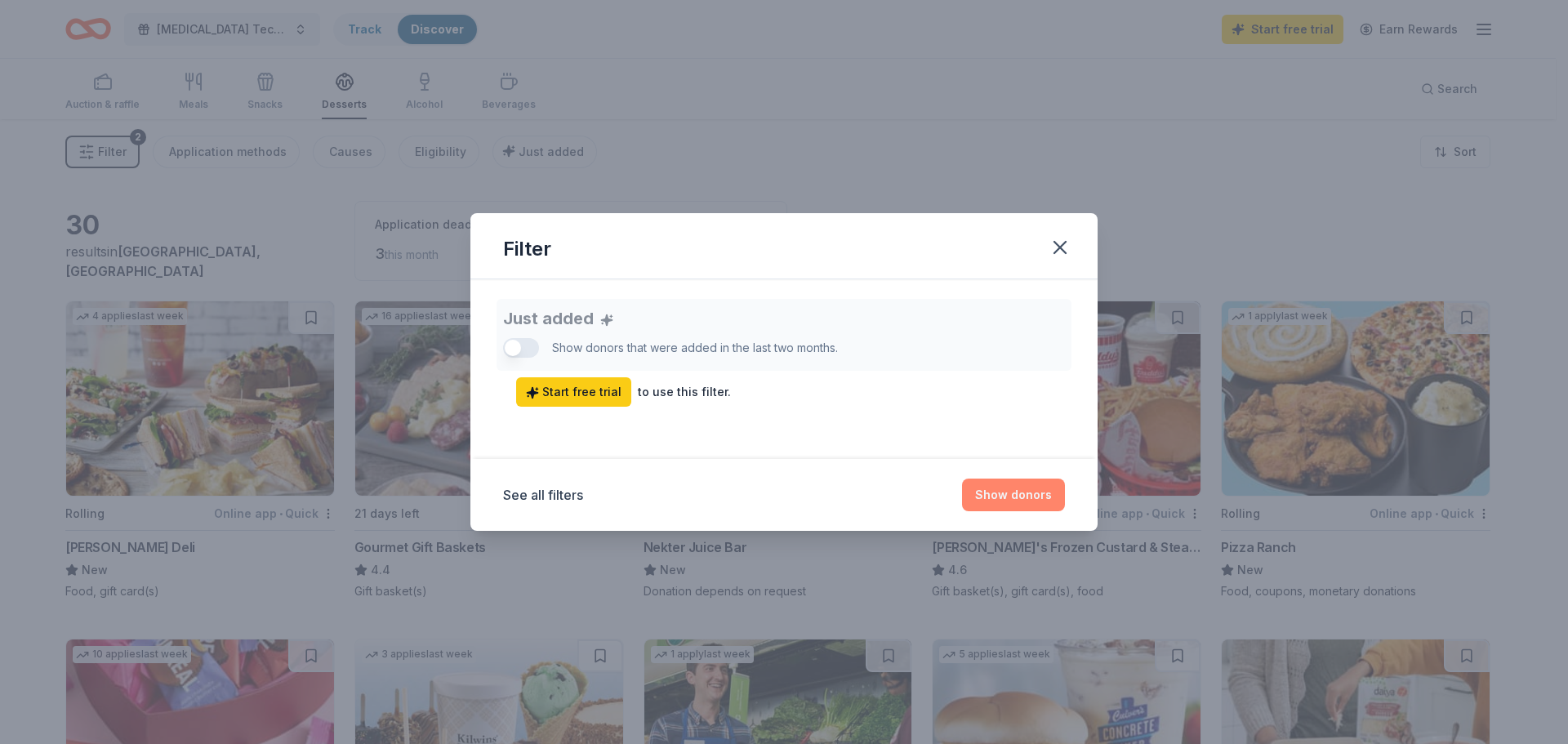
click at [1024, 496] on button "Show donors" at bounding box center [1014, 494] width 103 height 32
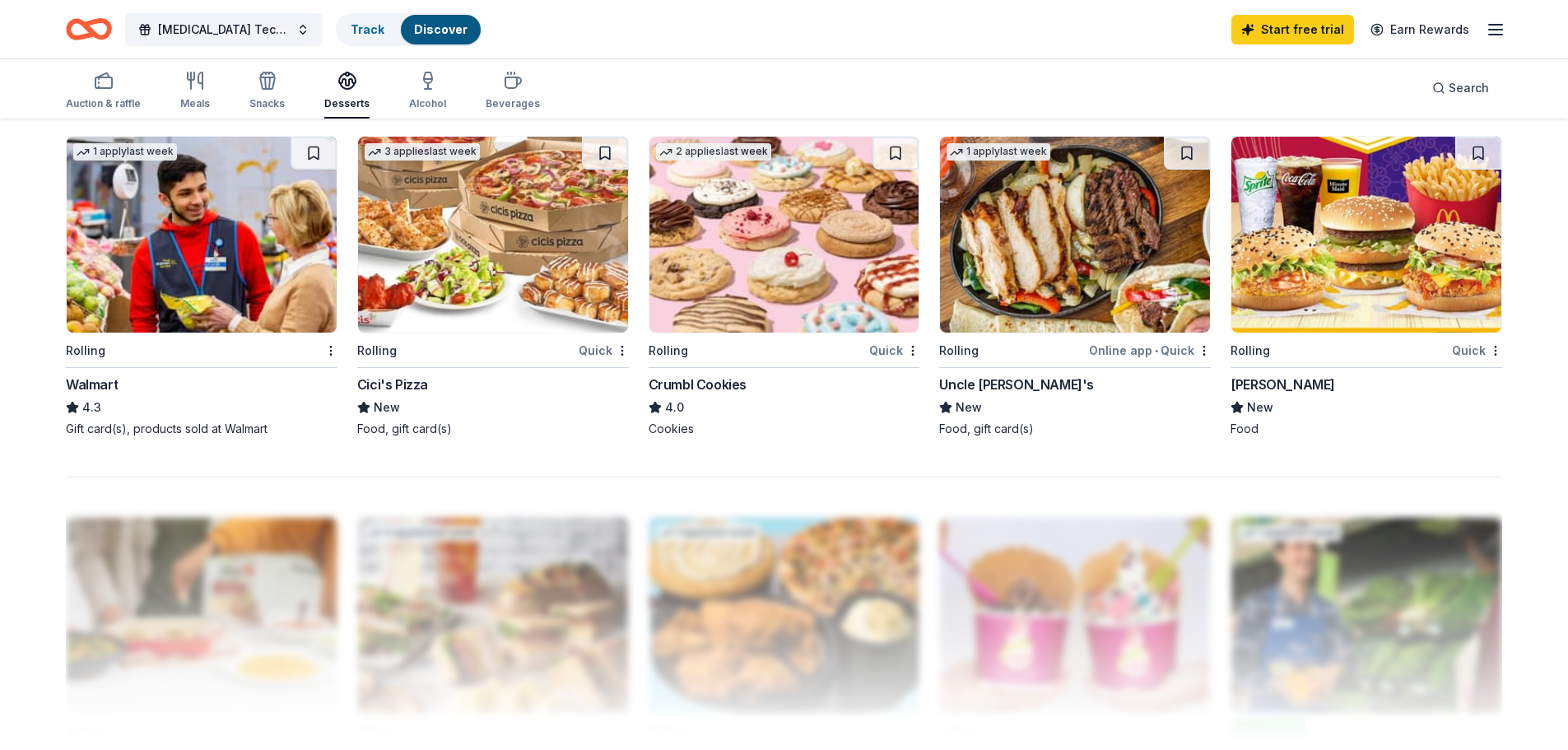
scroll to position [1235, 0]
